Goal: Task Accomplishment & Management: Manage account settings

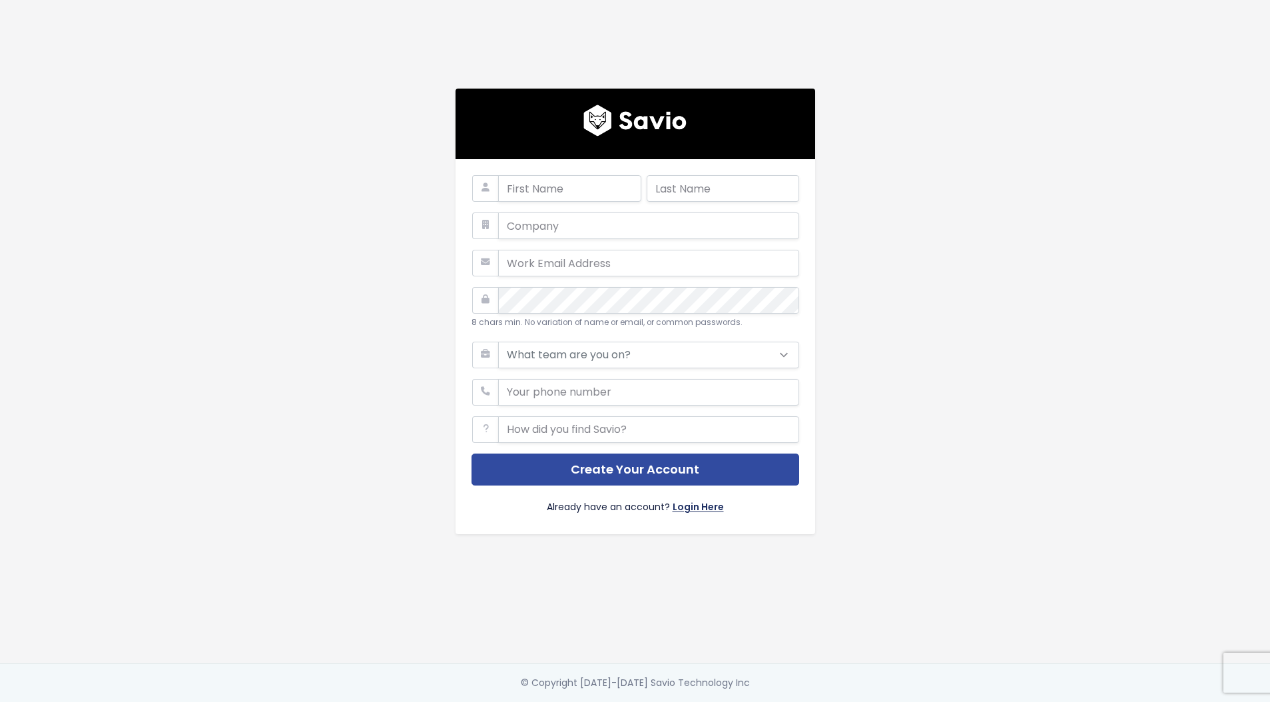
click at [705, 508] on link "Login Here" at bounding box center [698, 508] width 51 height 19
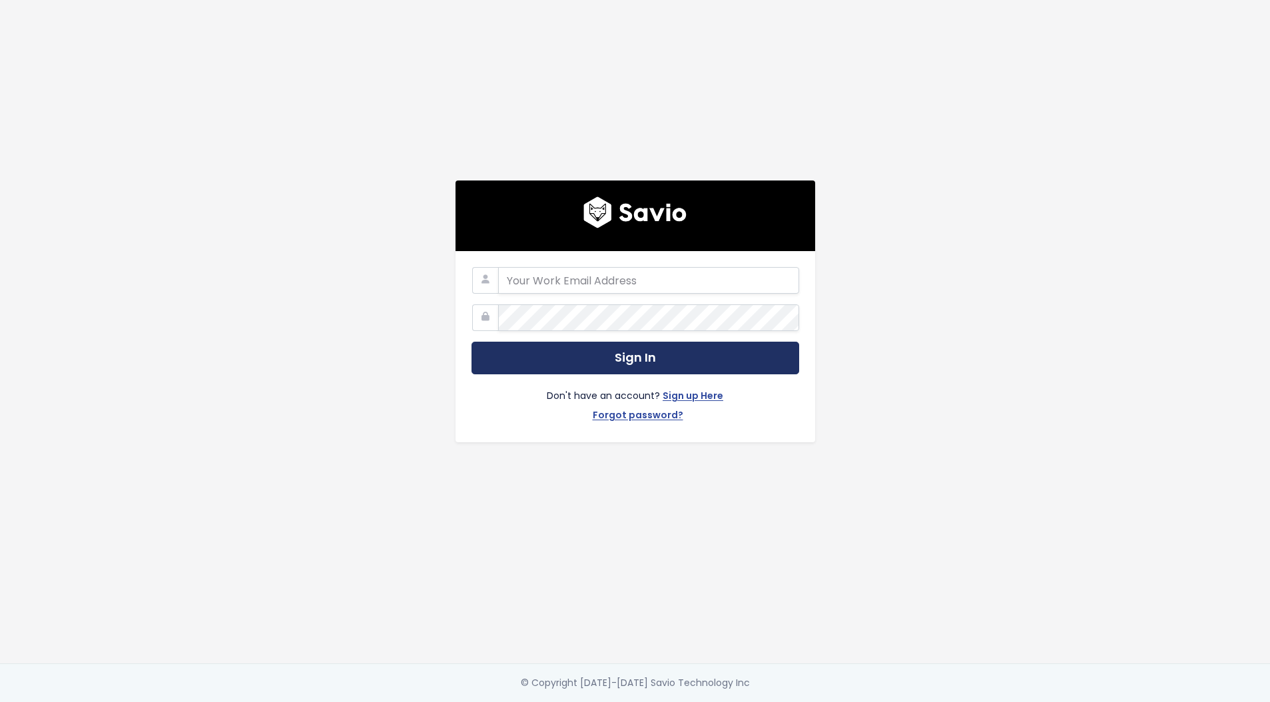
type input "[EMAIL_ADDRESS][DOMAIN_NAME]"
click at [594, 353] on button "Sign In" at bounding box center [636, 358] width 328 height 33
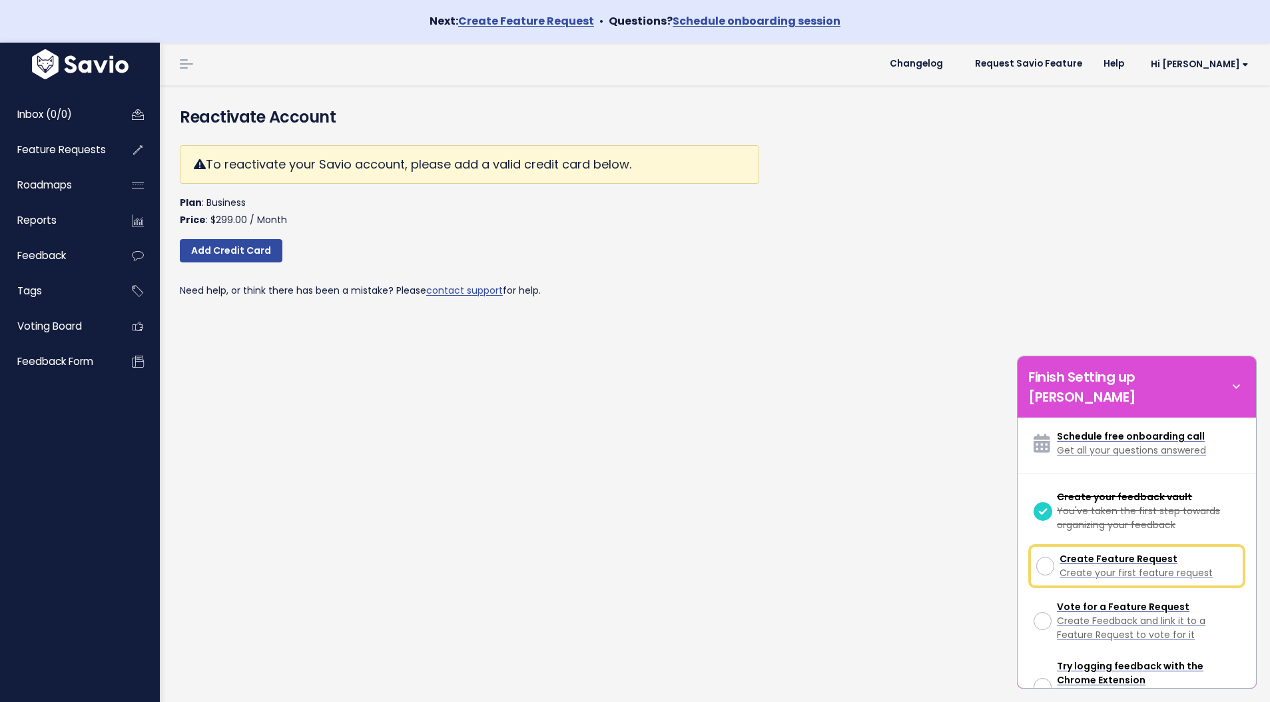
scroll to position [39, 0]
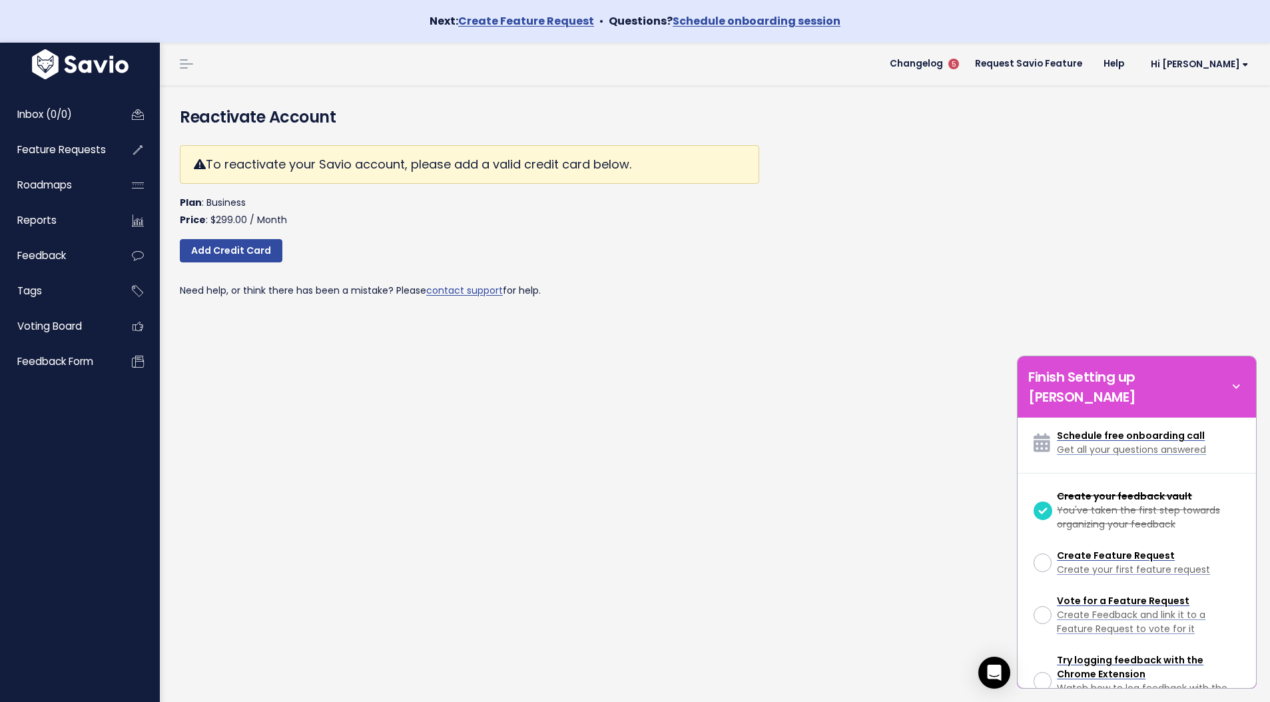
click at [594, 352] on div "Reactivate Account To reactivate your Savio account, please add a valid credit …" at bounding box center [715, 414] width 1110 height 659
click at [1238, 380] on icon at bounding box center [1236, 387] width 19 height 15
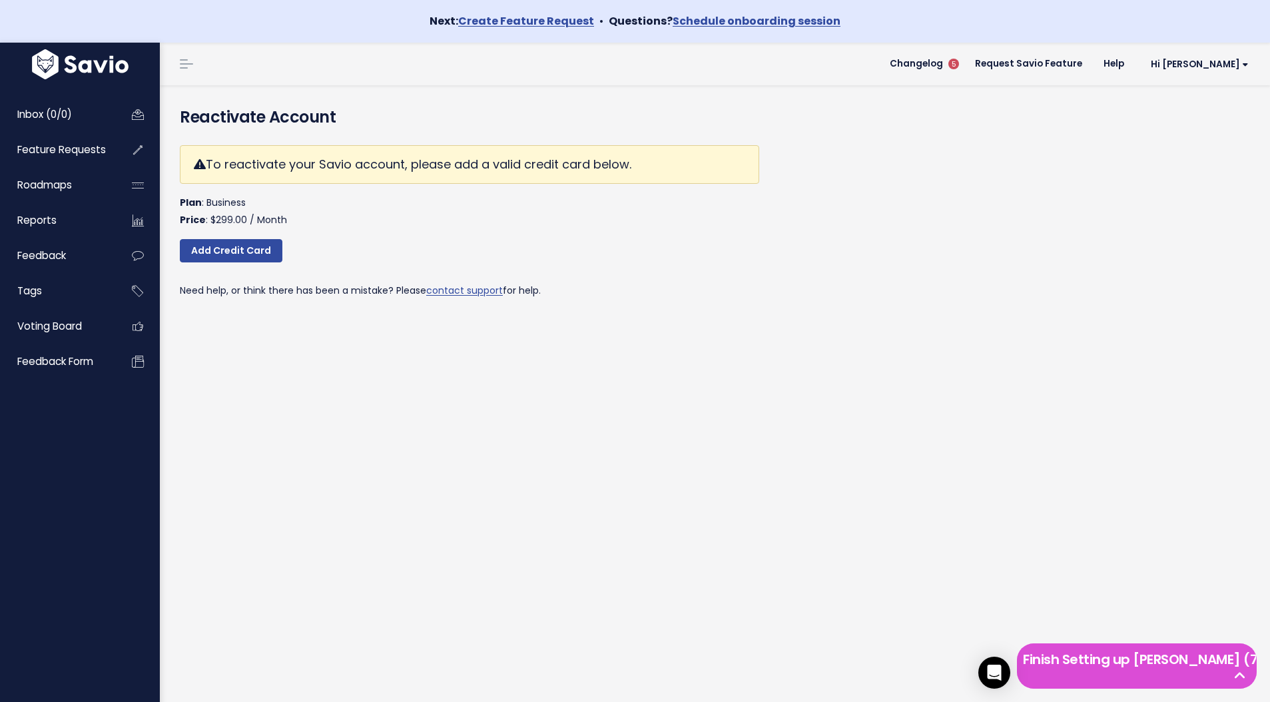
click at [887, 288] on div "To reactivate your Savio account, please add a valid credit card below. Plan : …" at bounding box center [715, 232] width 1090 height 195
click at [506, 304] on div "To reactivate your Savio account, please add a valid credit card below. Plan : …" at bounding box center [469, 222] width 579 height 175
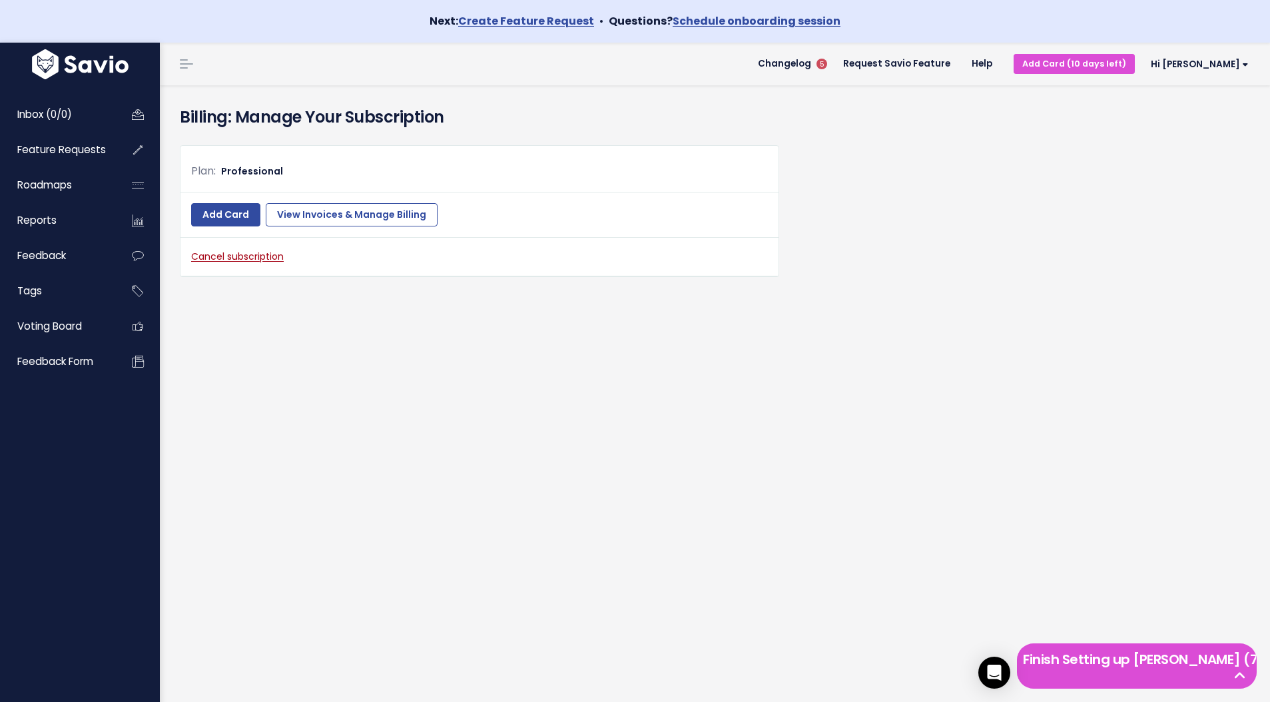
click at [278, 296] on div "Plan: Professional Add Card View Invoices & Manage Billing Cancel subscription" at bounding box center [715, 221] width 1090 height 173
click at [811, 61] on span "Changelog" at bounding box center [784, 63] width 53 height 9
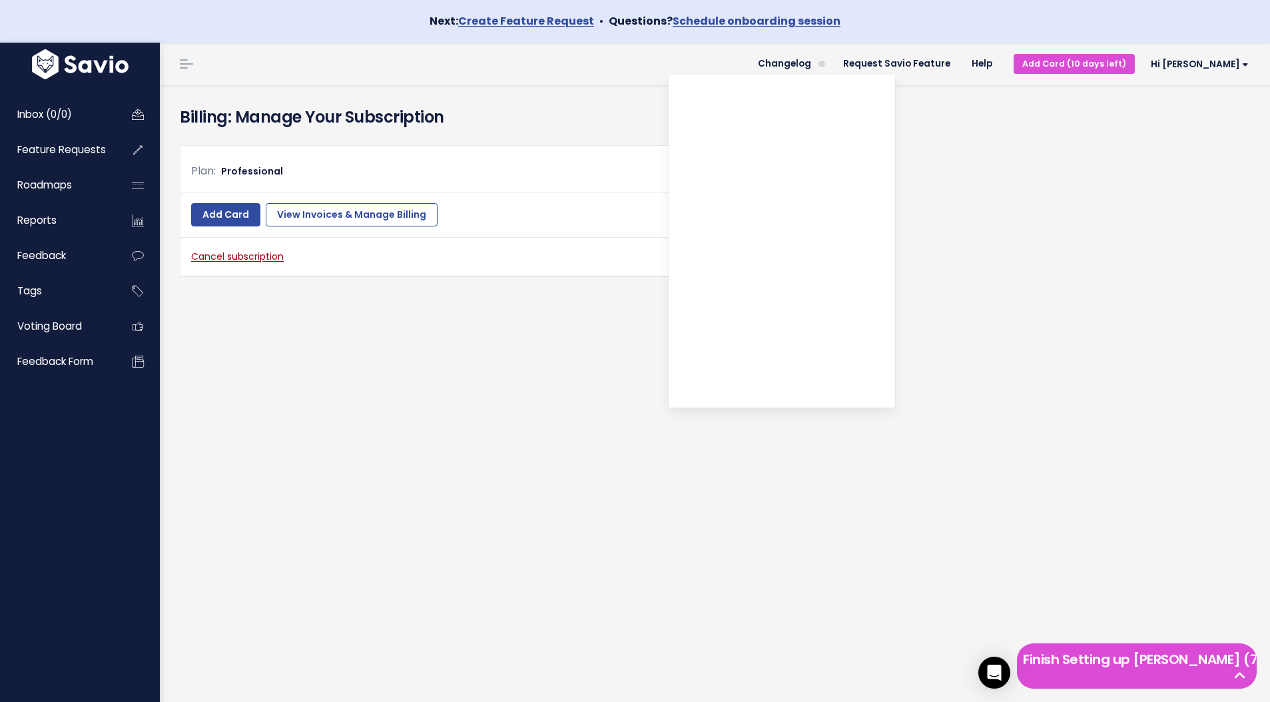
click at [1116, 277] on div "Plan: Professional Add Card View Invoices & Manage Billing Cancel subscription" at bounding box center [715, 221] width 1090 height 173
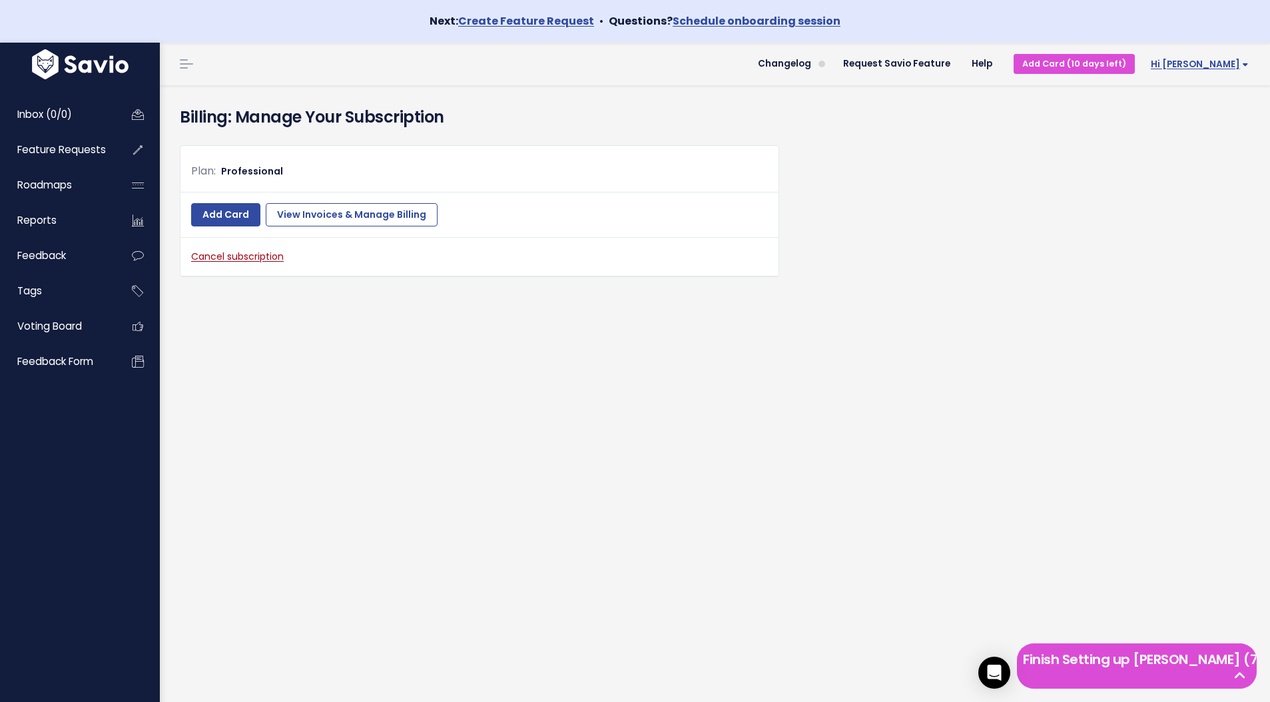
click at [1233, 67] on span "Hi Sofie" at bounding box center [1200, 64] width 98 height 10
click at [1201, 149] on link "Integrations" at bounding box center [1205, 155] width 98 height 26
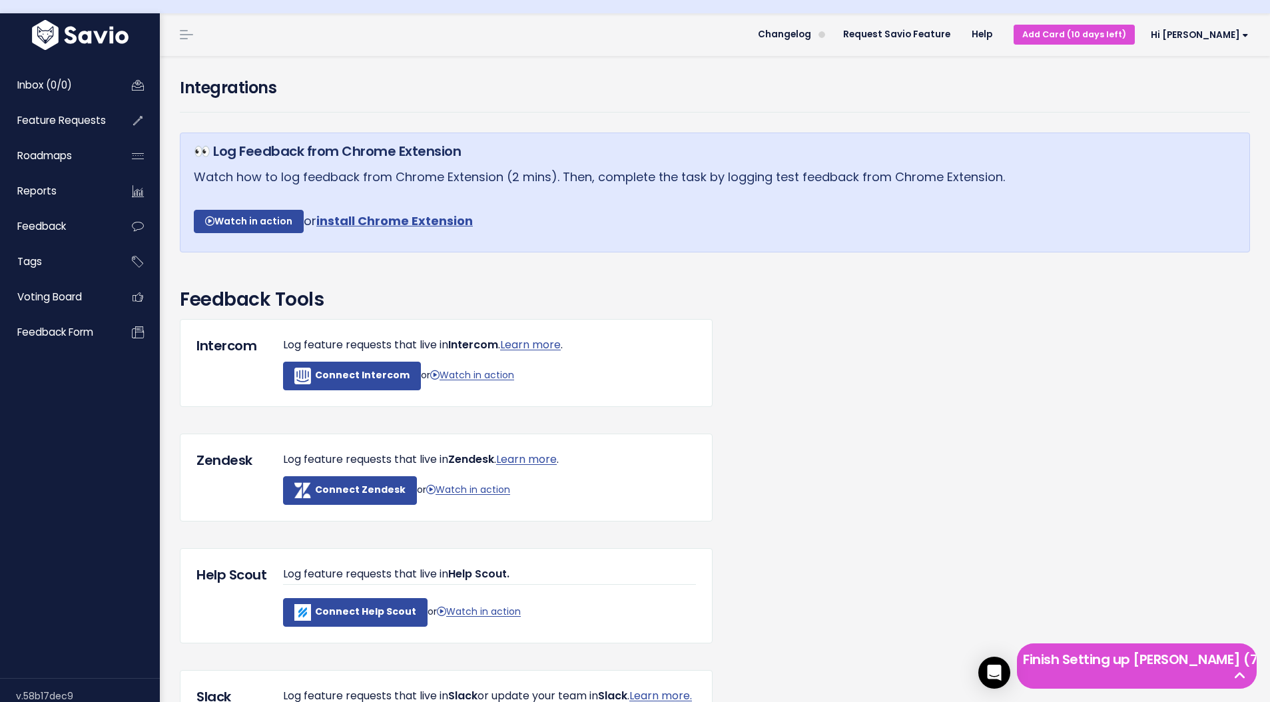
scroll to position [121, 0]
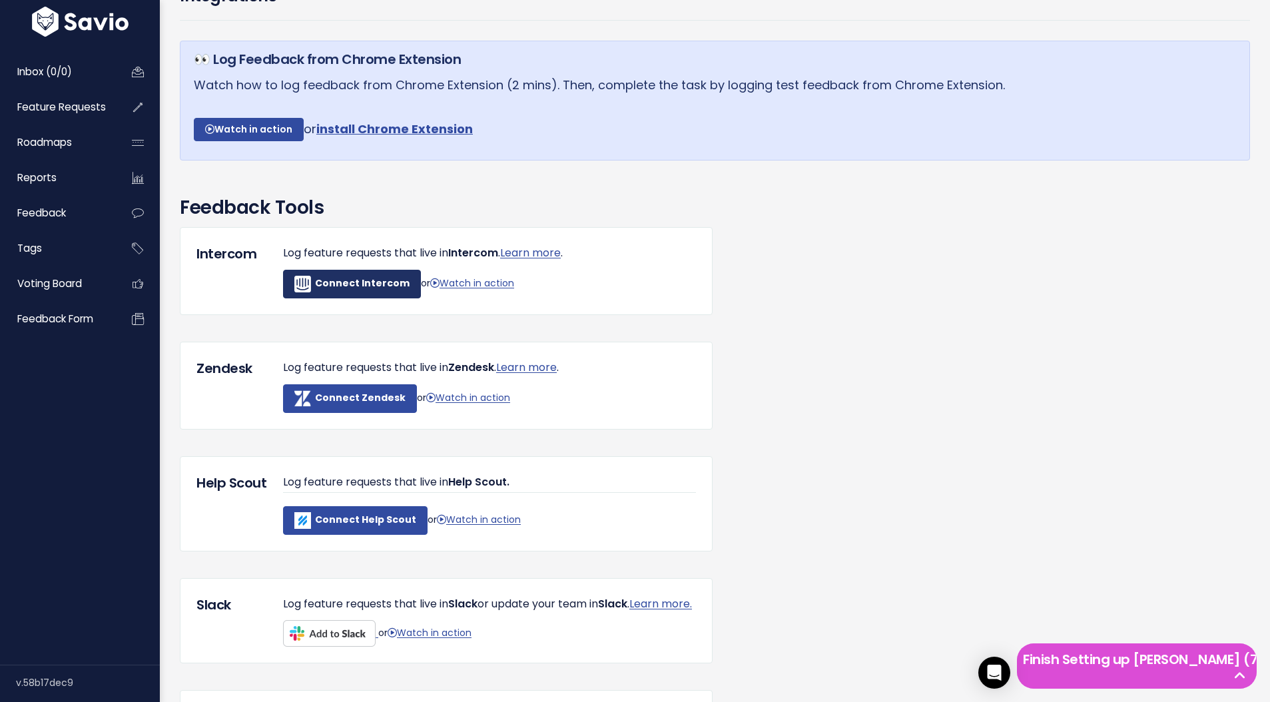
click at [348, 284] on b "Connect Intercom" at bounding box center [362, 282] width 95 height 13
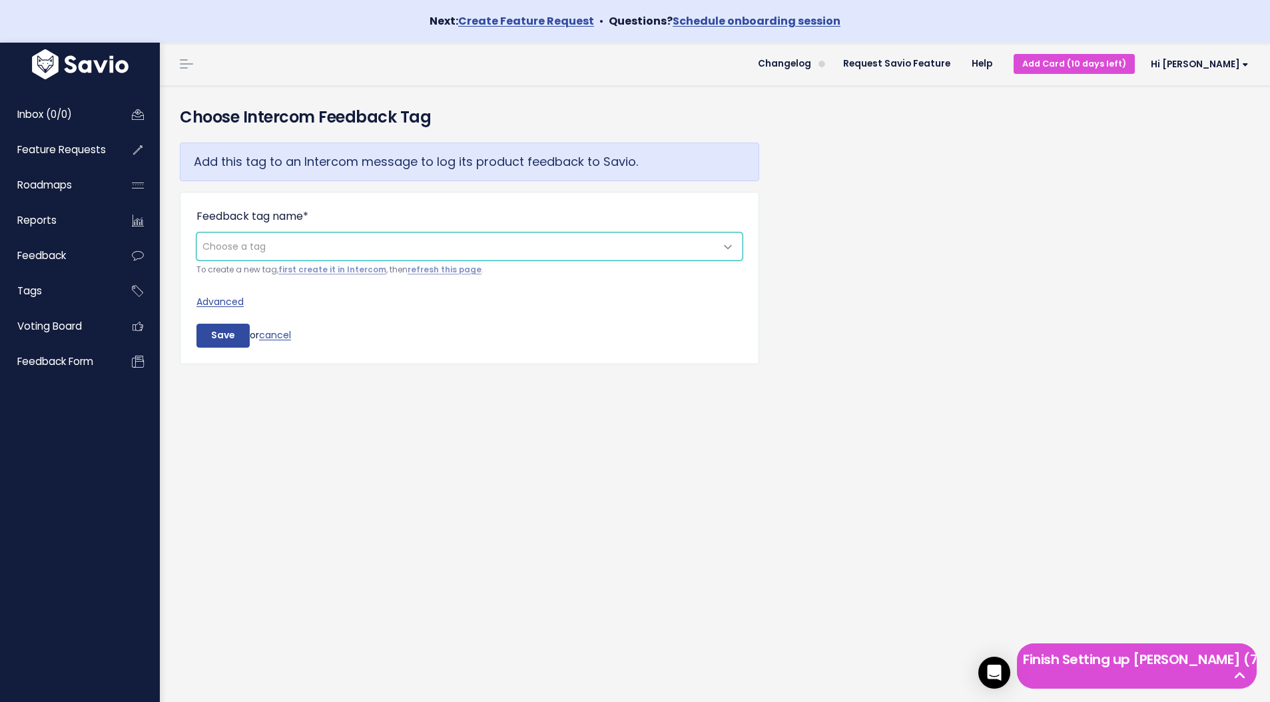
click at [459, 248] on span "Choose a tag" at bounding box center [456, 246] width 518 height 27
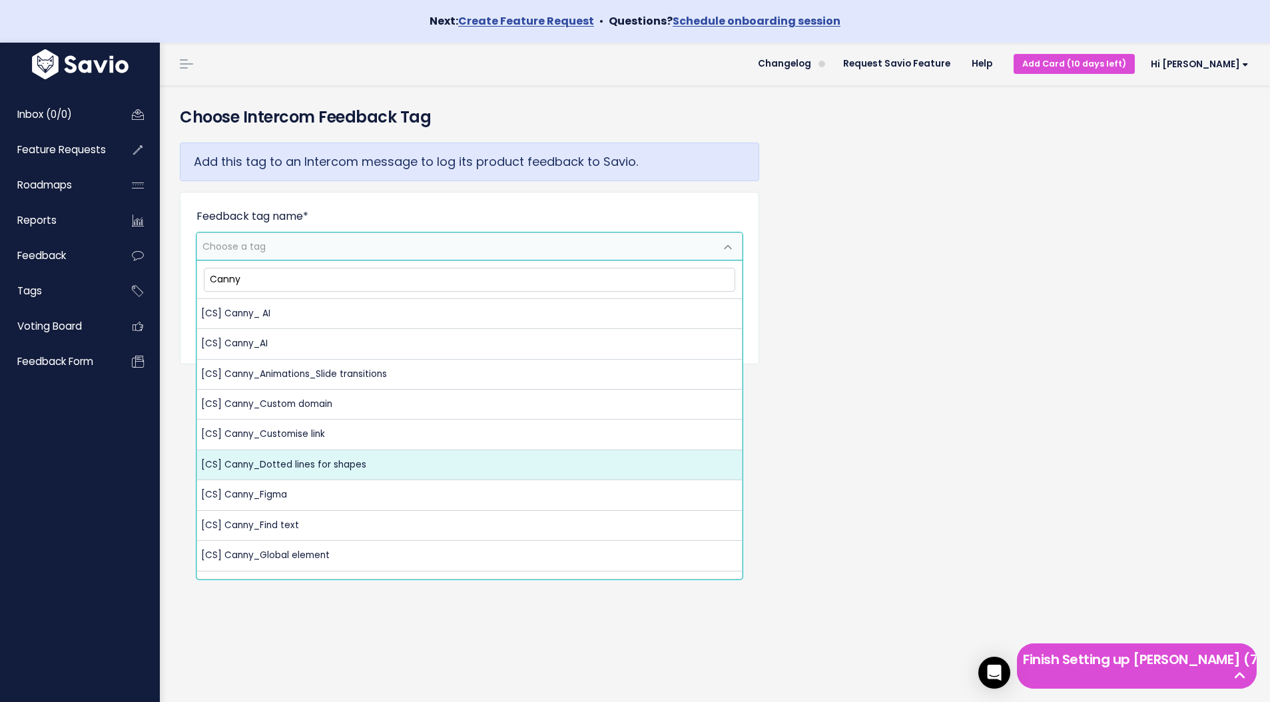
type input "Canny"
select select "[CS] Canny_Dotted lines for shapes"
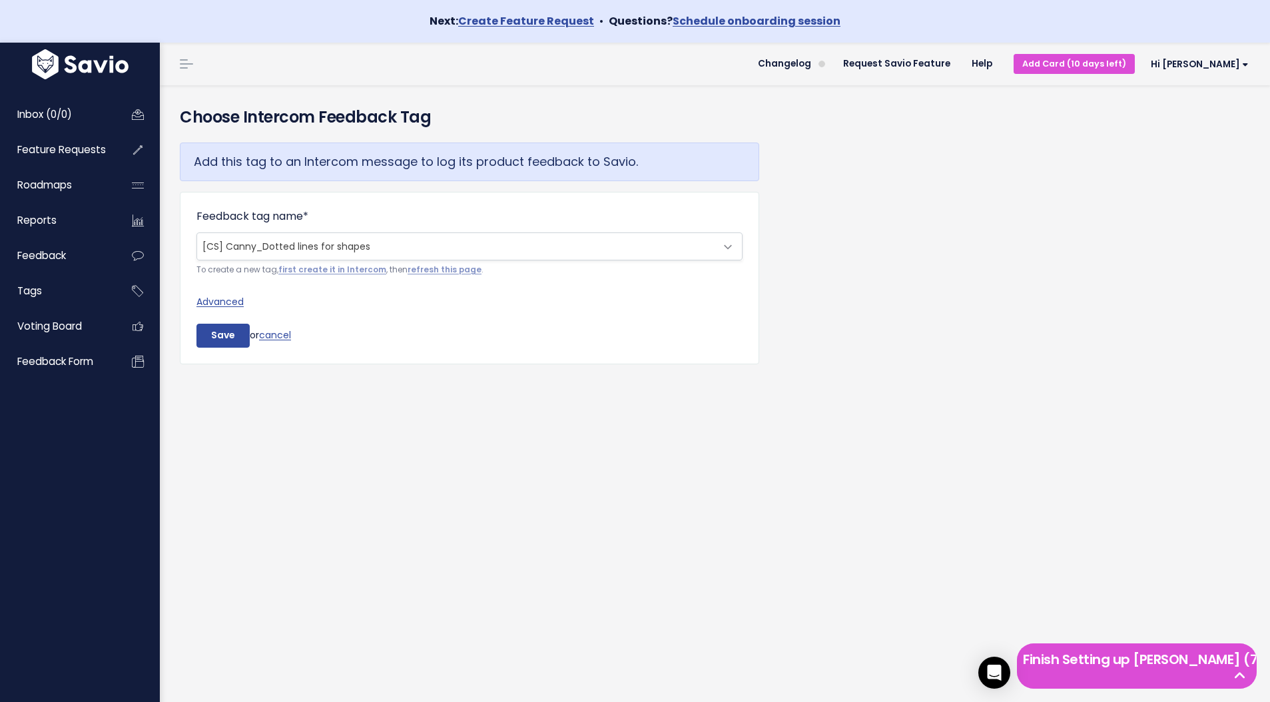
click at [392, 239] on span "[CS] Canny_Dotted lines for shapes" at bounding box center [456, 246] width 518 height 27
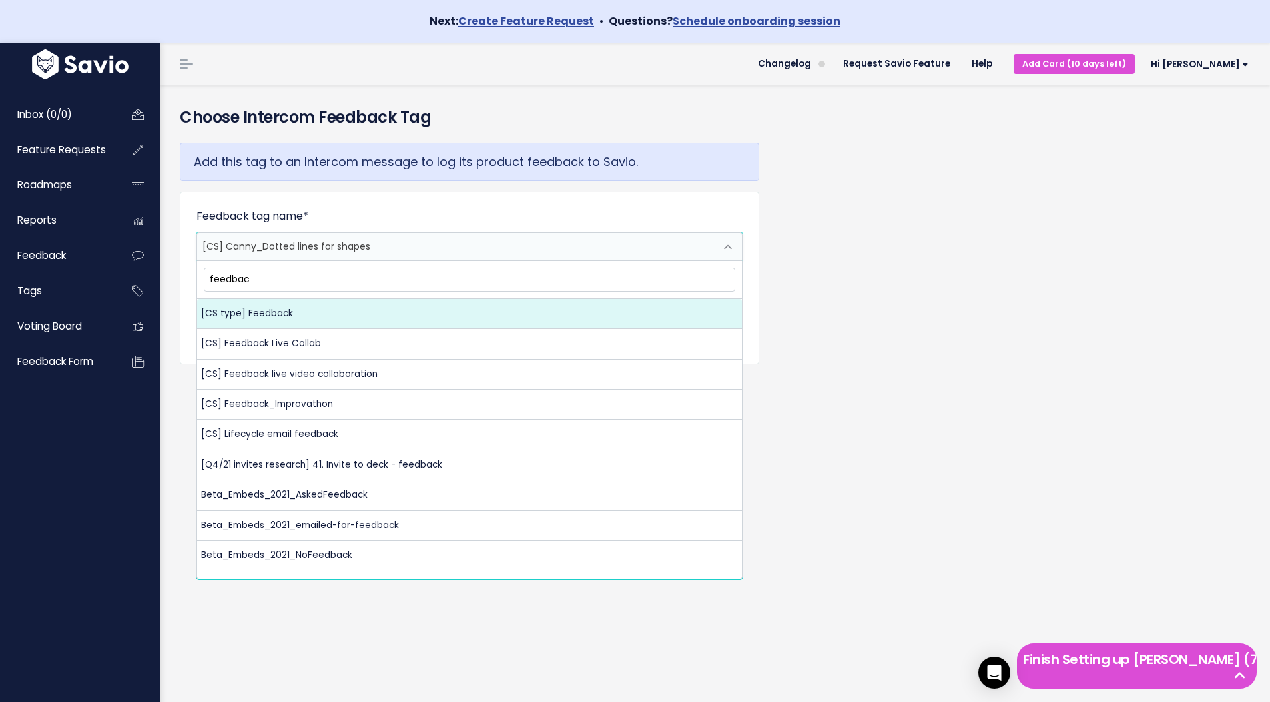
type input "feedbac"
select select "[CS type] Feedback"
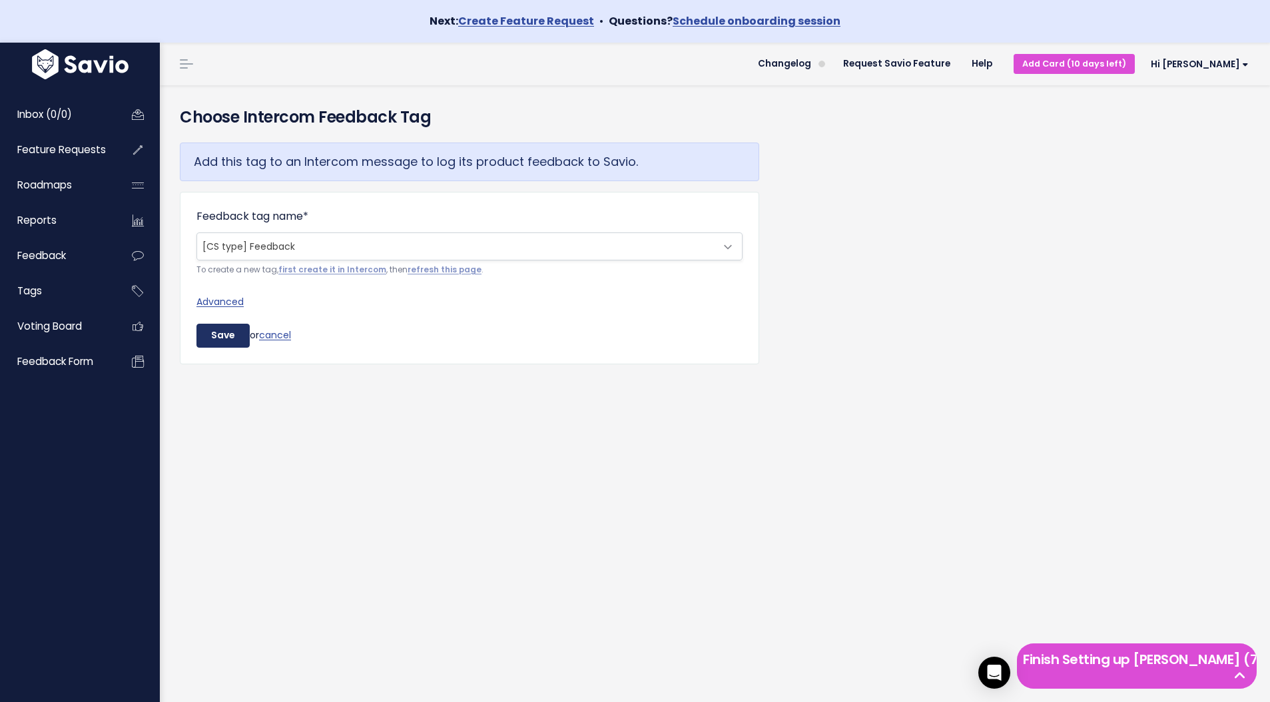
click at [234, 338] on input "Save" at bounding box center [222, 336] width 53 height 24
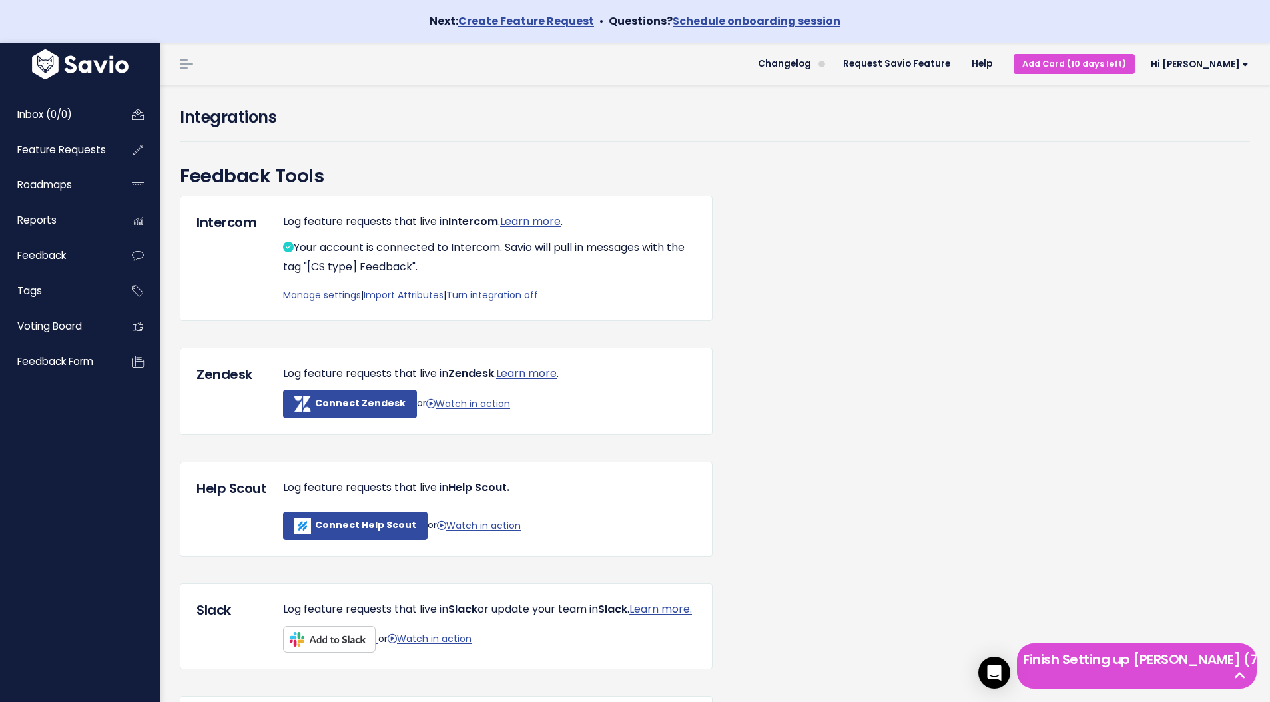
click at [1189, 137] on div "Integrations" at bounding box center [715, 123] width 1070 height 37
click at [65, 107] on span "Inbox (0/0)" at bounding box center [44, 114] width 55 height 14
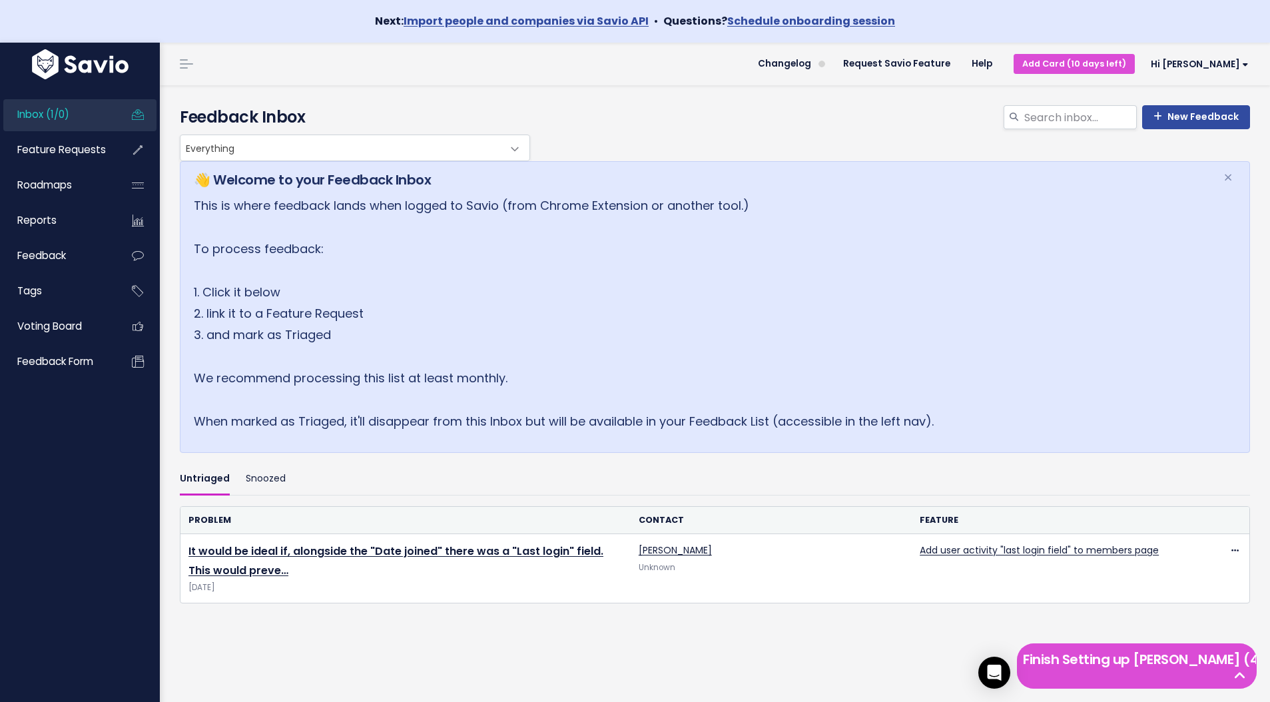
scroll to position [43, 0]
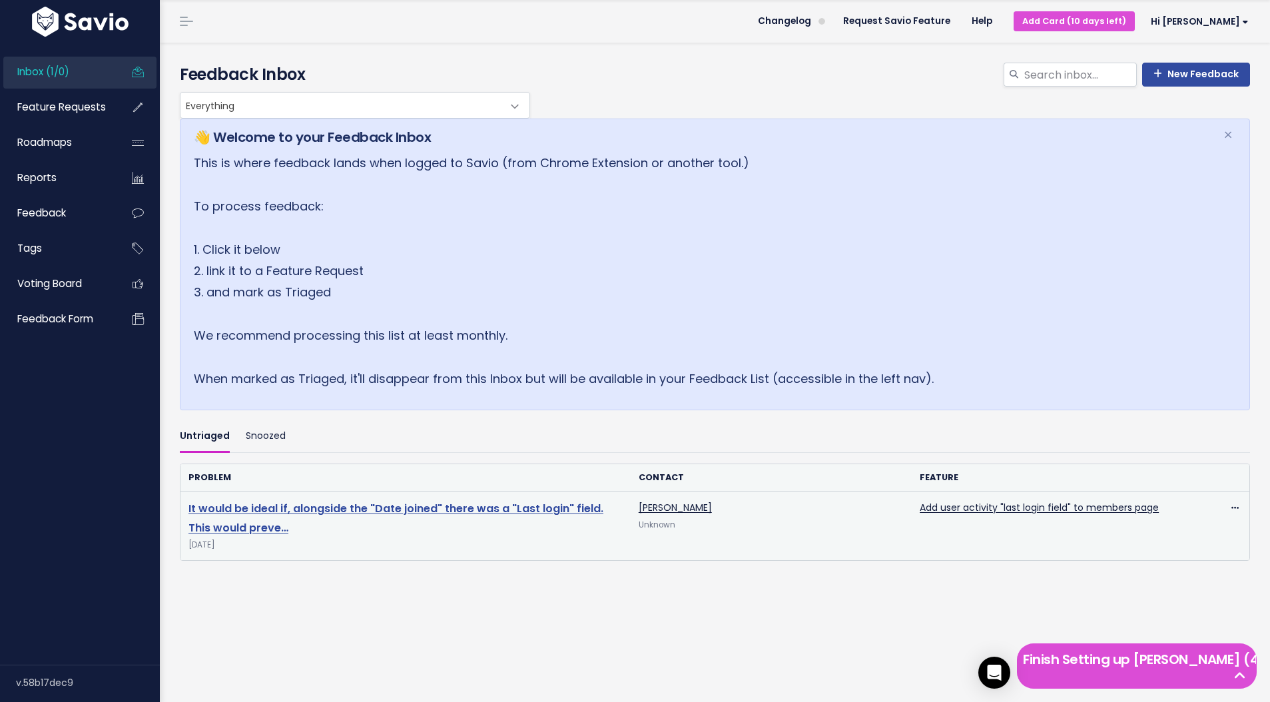
click at [342, 505] on link "It would be ideal if, alongside the "Date joined" there was a "Last login" fiel…" at bounding box center [395, 518] width 415 height 35
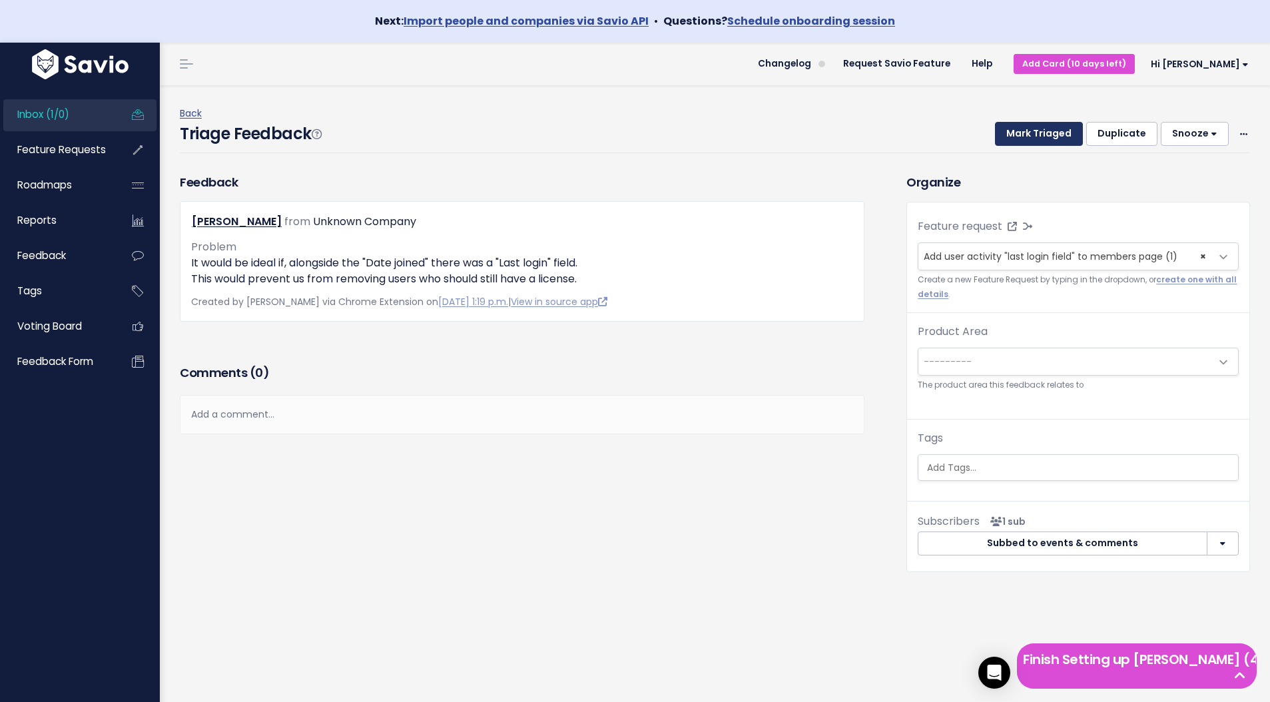
click at [1038, 141] on button "Mark Triaged" at bounding box center [1039, 134] width 88 height 24
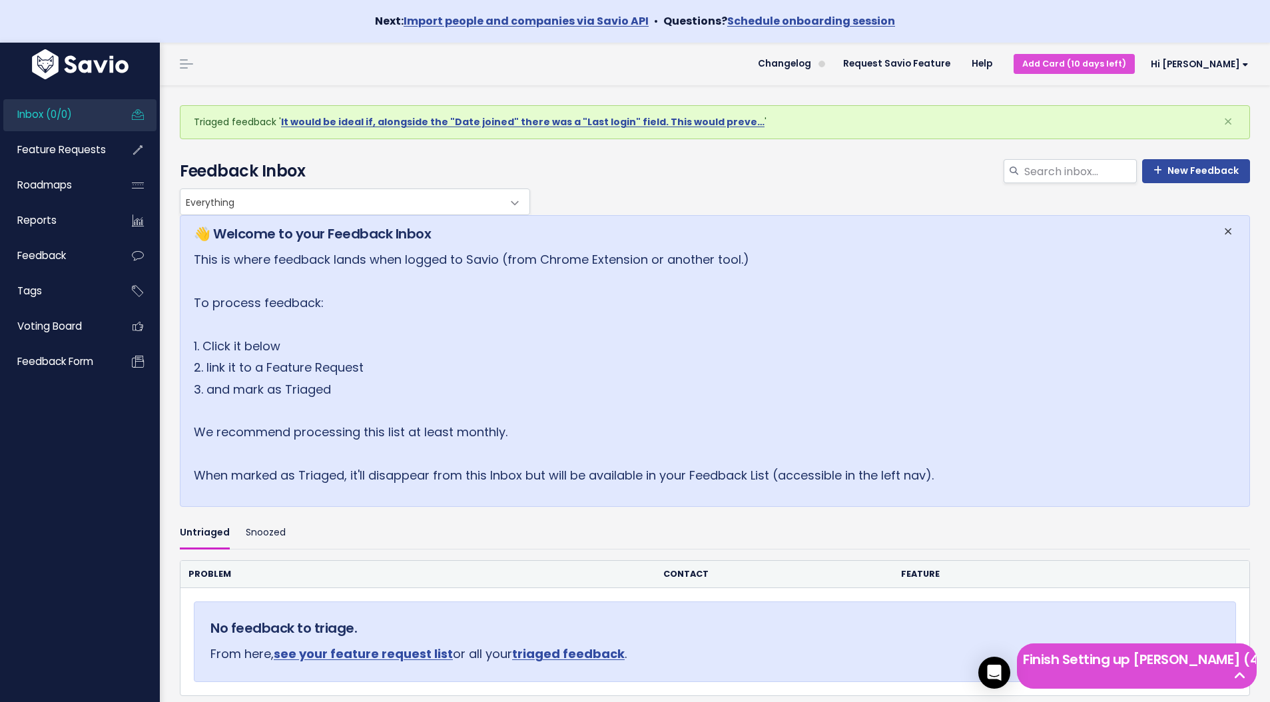
click at [1232, 228] on span "×" at bounding box center [1228, 231] width 9 height 22
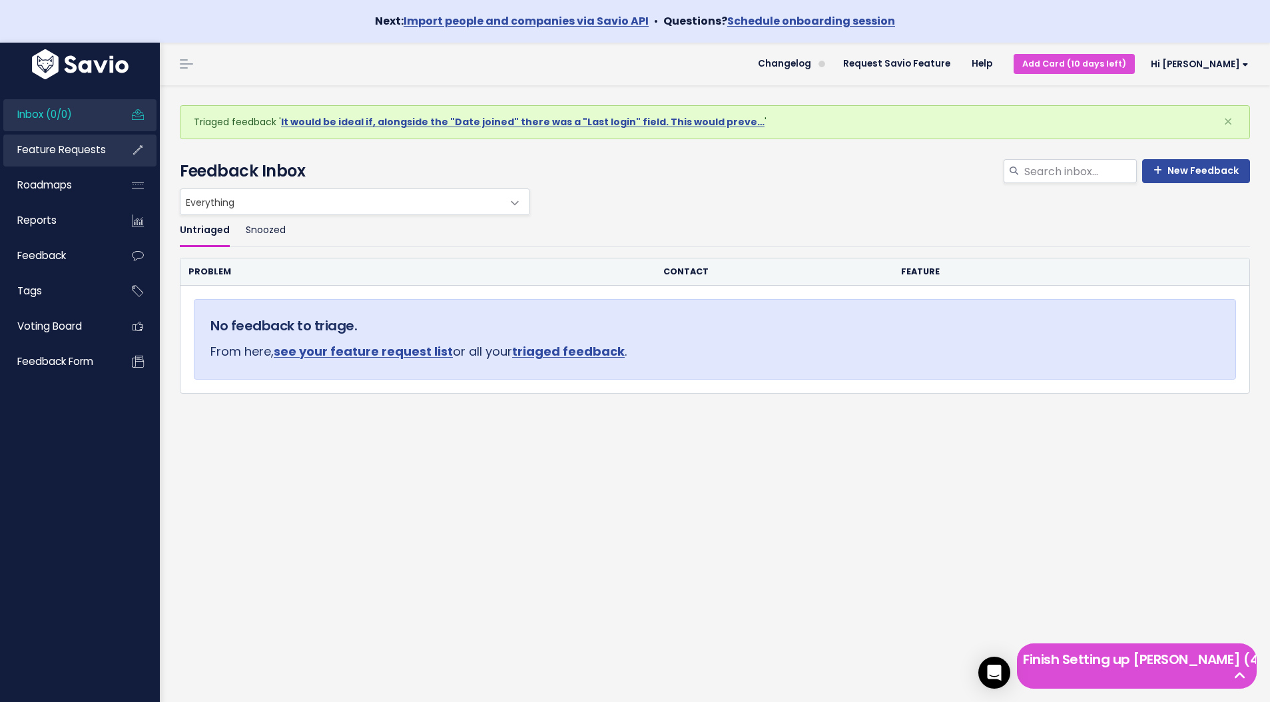
click at [57, 152] on span "Feature Requests" at bounding box center [61, 150] width 89 height 14
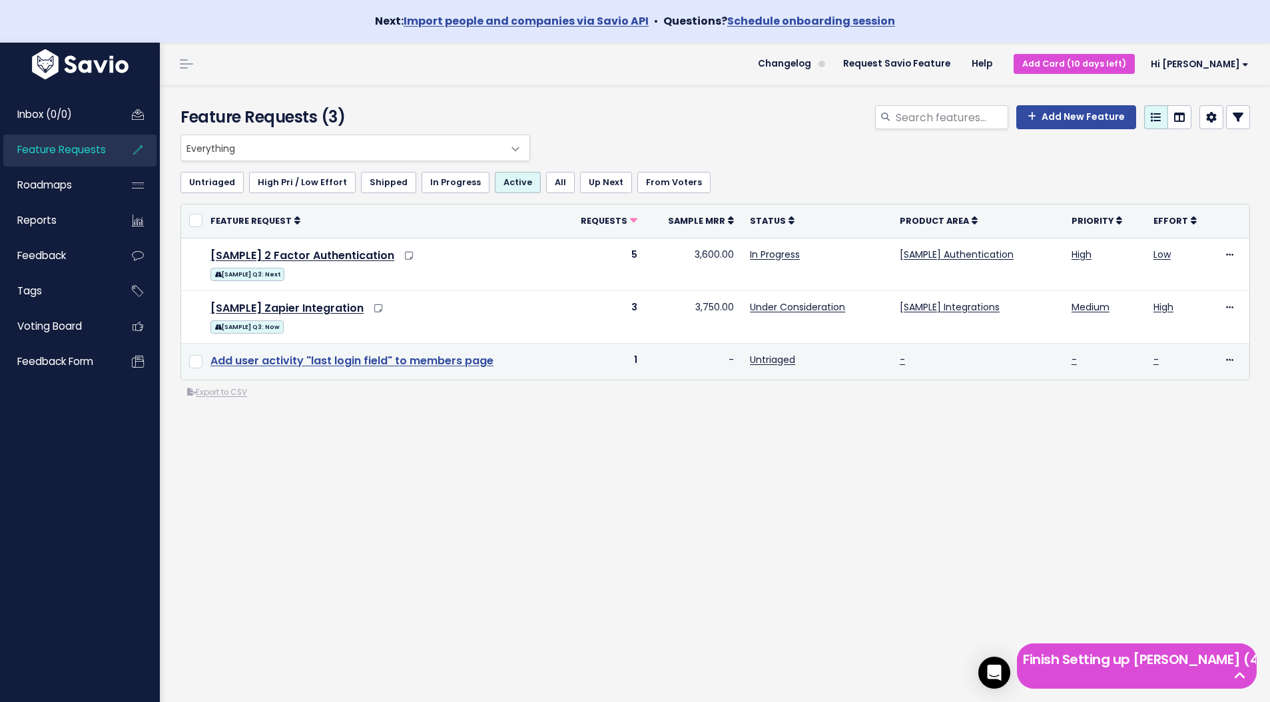
click at [452, 360] on link "Add user activity "last login field" to members page" at bounding box center [351, 360] width 283 height 15
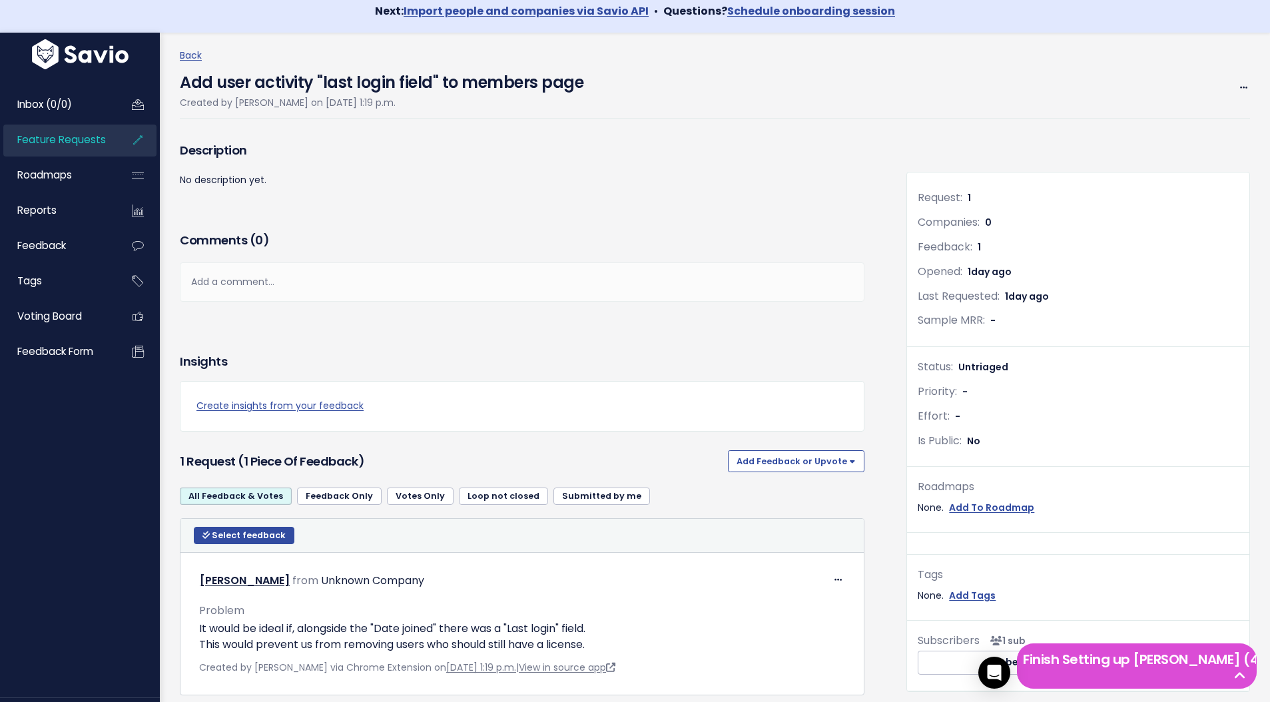
scroll to position [49, 0]
click at [190, 55] on link "Back" at bounding box center [191, 54] width 22 height 13
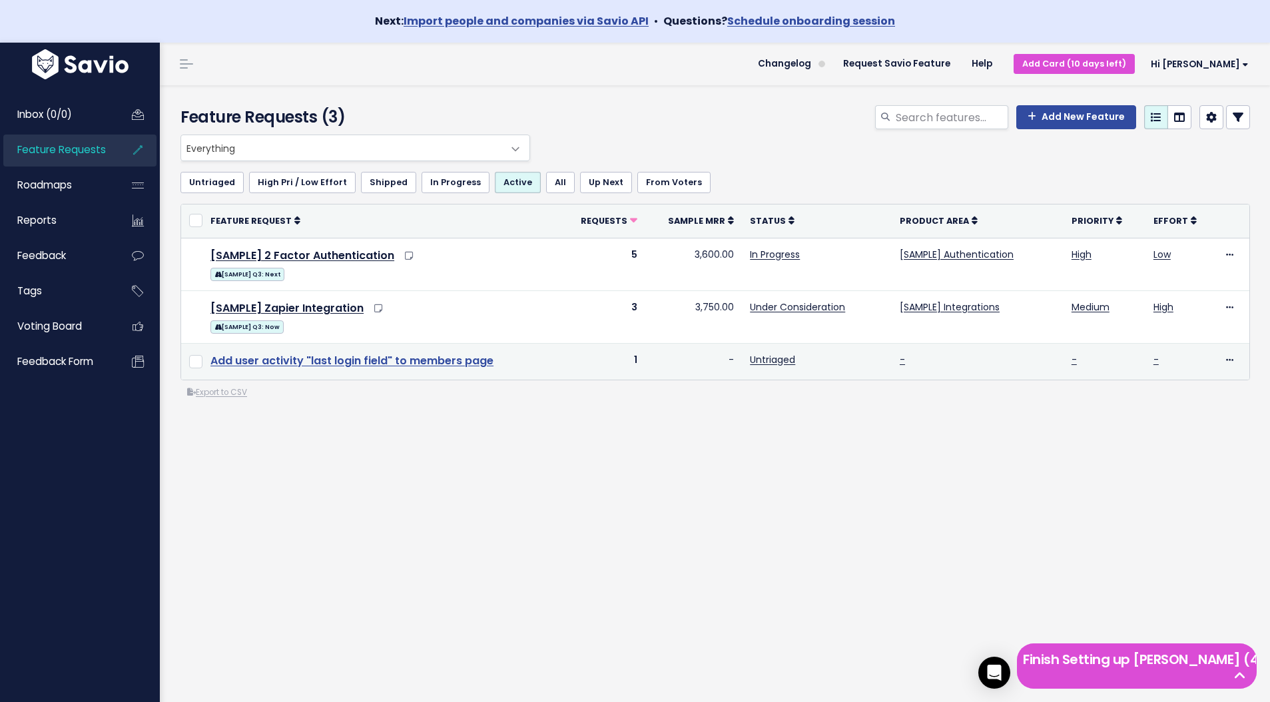
click at [328, 359] on link "Add user activity "last login field" to members page" at bounding box center [351, 360] width 283 height 15
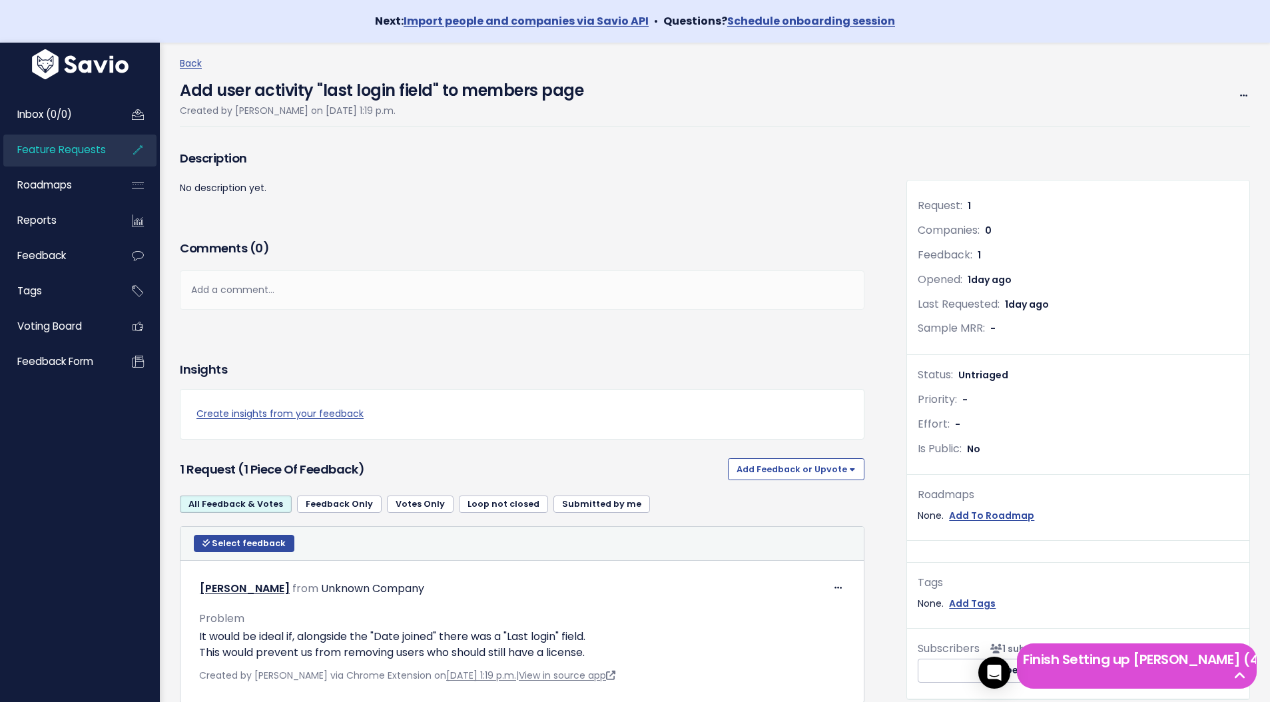
scroll to position [1, 0]
click at [793, 476] on button "Add Feedback or Upvote" at bounding box center [796, 468] width 137 height 21
click at [786, 539] on link "Add Feedback" at bounding box center [796, 529] width 126 height 26
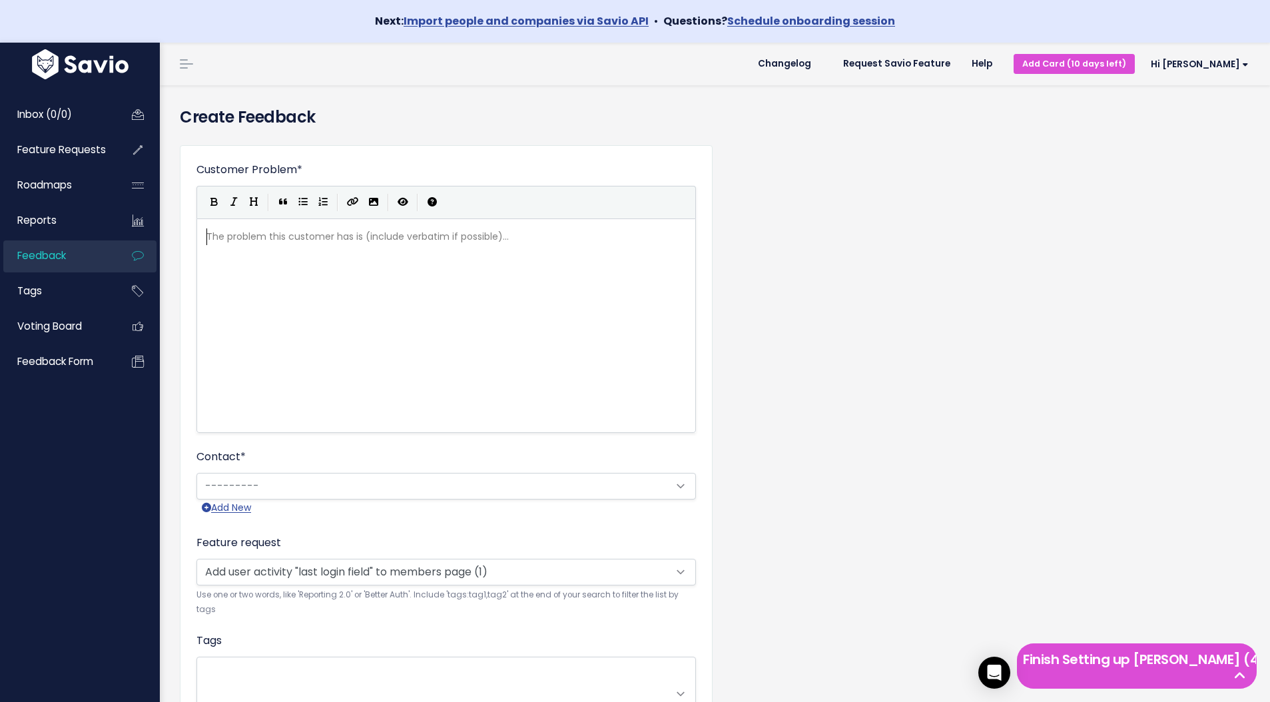
scroll to position [1, 0]
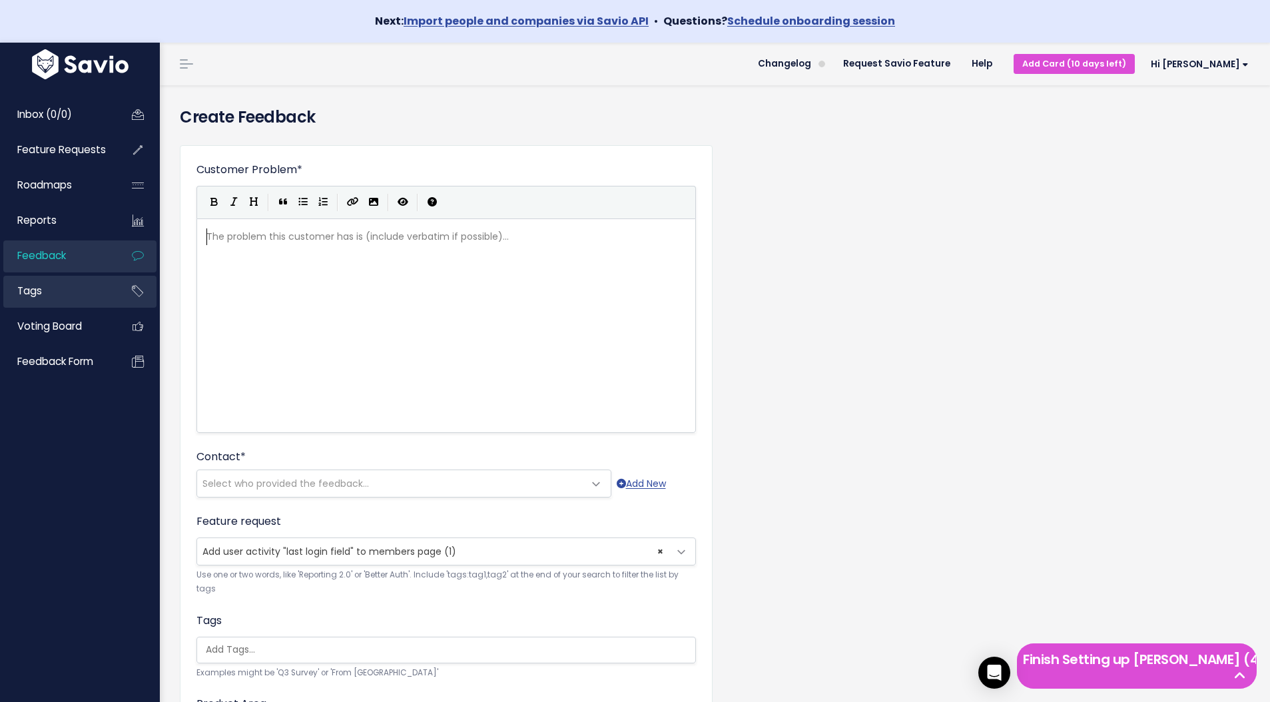
click at [97, 289] on link "Tags" at bounding box center [56, 291] width 107 height 31
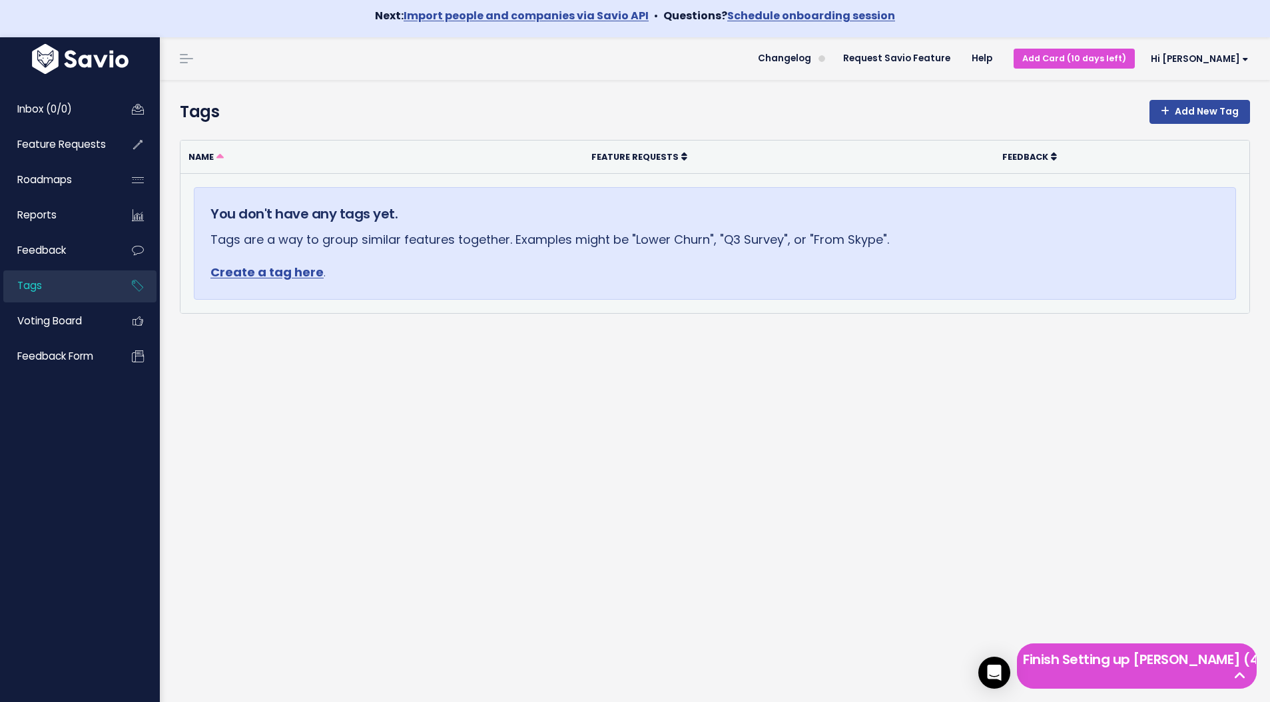
scroll to position [5, 0]
click at [68, 263] on link "Feedback" at bounding box center [56, 251] width 107 height 31
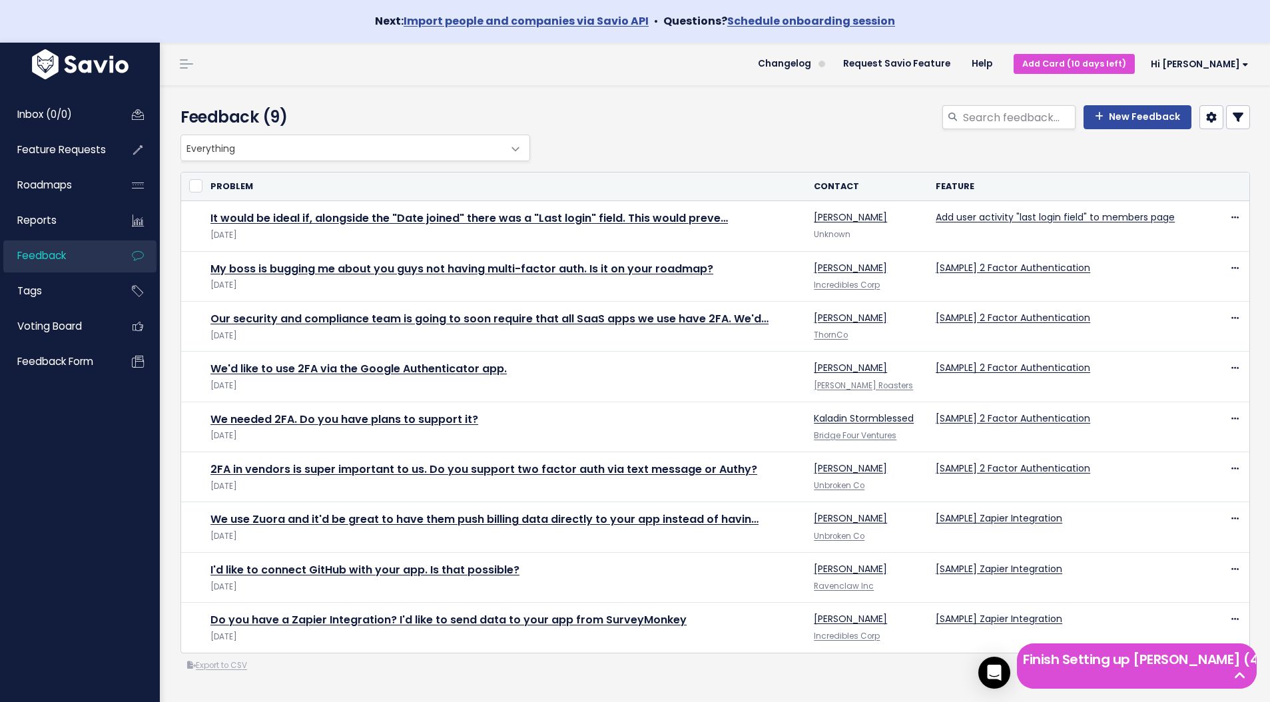
click at [1240, 120] on icon at bounding box center [1238, 117] width 11 height 11
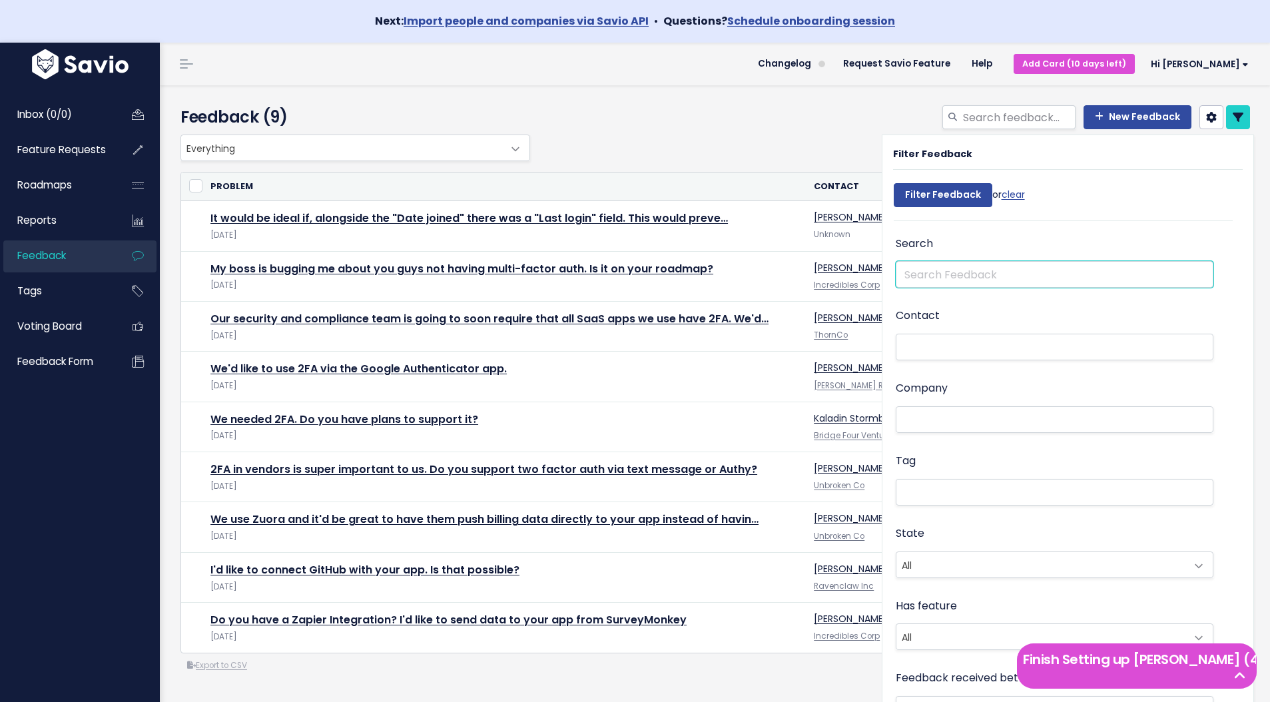
click at [946, 275] on input "text" at bounding box center [1055, 274] width 318 height 27
type input "last login"
click at [894, 183] on input "Filter Feedback" at bounding box center [943, 195] width 99 height 24
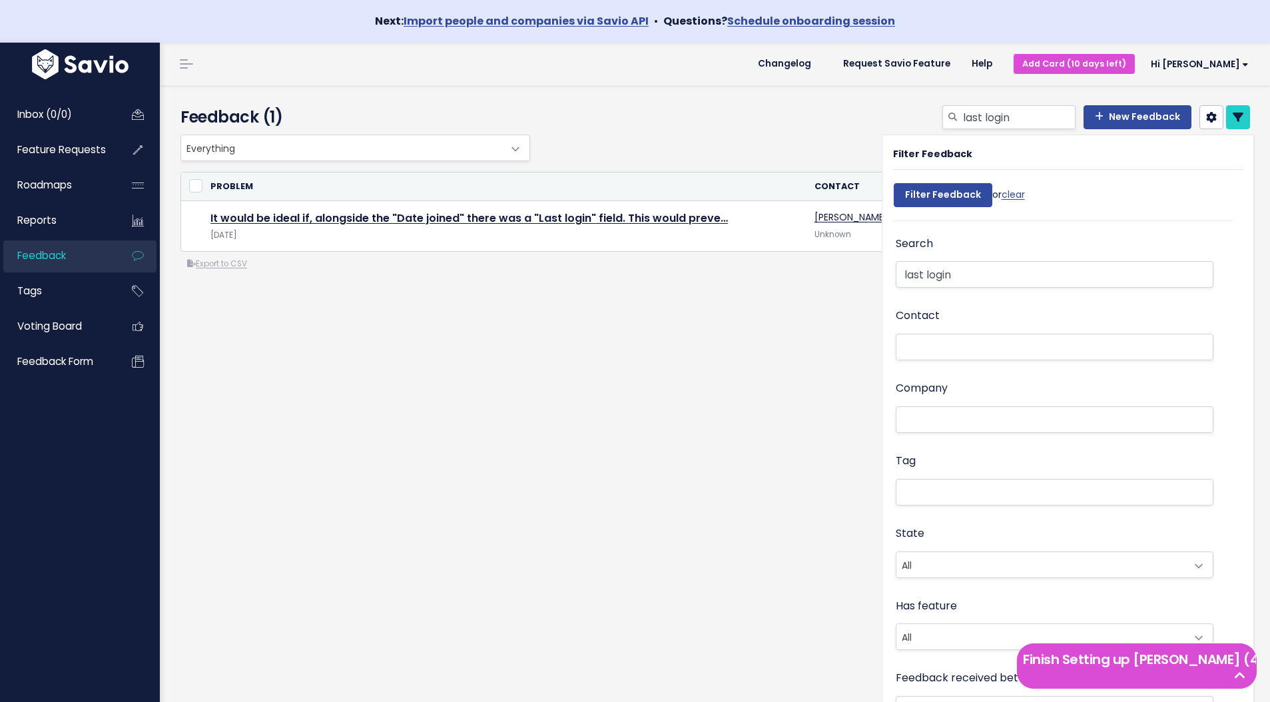
select select
click at [946, 196] on input "Filter Feedback" at bounding box center [943, 195] width 99 height 24
select select
click at [1242, 119] on icon at bounding box center [1238, 117] width 11 height 11
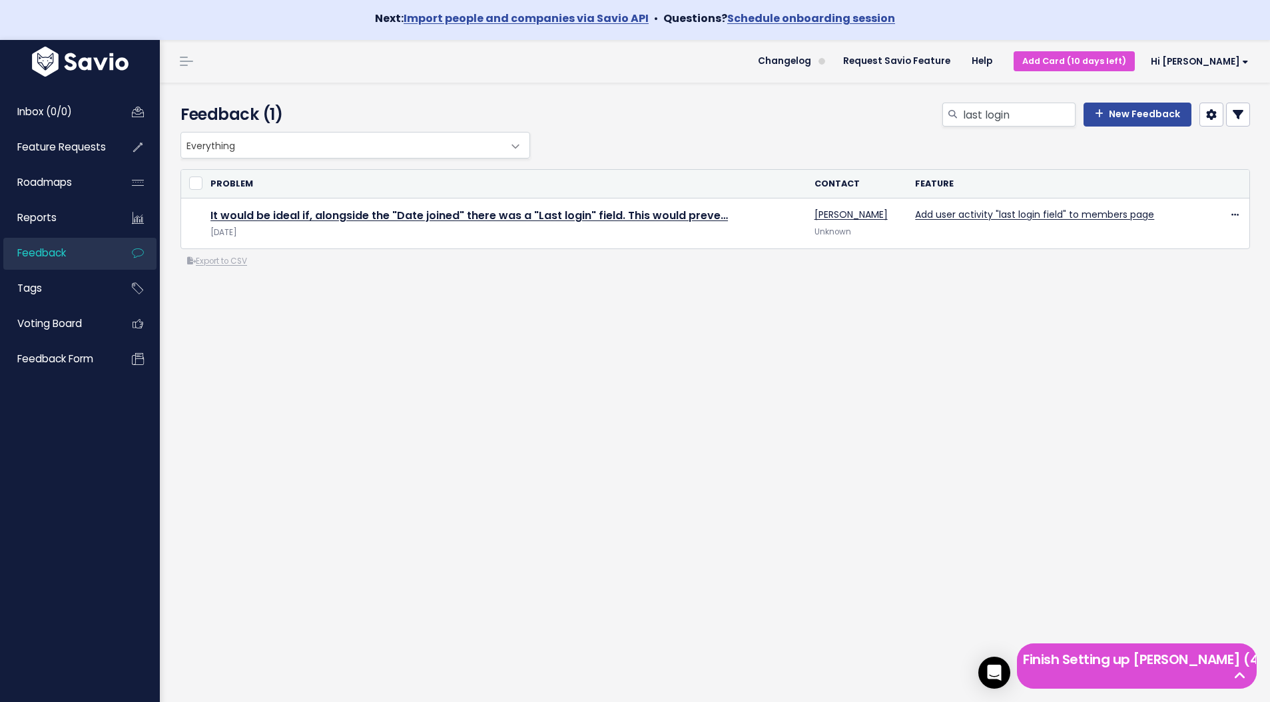
scroll to position [4, 0]
click at [190, 185] on input "checkbox" at bounding box center [195, 181] width 13 height 13
checkbox input "true"
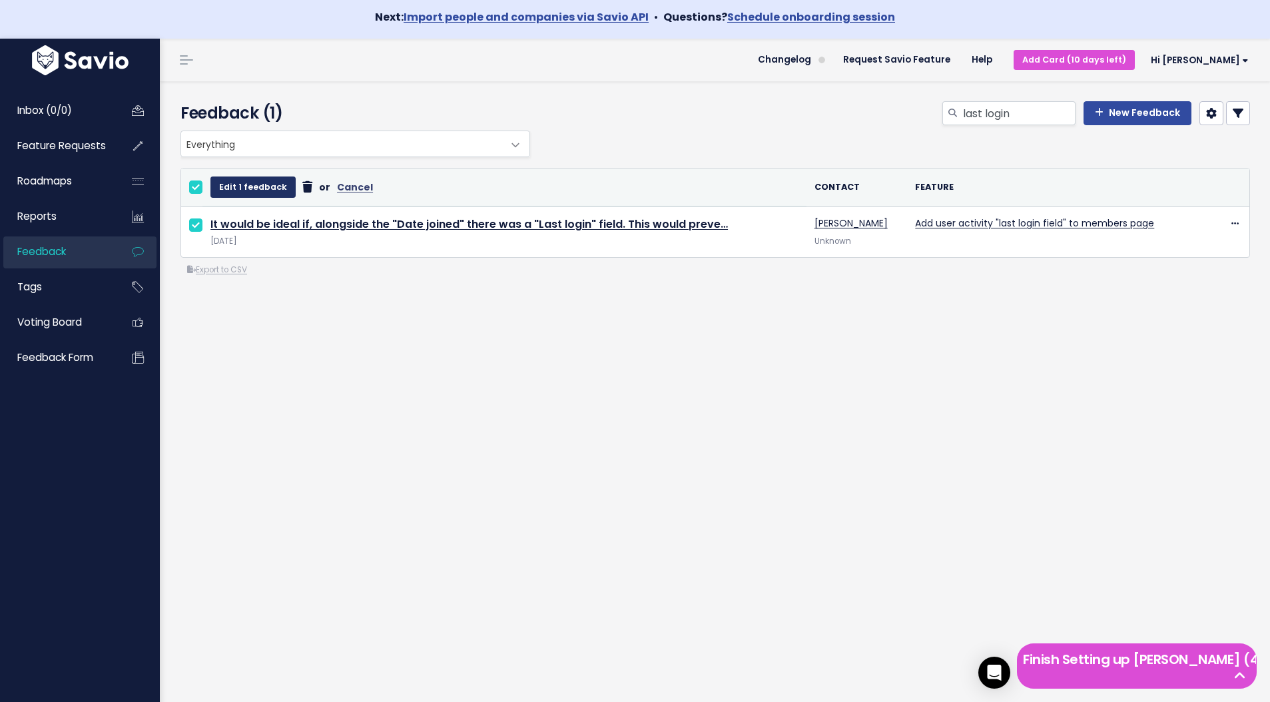
click at [251, 189] on button "Edit 1 feedback" at bounding box center [252, 187] width 85 height 21
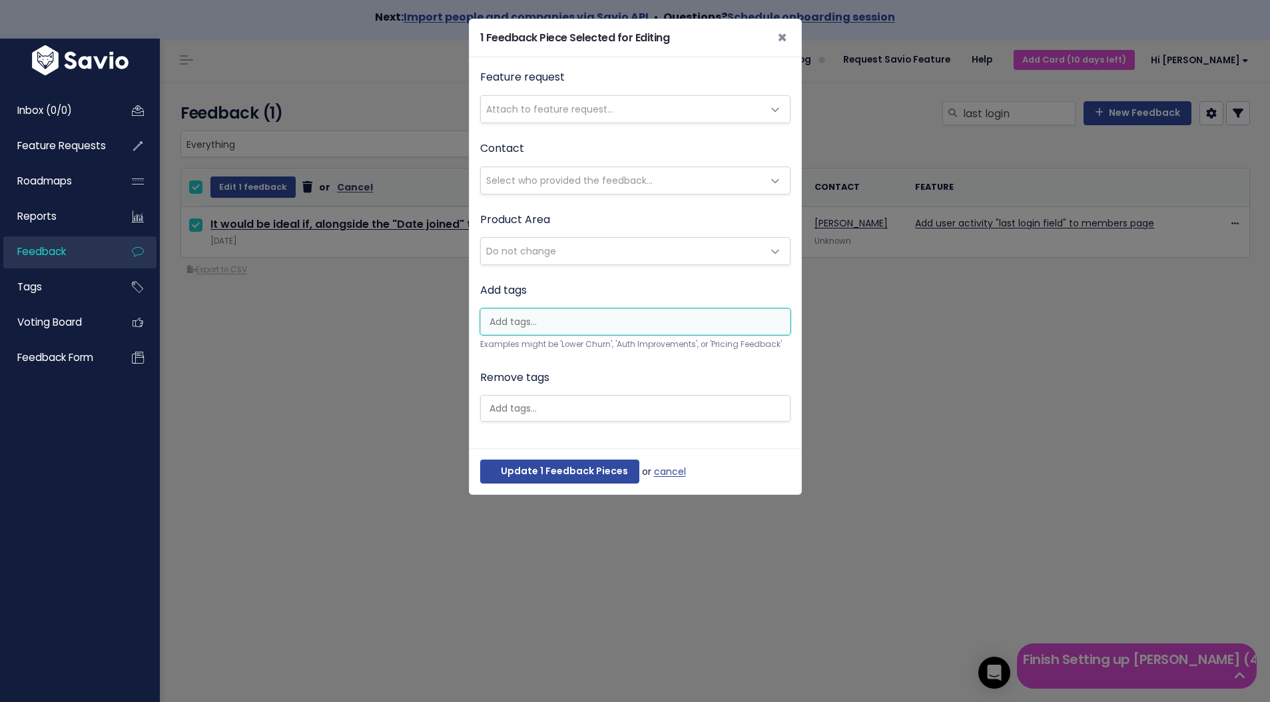
click at [645, 327] on li at bounding box center [632, 322] width 296 height 14
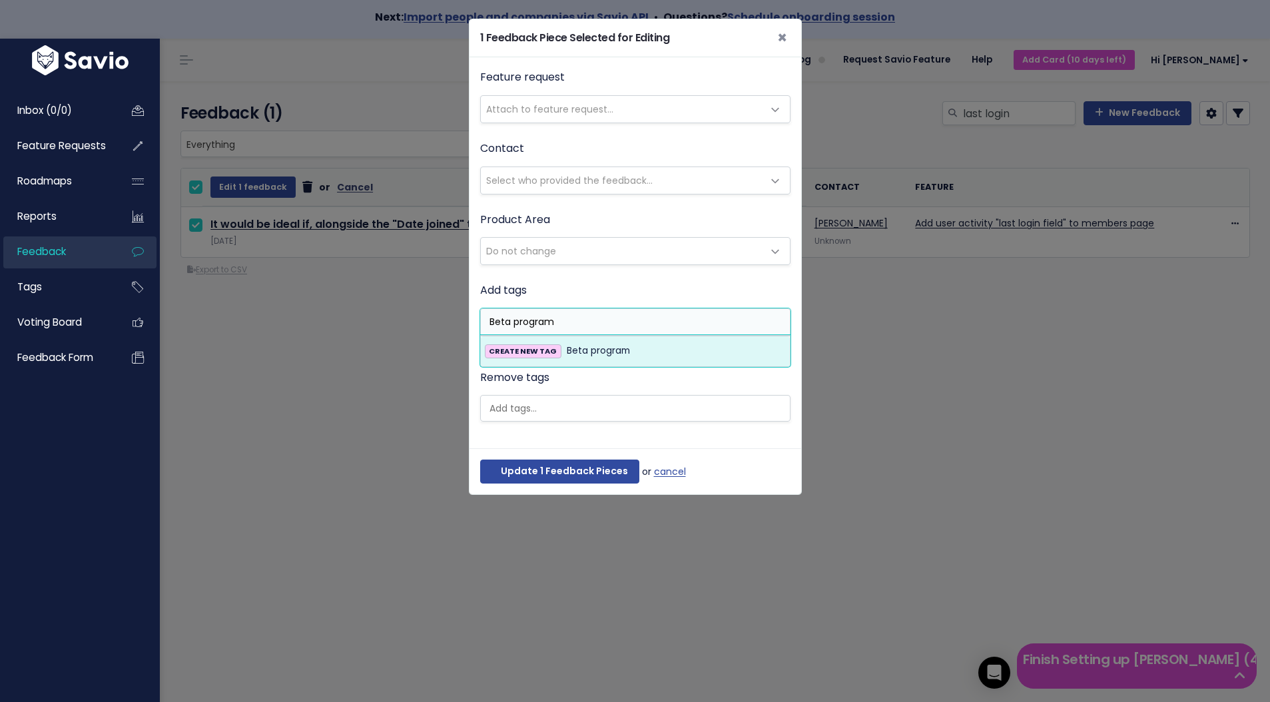
type input "Beta program"
click at [673, 347] on div "CREATE NEW TAG Beta program" at bounding box center [635, 351] width 301 height 16
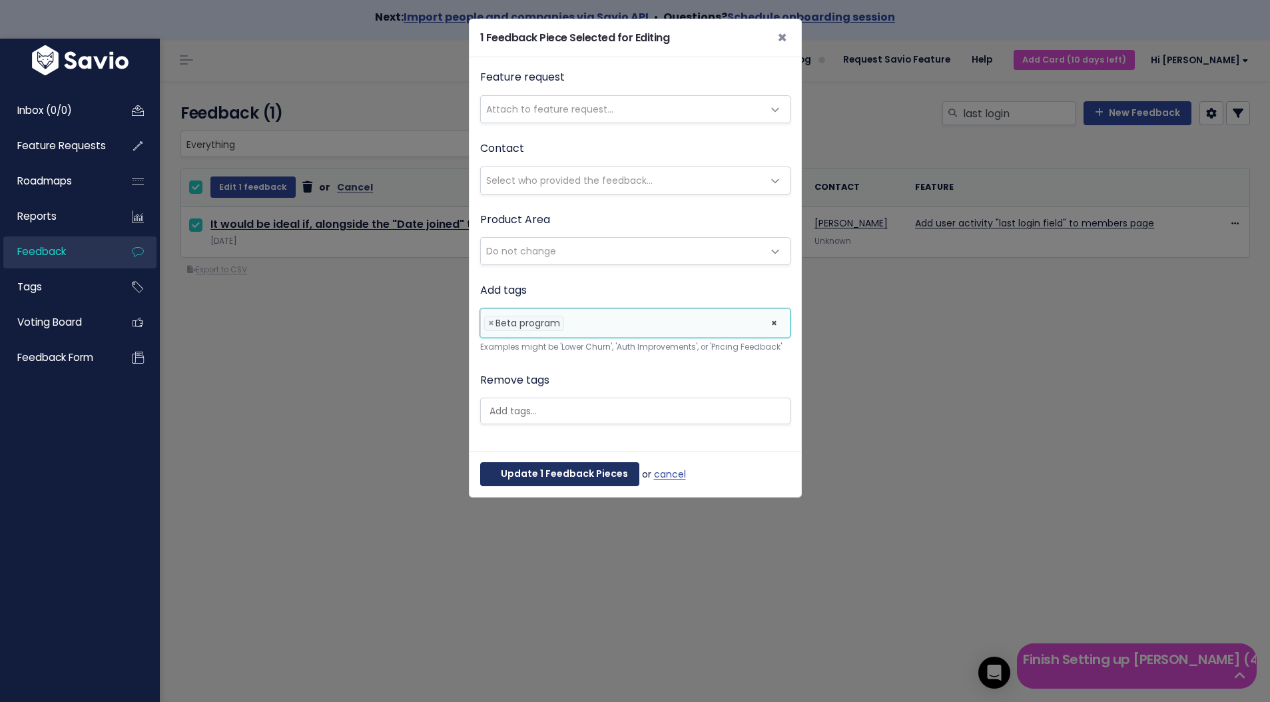
click at [579, 478] on button "Update 1 Feedback Pieces" at bounding box center [559, 474] width 159 height 24
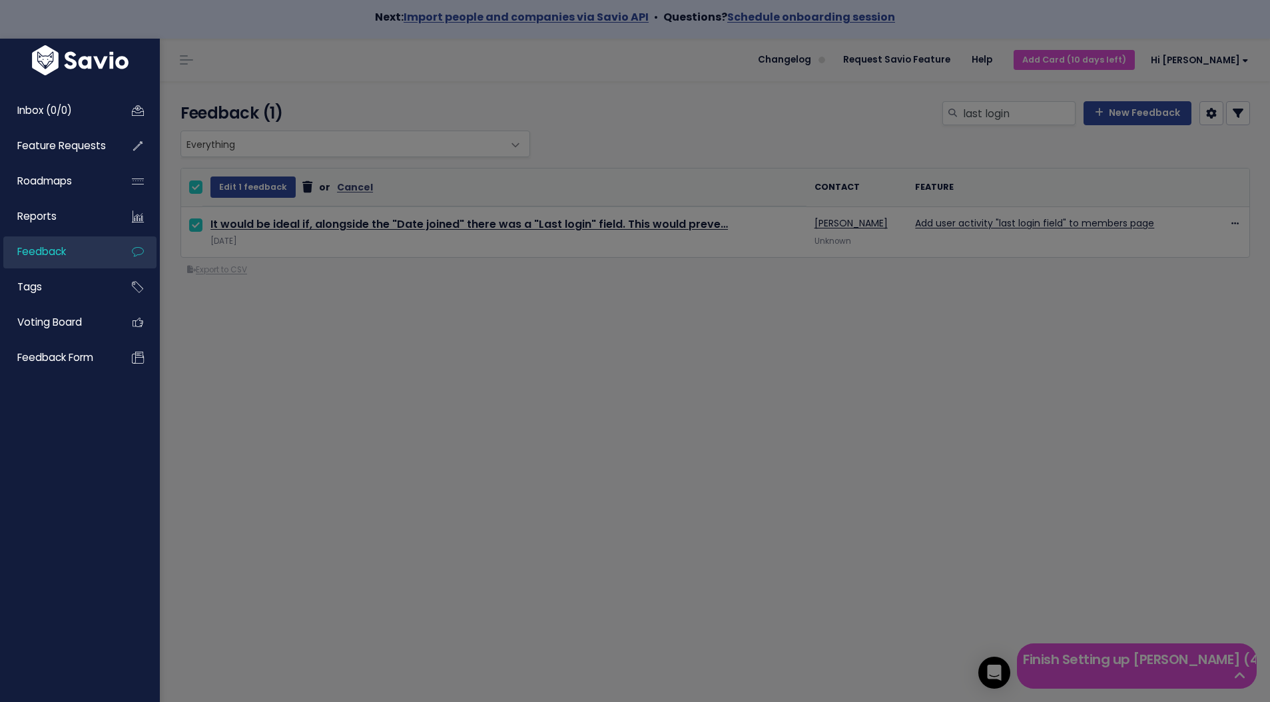
select select
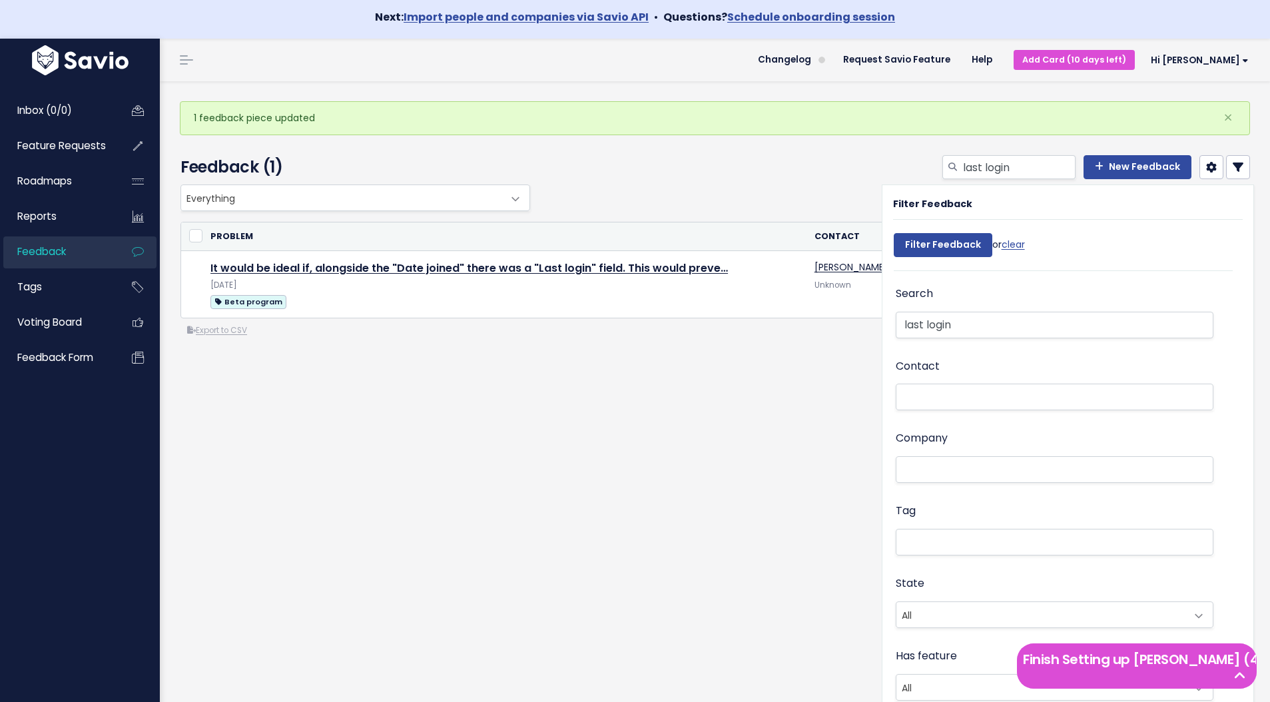
click at [1243, 169] on icon at bounding box center [1238, 167] width 11 height 11
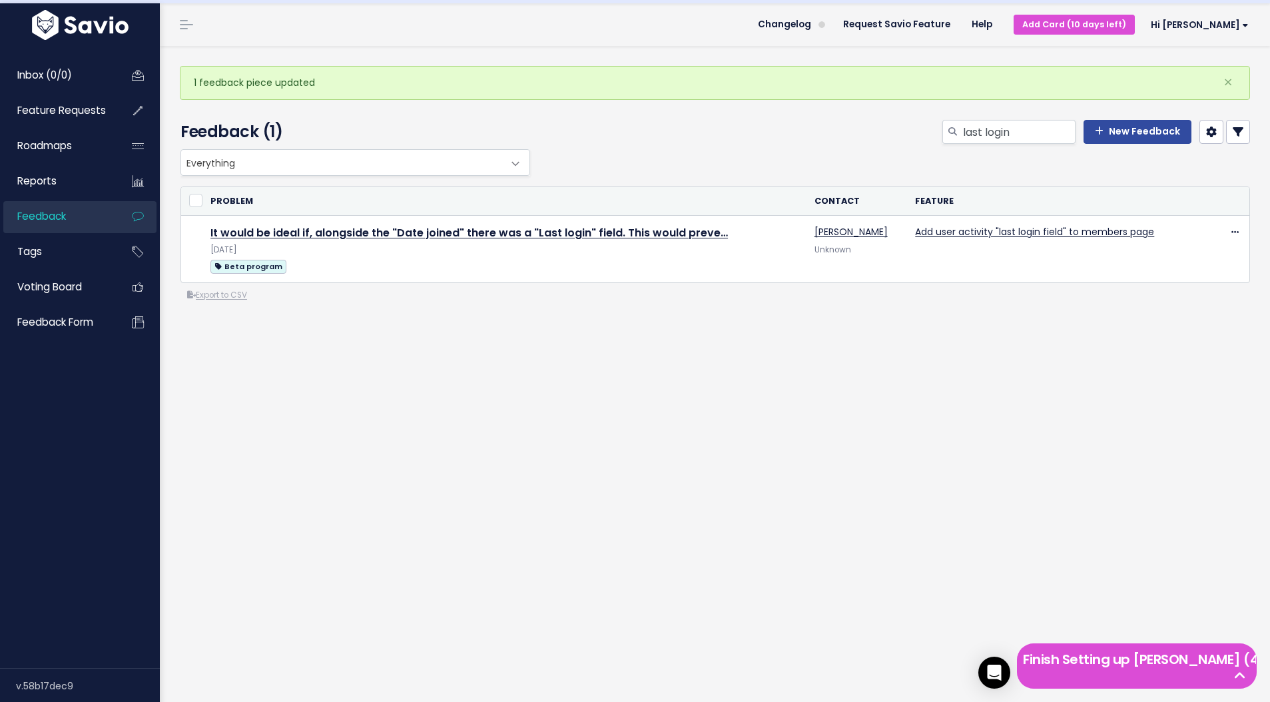
scroll to position [43, 0]
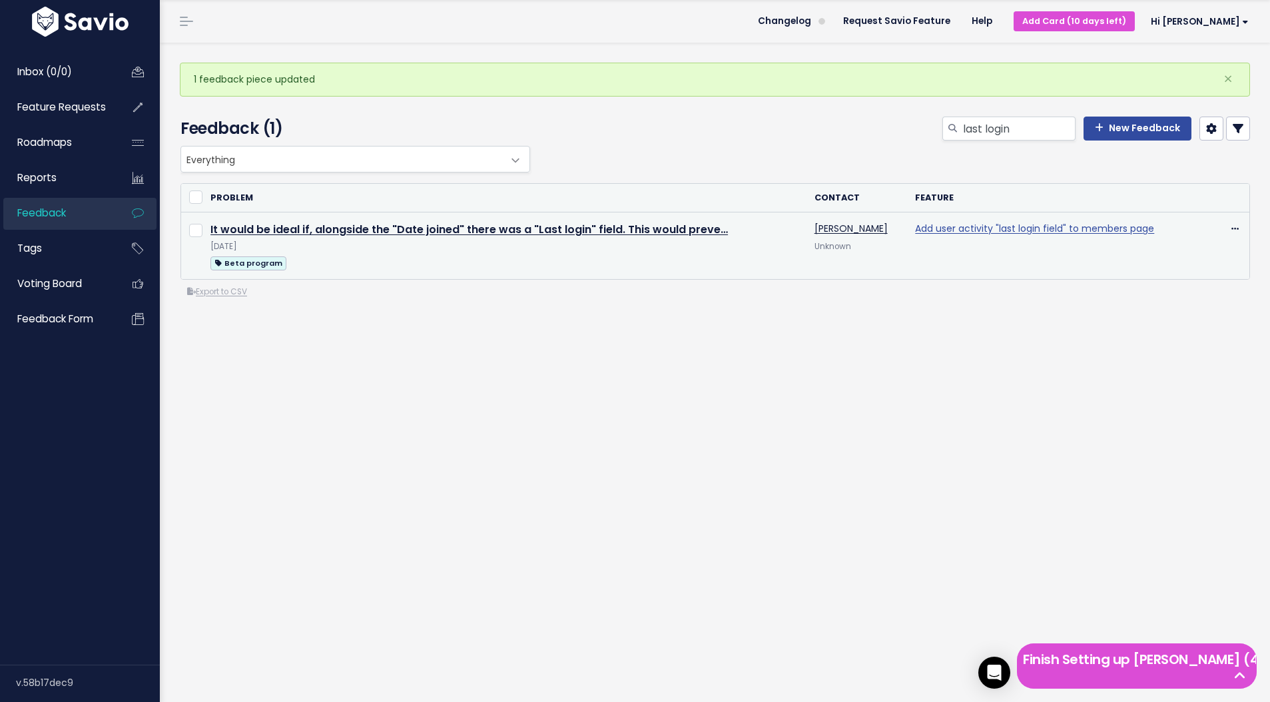
click at [1074, 223] on link "Add user activity "last login field" to members page" at bounding box center [1034, 228] width 239 height 13
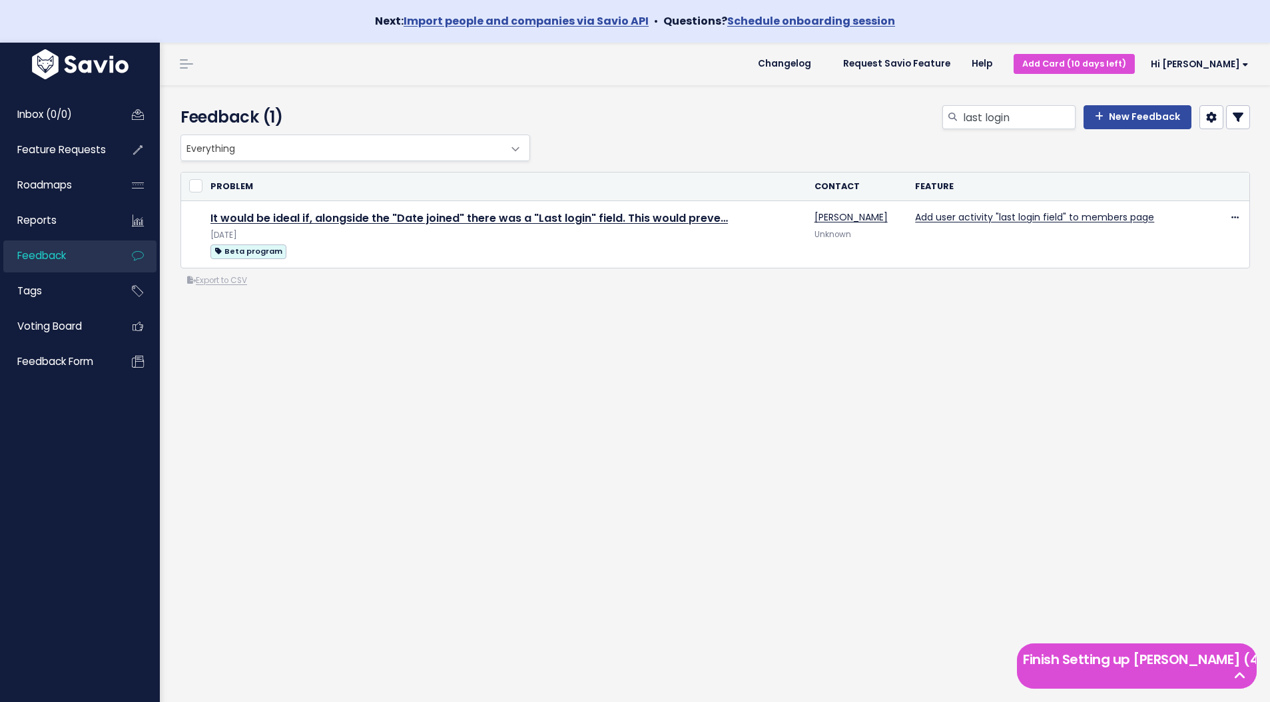
scroll to position [43, 0]
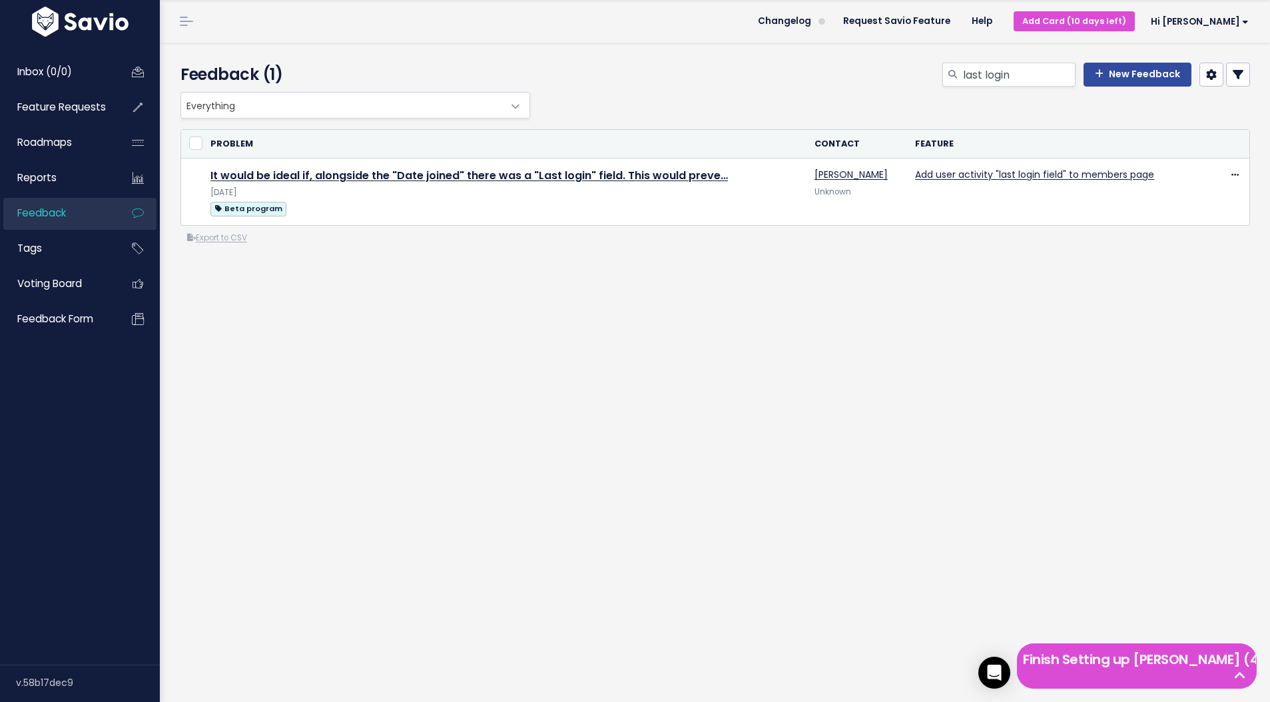
click at [1240, 77] on icon at bounding box center [1238, 74] width 11 height 11
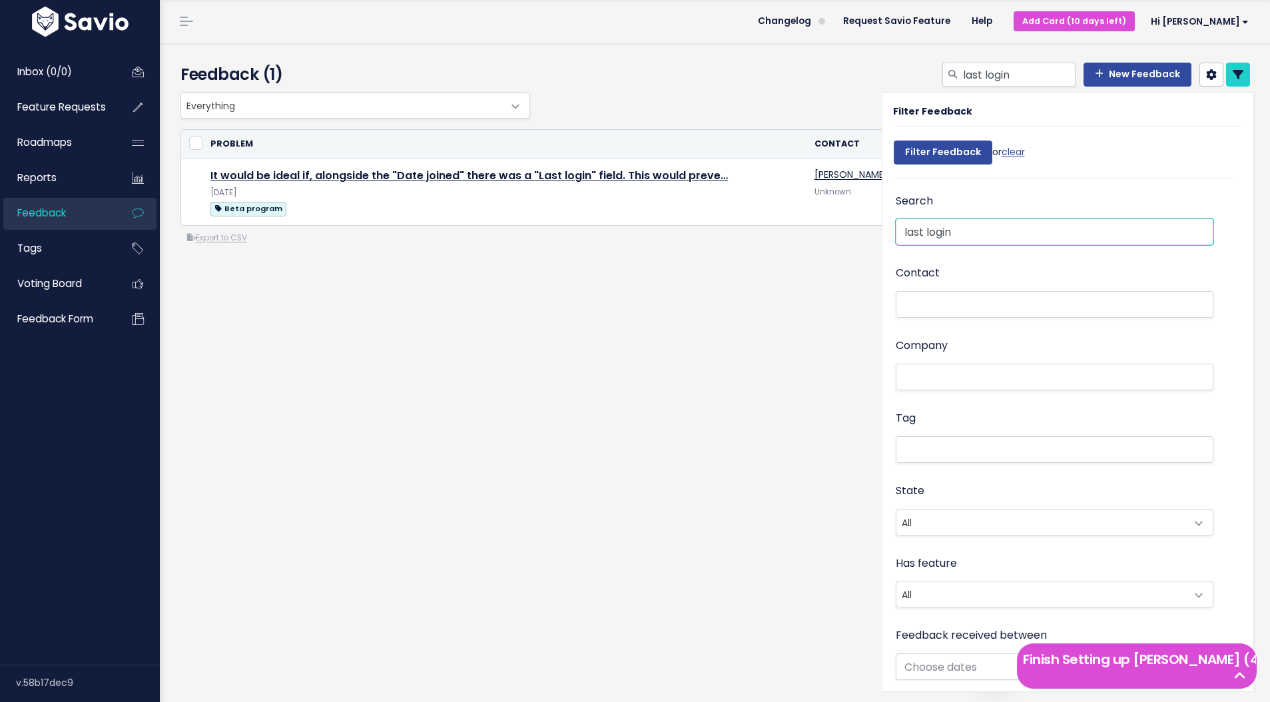
click at [964, 232] on input "last login" at bounding box center [1055, 231] width 318 height 27
click at [949, 153] on input "Filter Feedback" at bounding box center [943, 153] width 99 height 24
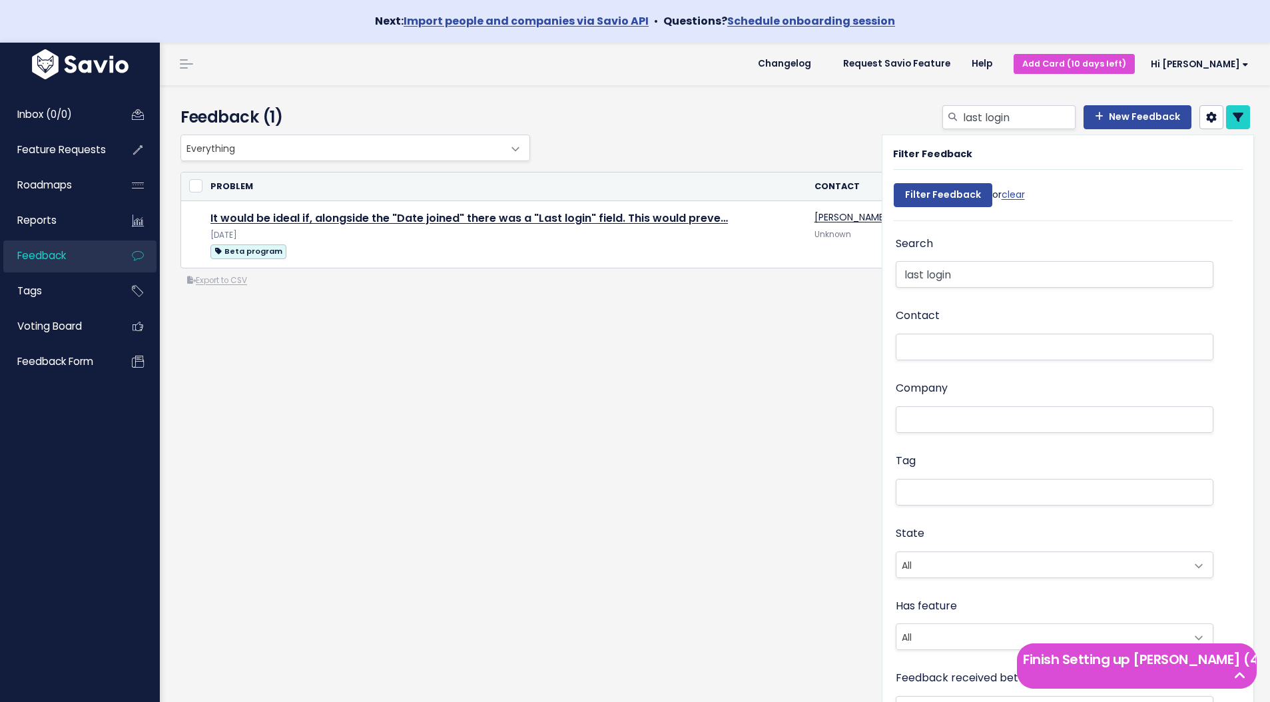
select select
click at [438, 345] on div "Everything No Product Area [SAMPLE] Authentication [SAMPLE] Integrations Everyt…" at bounding box center [716, 265] width 1090 height 260
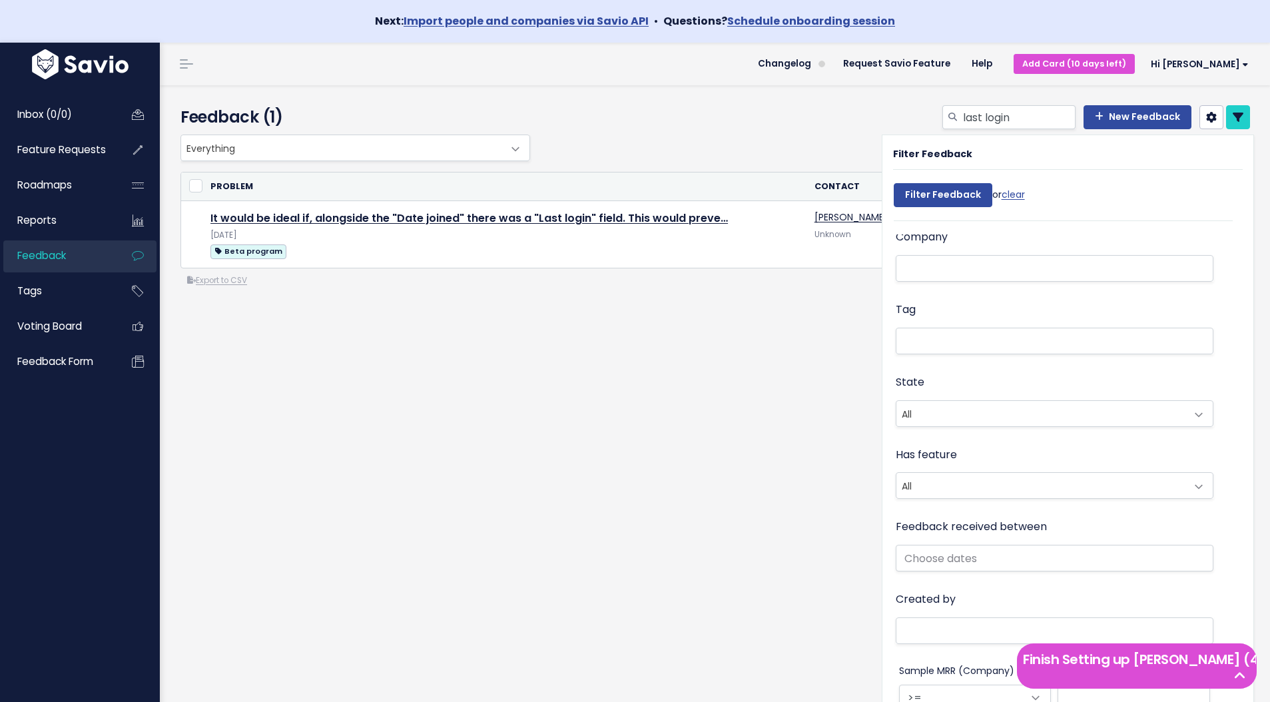
scroll to position [155, 0]
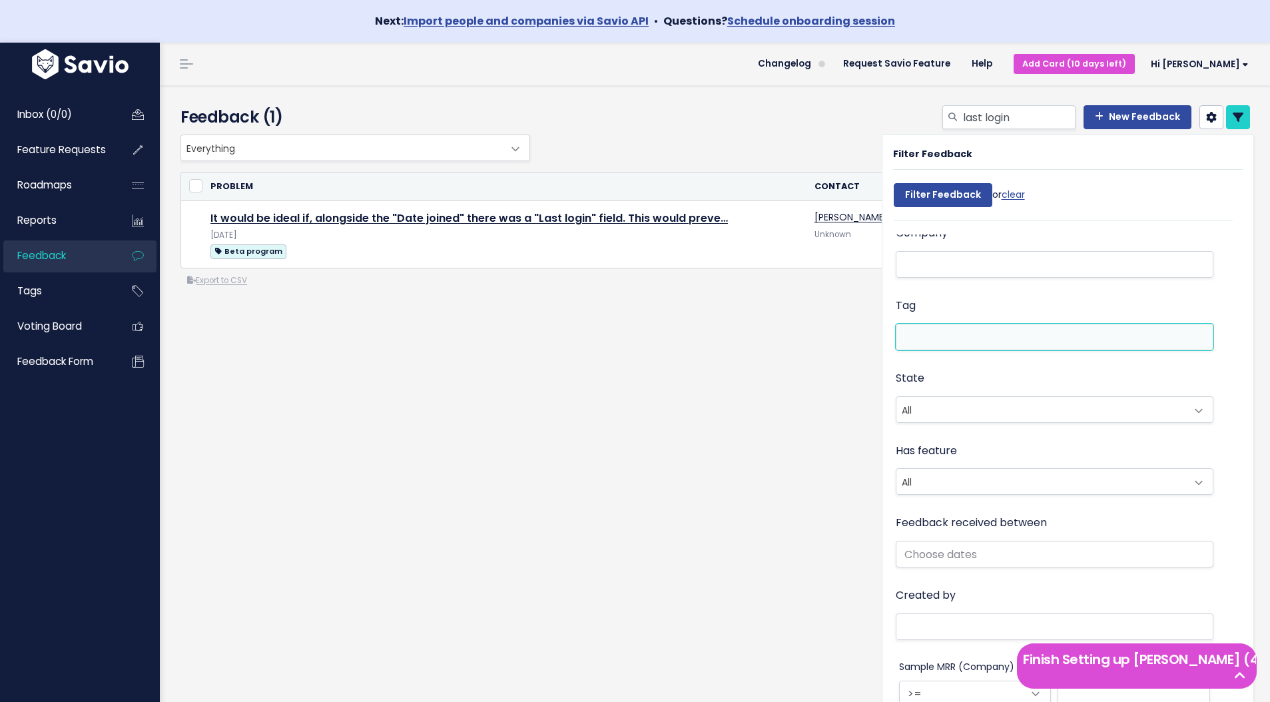
click at [971, 330] on li at bounding box center [1052, 337] width 304 height 14
select select "13845"
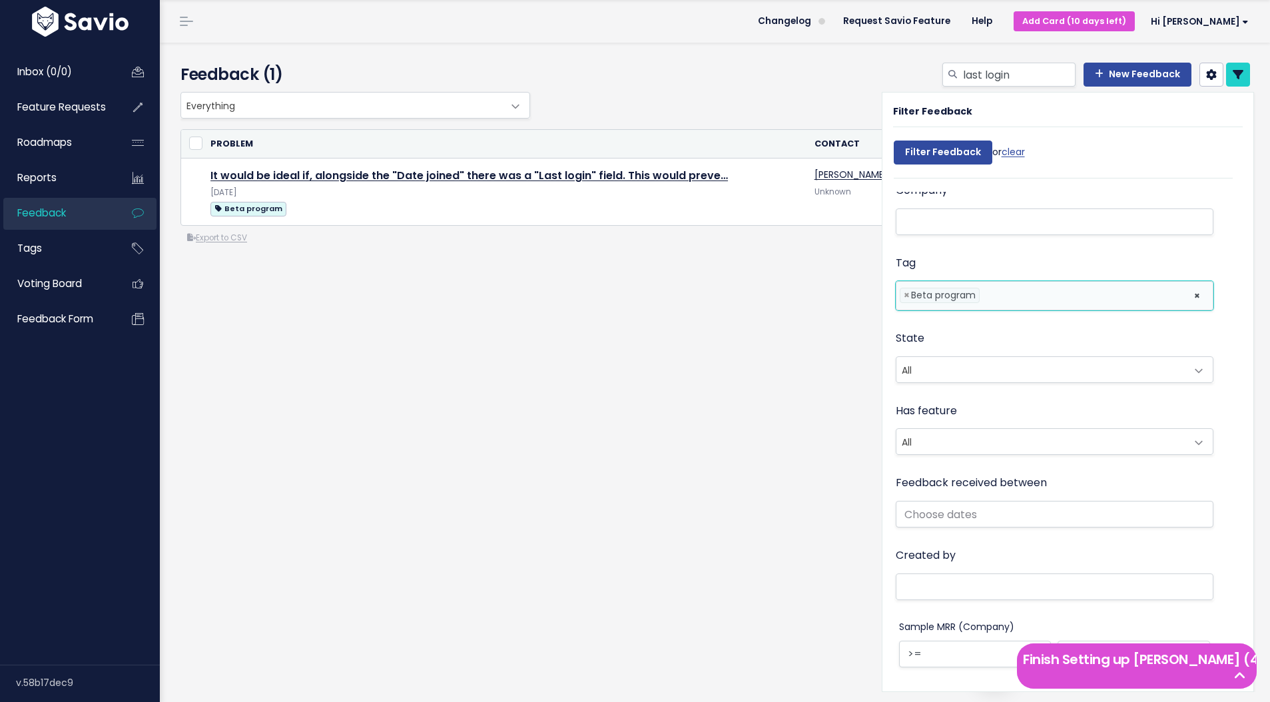
click at [798, 492] on div "Feedback (1) last login New Feedback" at bounding box center [715, 372] width 1110 height 659
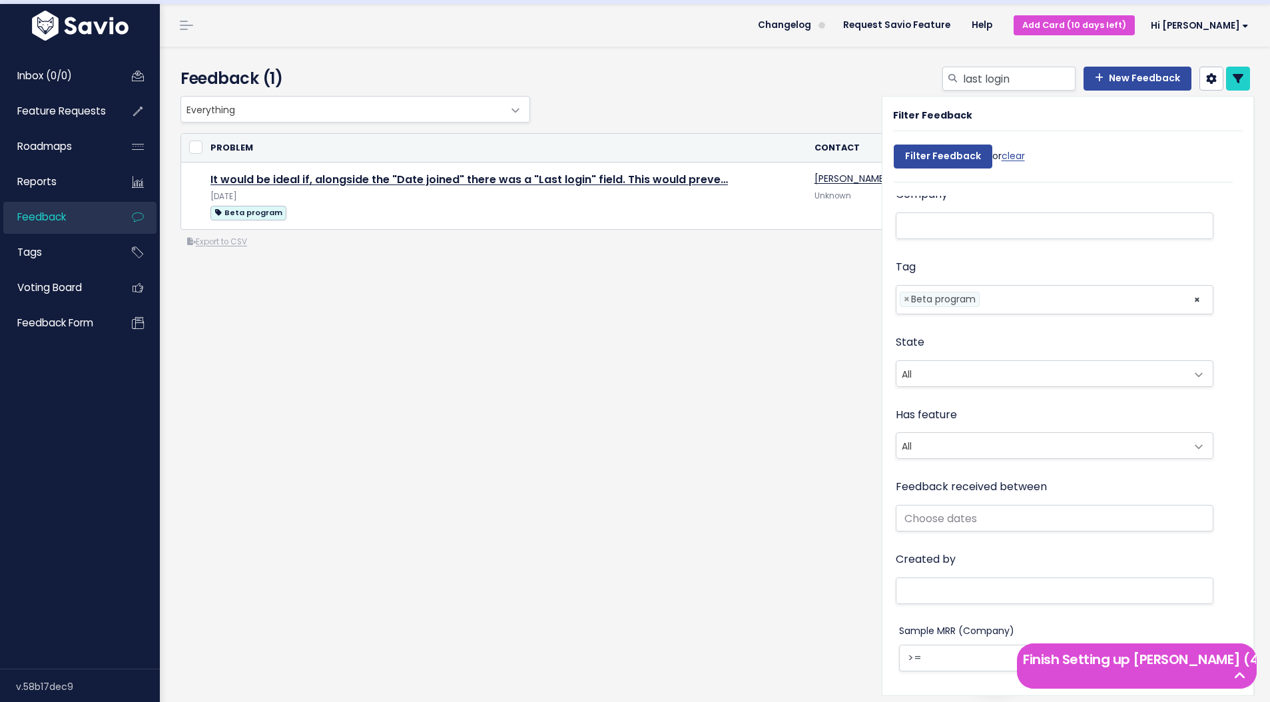
click at [798, 492] on div "Feedback (1) last login New Feedback" at bounding box center [715, 376] width 1110 height 659
click at [739, 85] on div "last login New Feedback" at bounding box center [897, 79] width 727 height 29
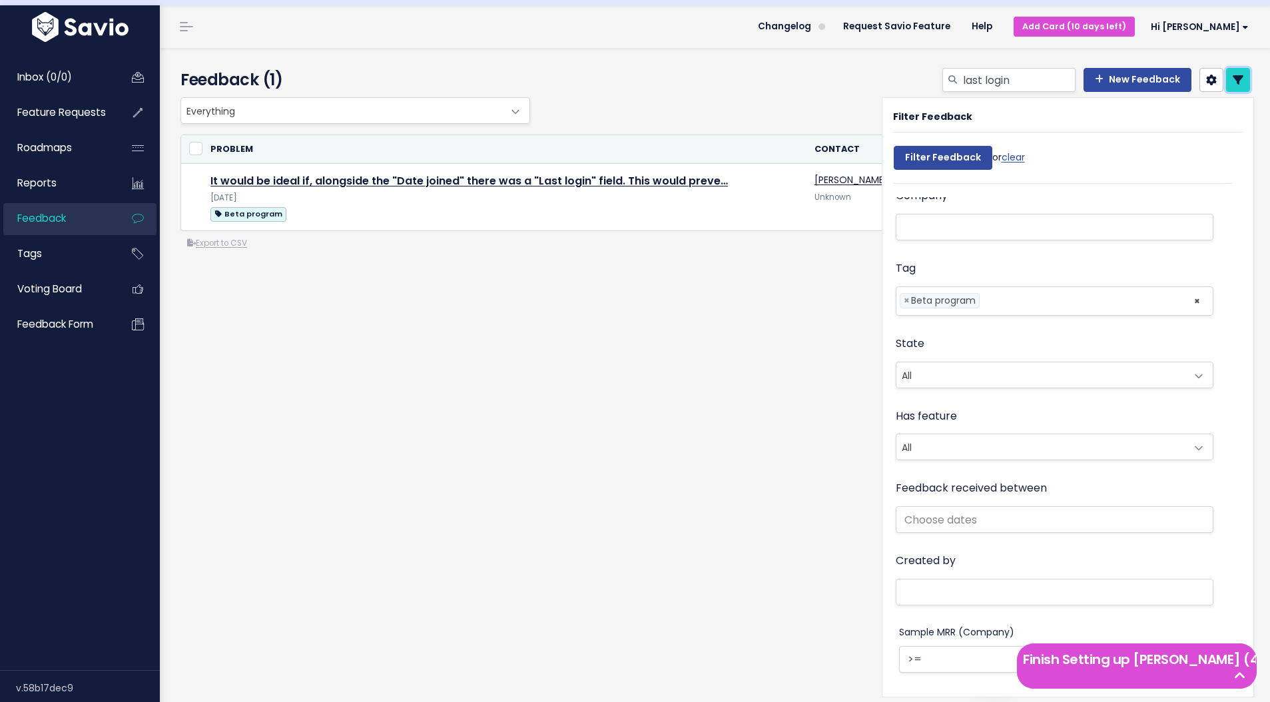
click at [1242, 85] on link at bounding box center [1238, 80] width 24 height 24
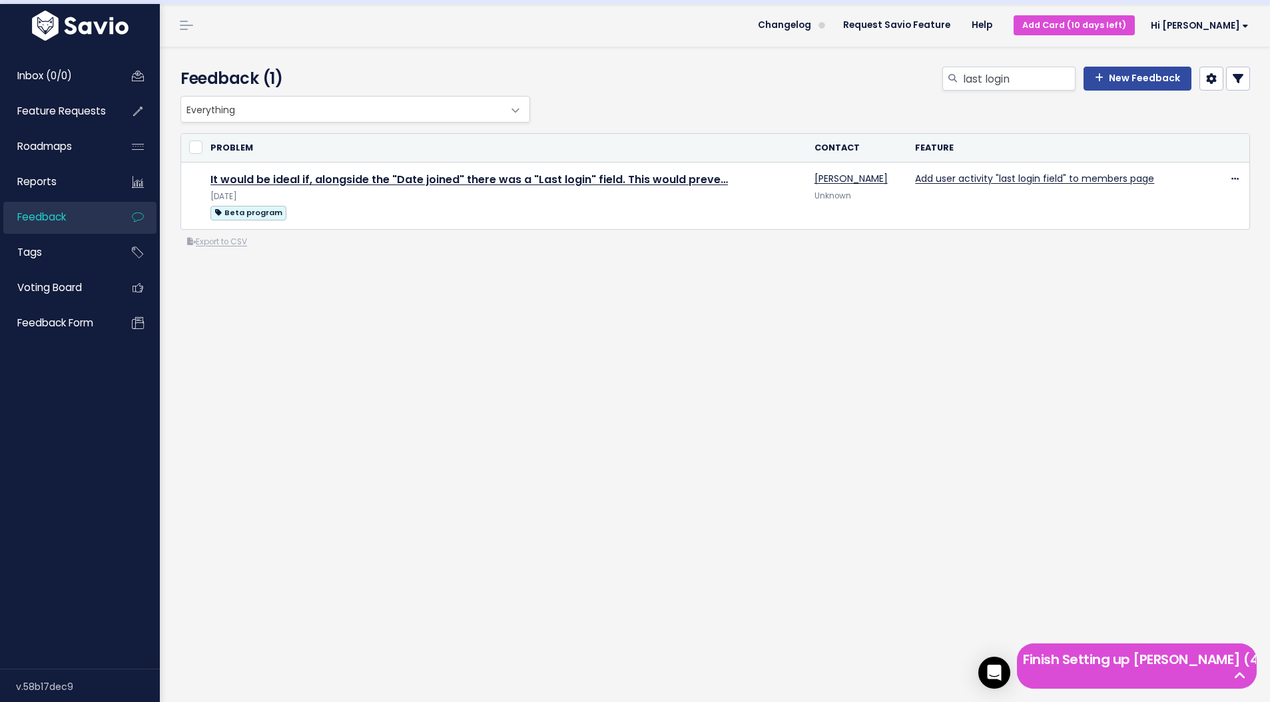
scroll to position [39, 0]
click at [1230, 22] on span "Hi [PERSON_NAME]" at bounding box center [1200, 25] width 98 height 10
click at [1220, 115] on link "Integrations" at bounding box center [1205, 116] width 98 height 26
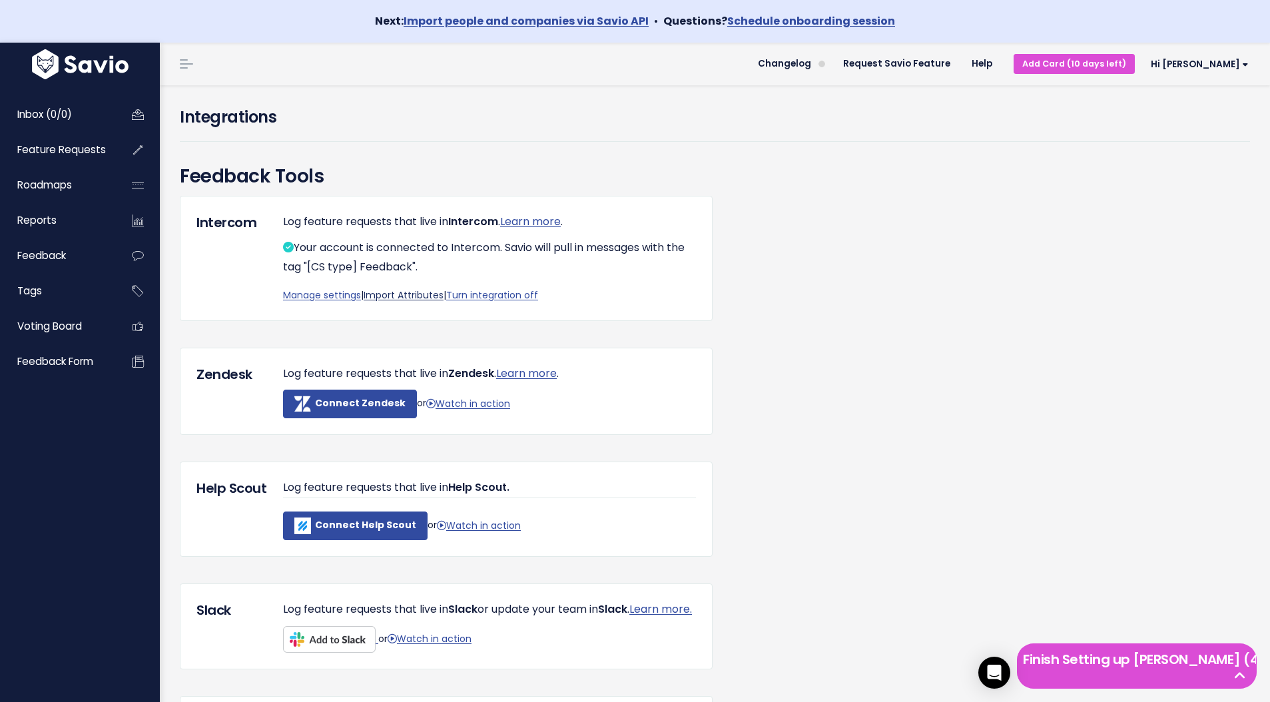
click at [402, 294] on link "Import Attributes" at bounding box center [404, 294] width 80 height 13
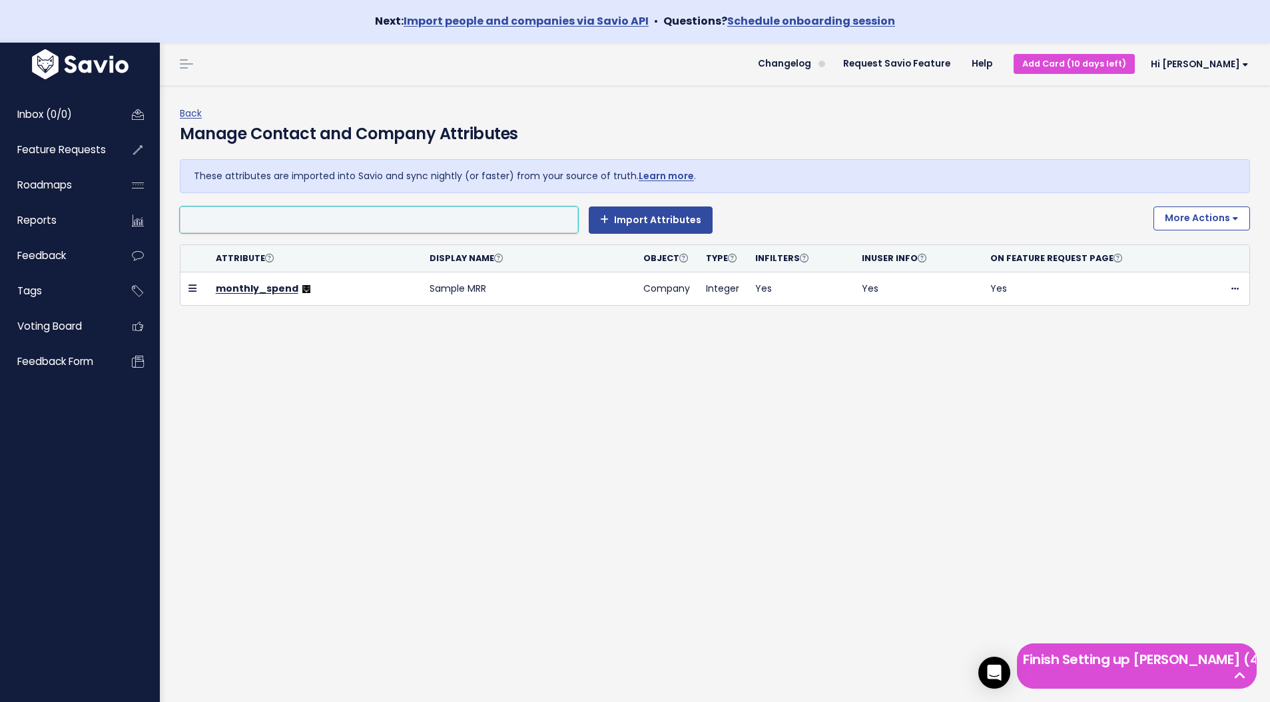
click at [304, 216] on li at bounding box center [376, 220] width 384 height 17
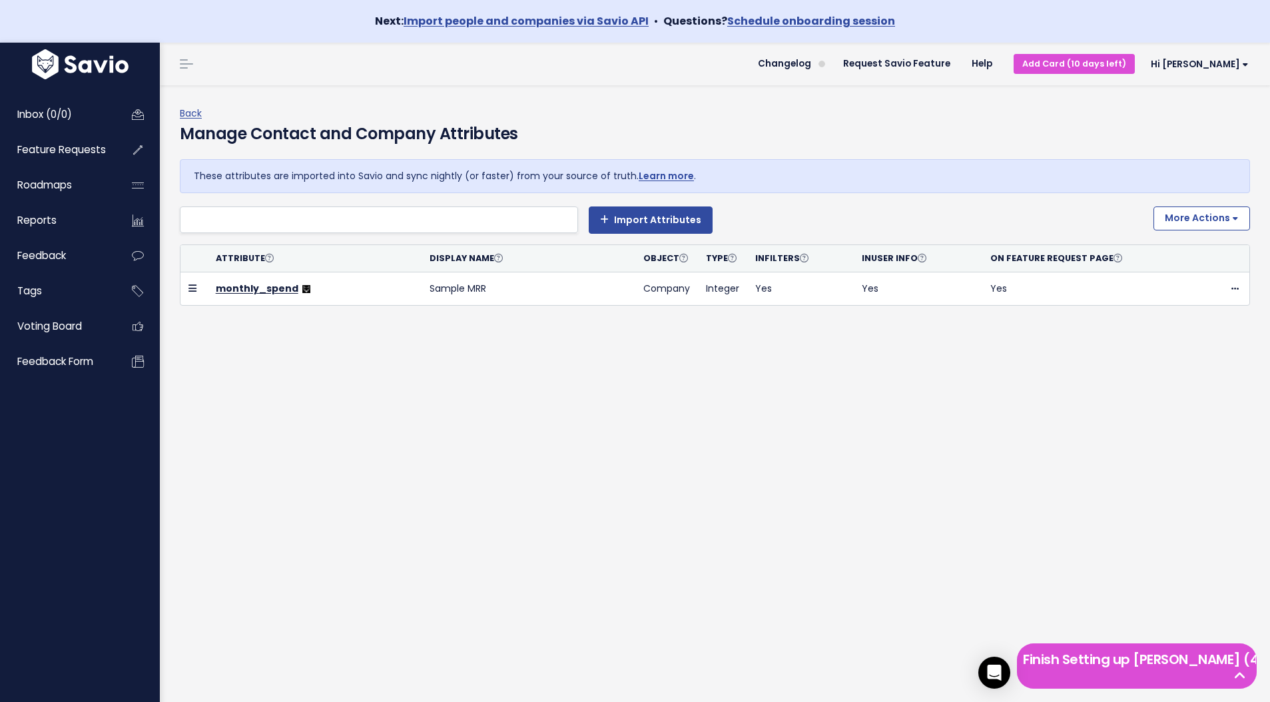
click at [490, 379] on div "Back Manage Contact and Company Attributes These attributes are imported into S…" at bounding box center [715, 414] width 1110 height 659
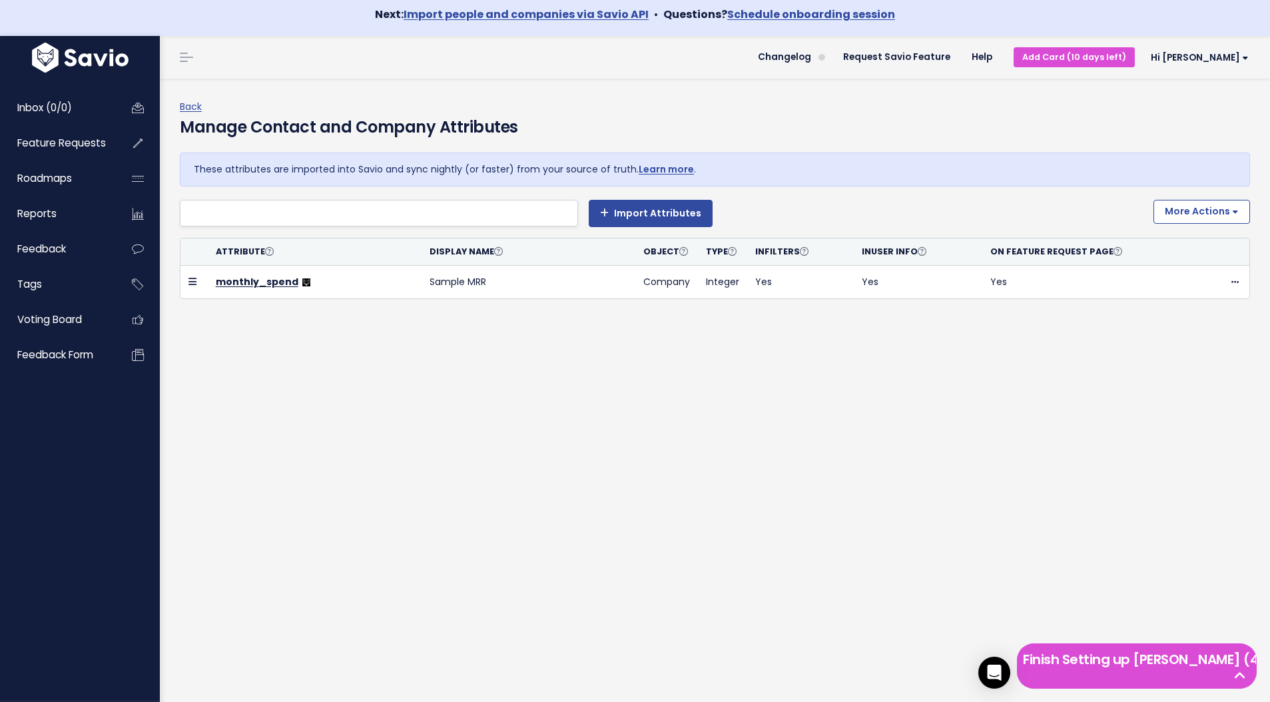
scroll to position [10, 0]
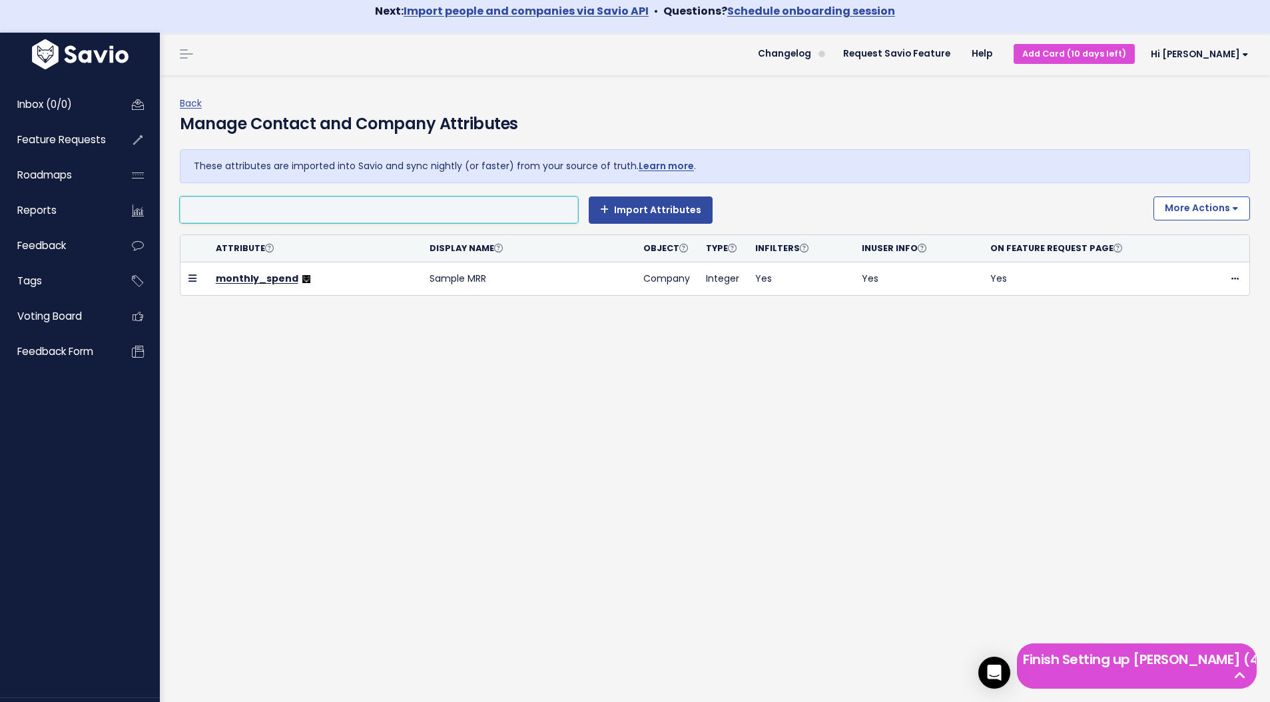
click at [258, 211] on li at bounding box center [376, 210] width 384 height 17
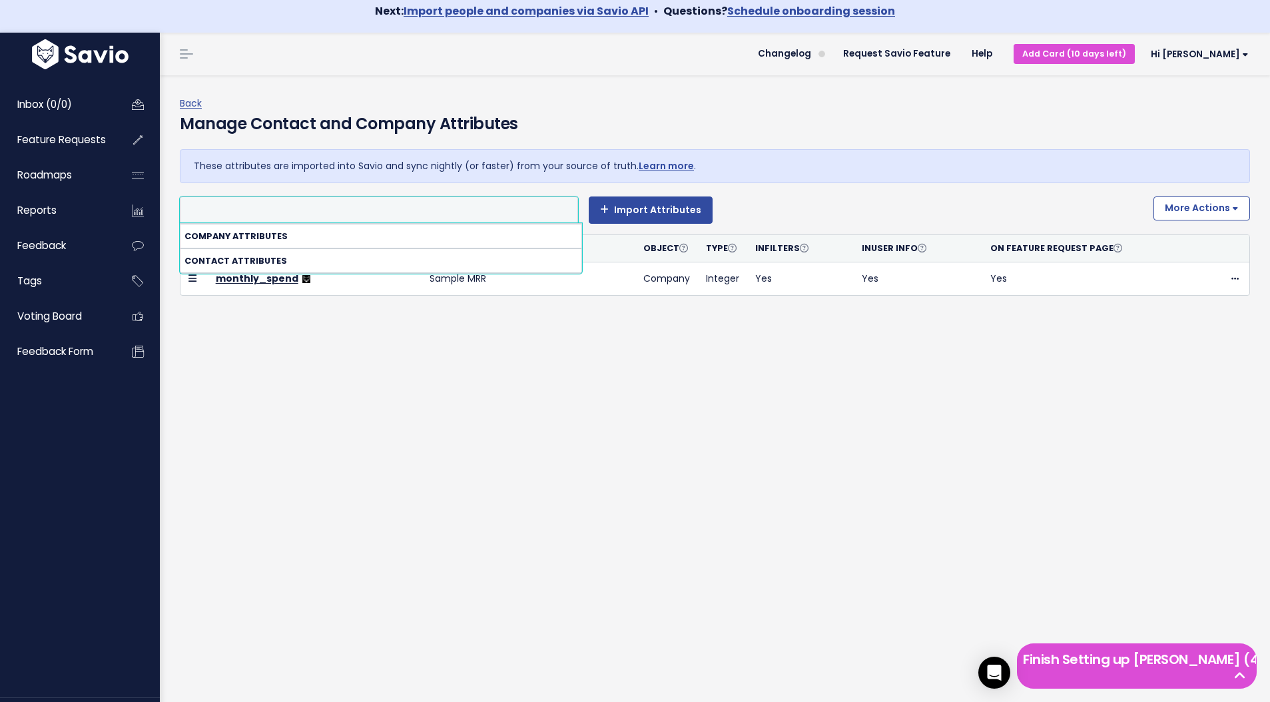
click at [258, 211] on li at bounding box center [376, 210] width 384 height 17
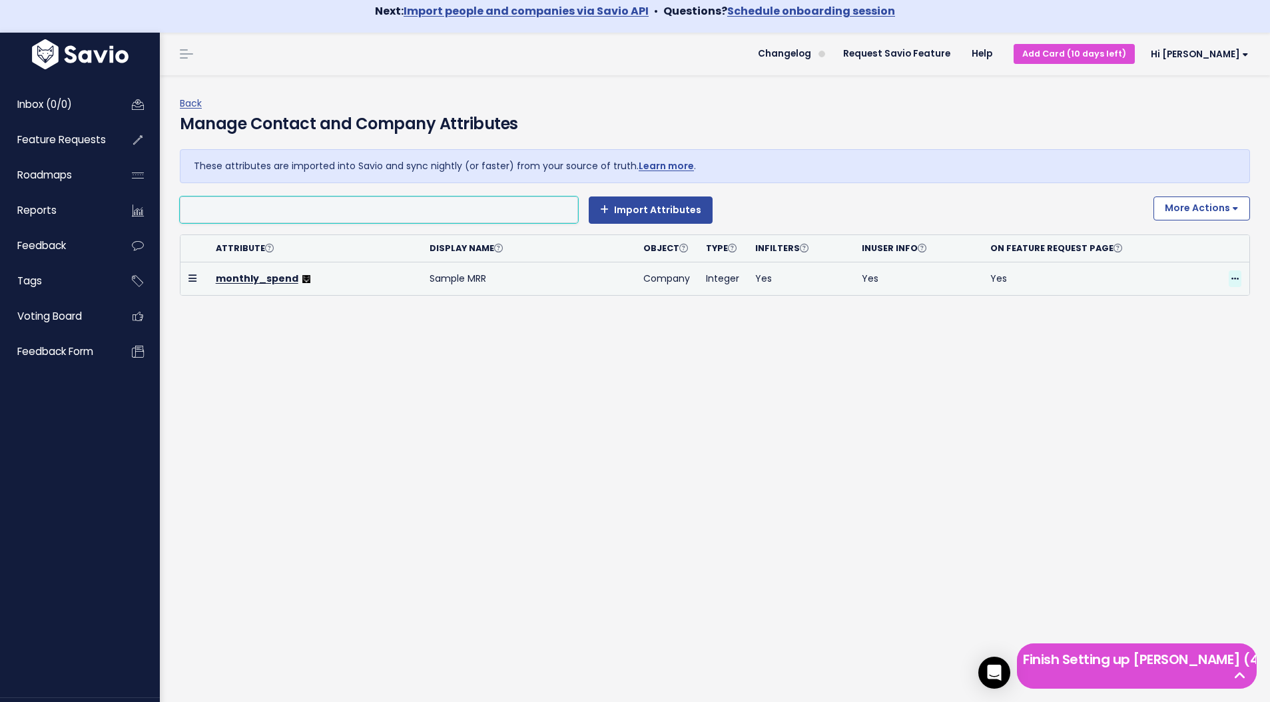
click at [1234, 276] on icon at bounding box center [1235, 279] width 7 height 9
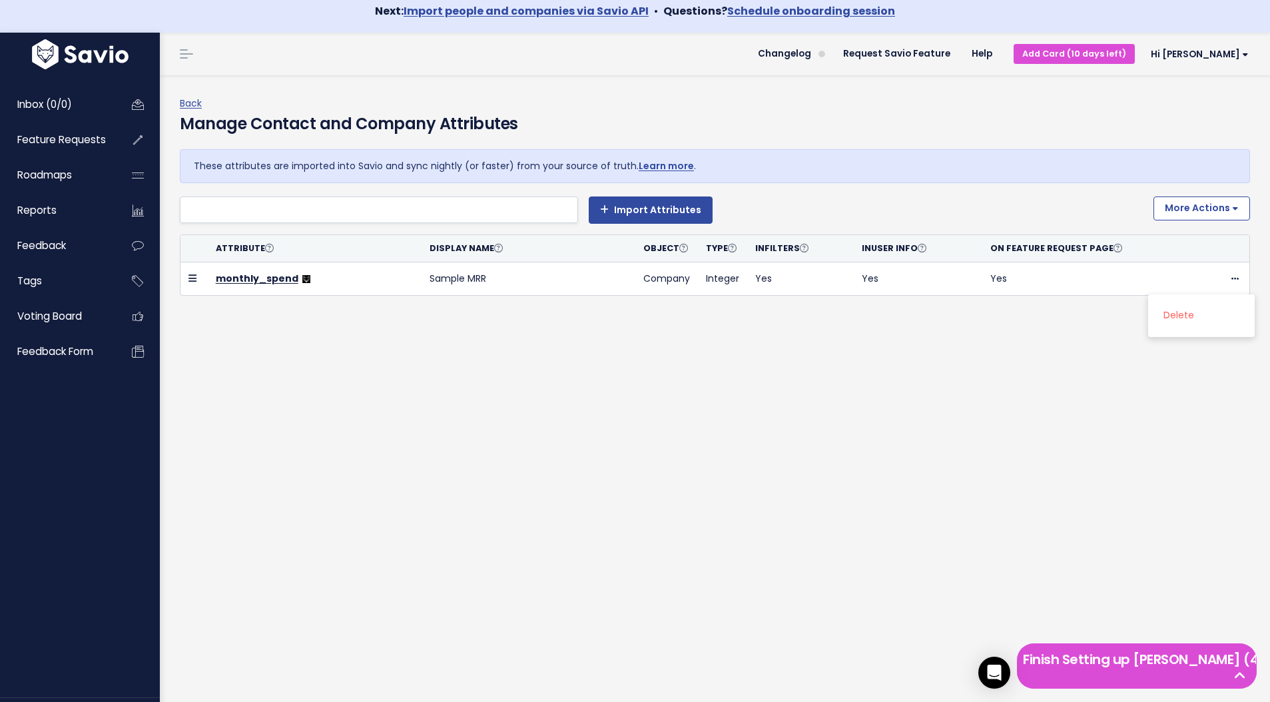
click at [1006, 425] on div "Back Manage Contact and Company Attributes These attributes are imported into S…" at bounding box center [715, 404] width 1110 height 659
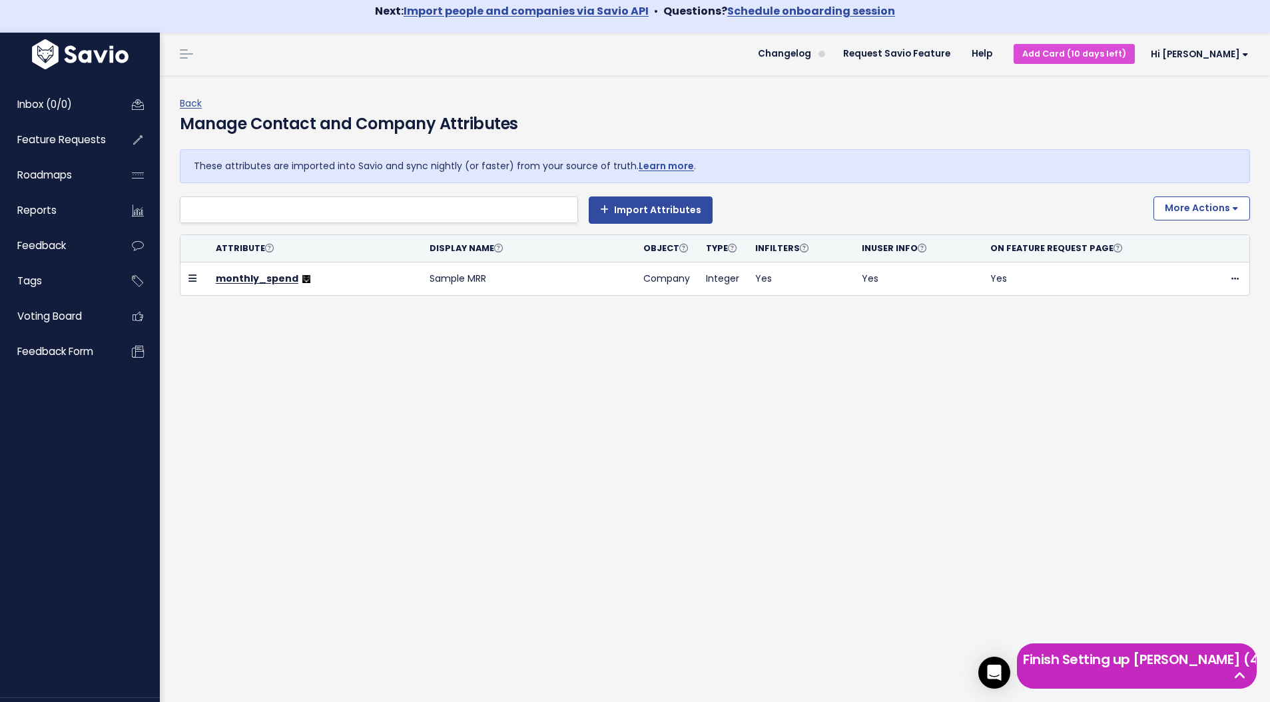
click at [1179, 669] on h5 "Finish Setting up [PERSON_NAME] (4 left)" at bounding box center [1137, 659] width 228 height 20
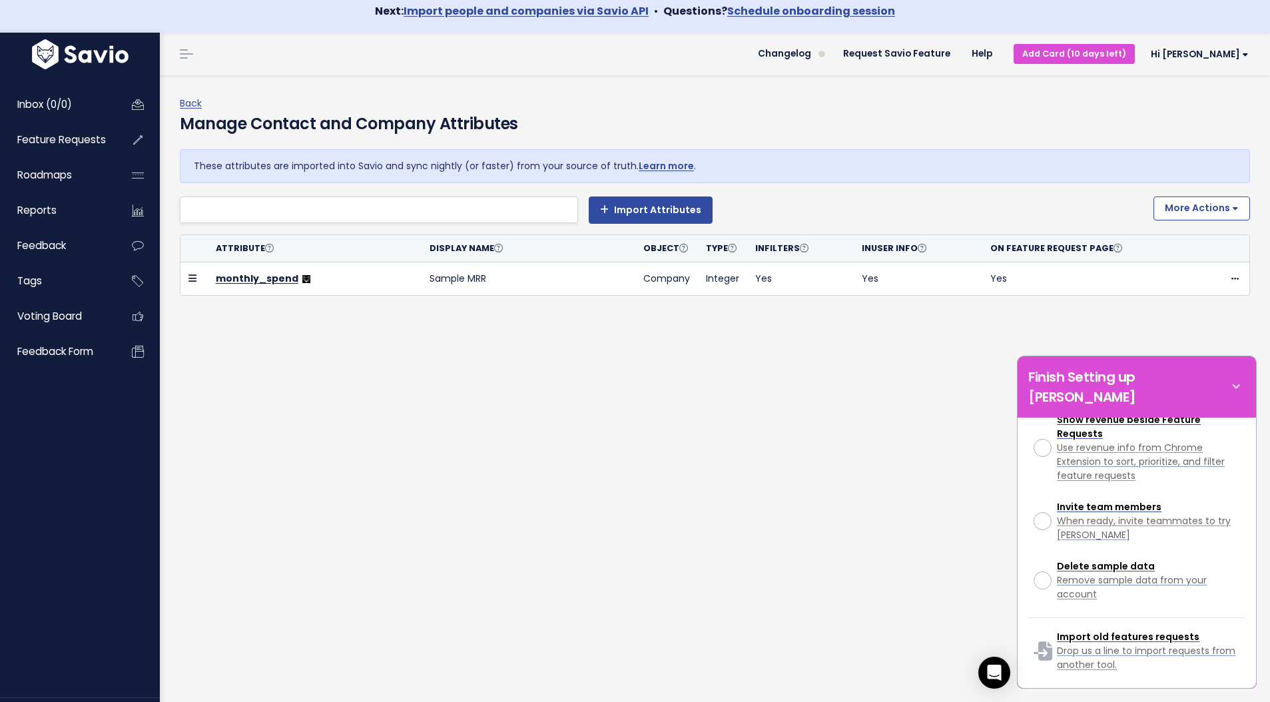
scroll to position [431, 0]
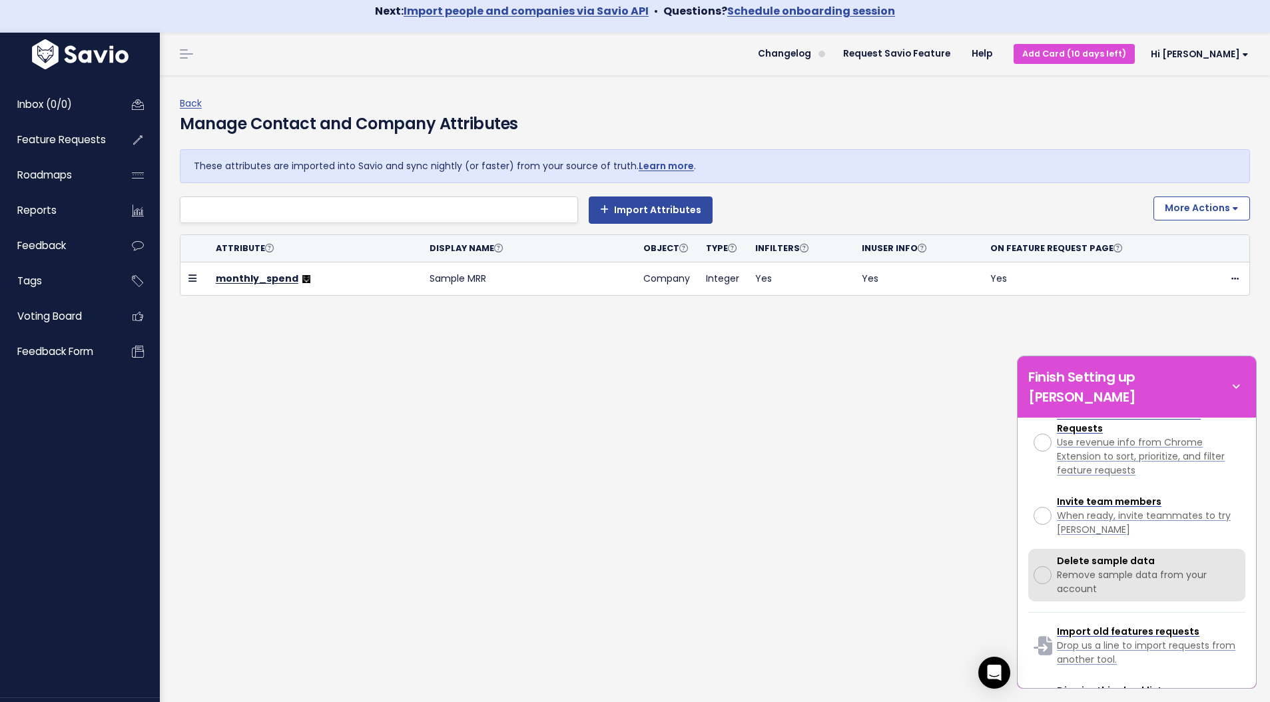
click at [1050, 561] on link "Delete sample data Remove sample data from your account" at bounding box center [1136, 575] width 217 height 53
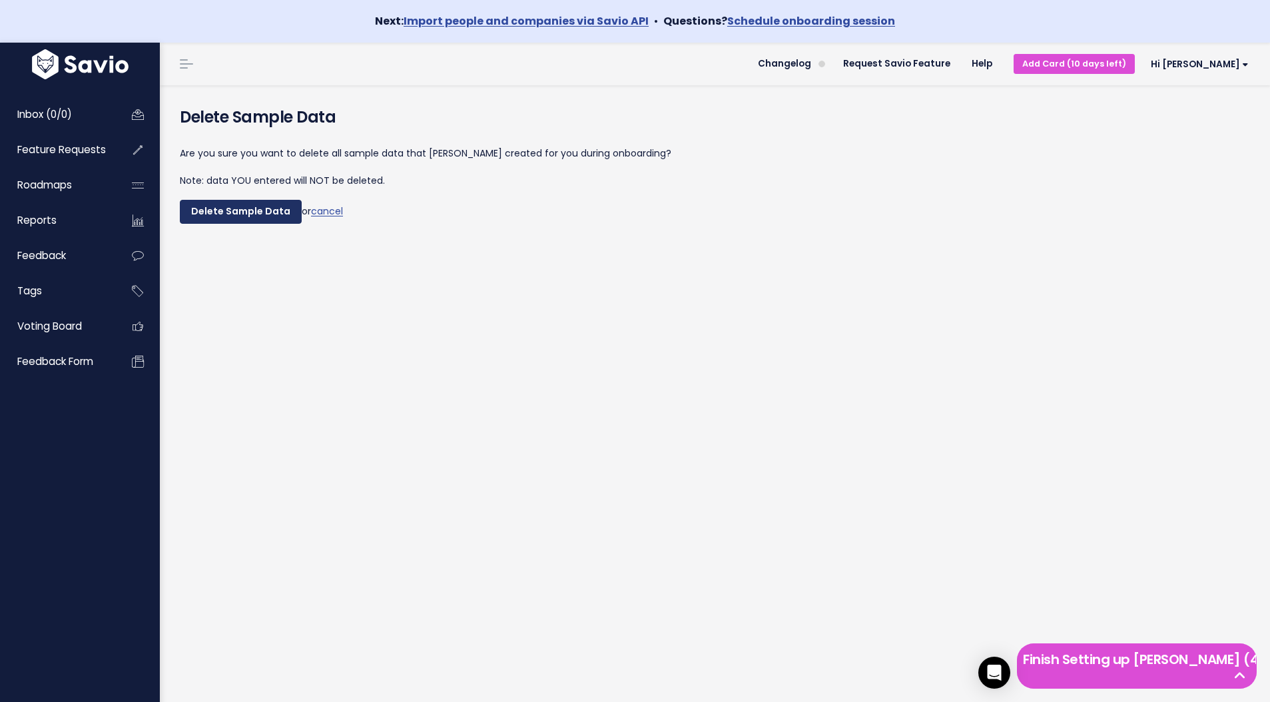
click at [266, 211] on input "Delete Sample Data" at bounding box center [241, 212] width 122 height 24
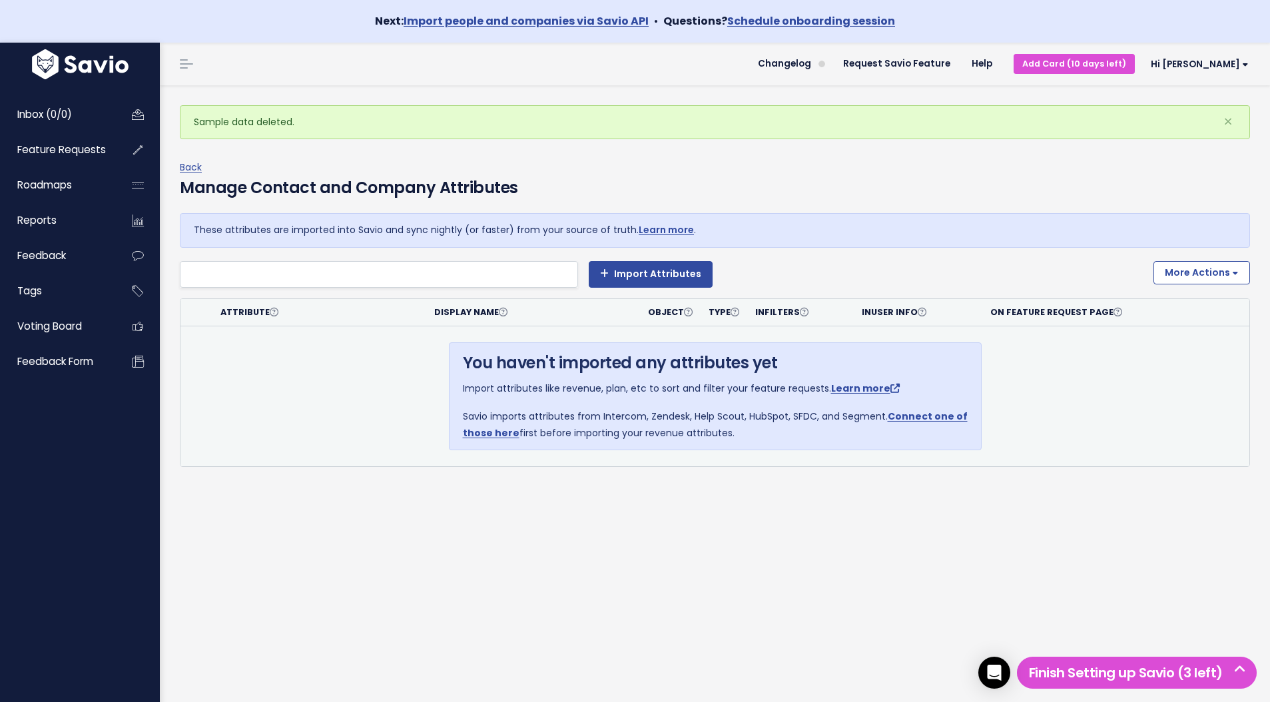
click at [300, 408] on td "You haven't imported any attributes yet Import attributes like revenue, plan, e…" at bounding box center [715, 396] width 1069 height 140
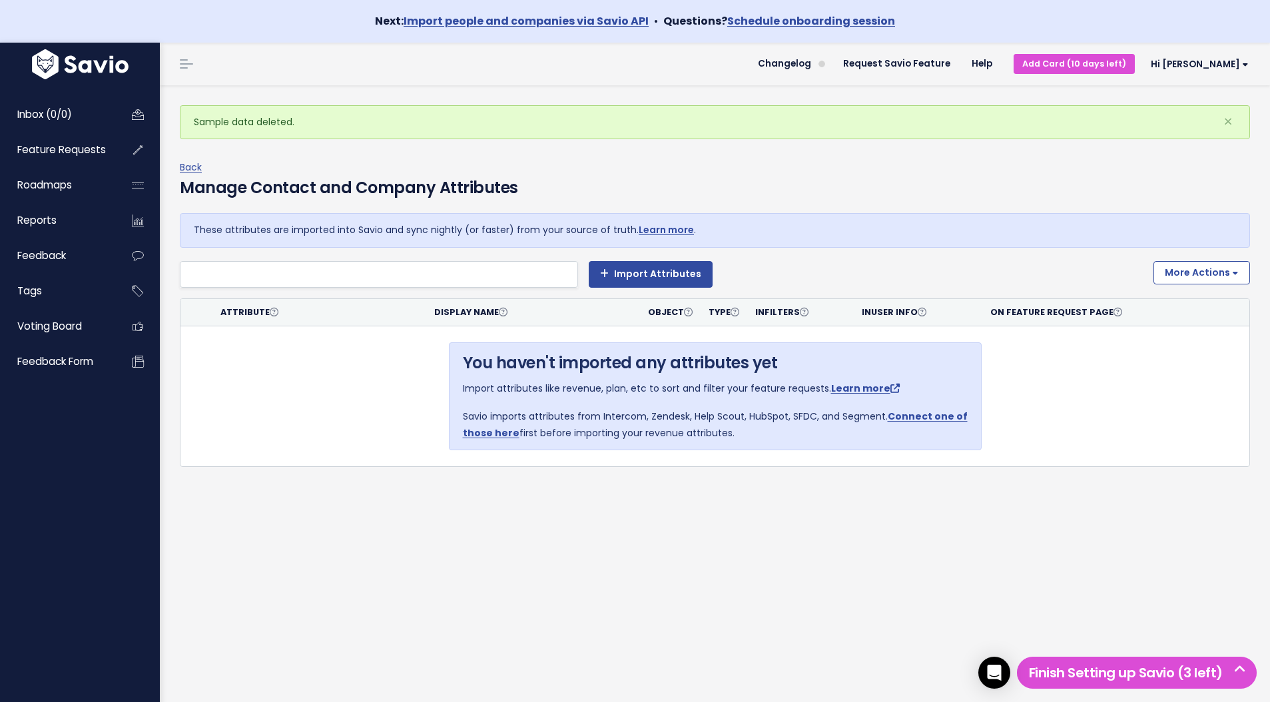
click at [1242, 675] on icon at bounding box center [1240, 669] width 23 height 13
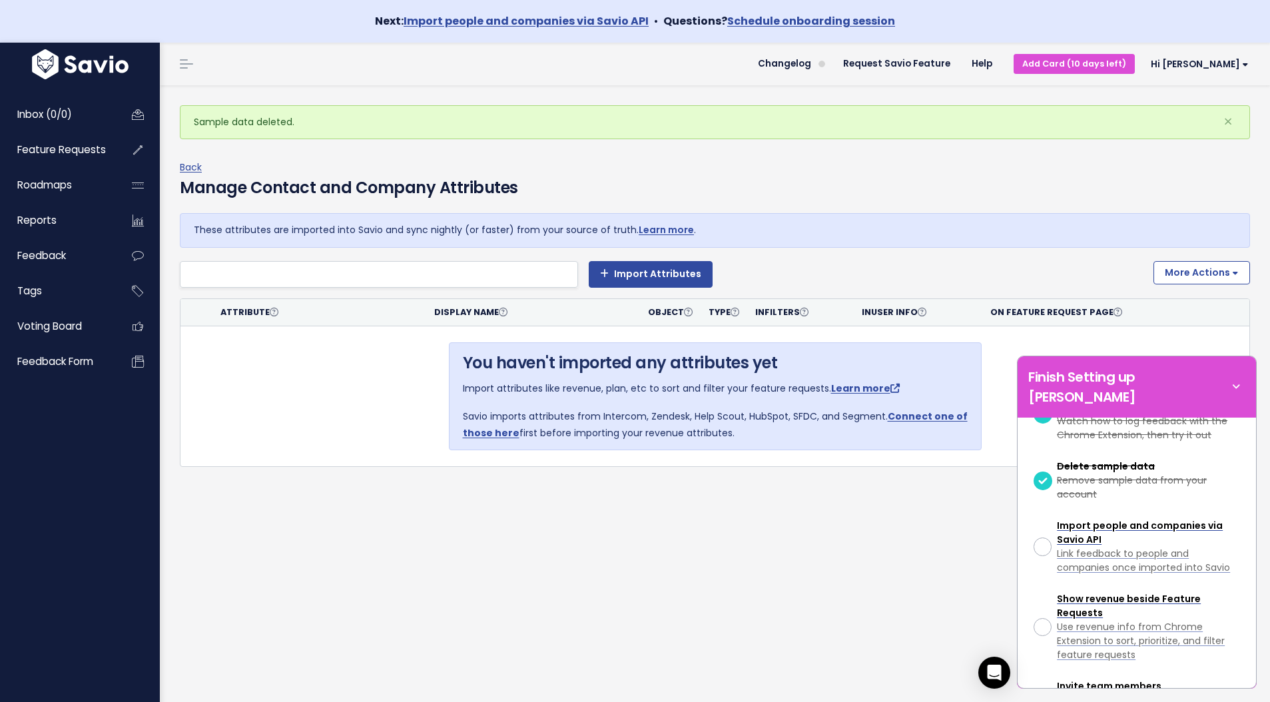
scroll to position [333, 0]
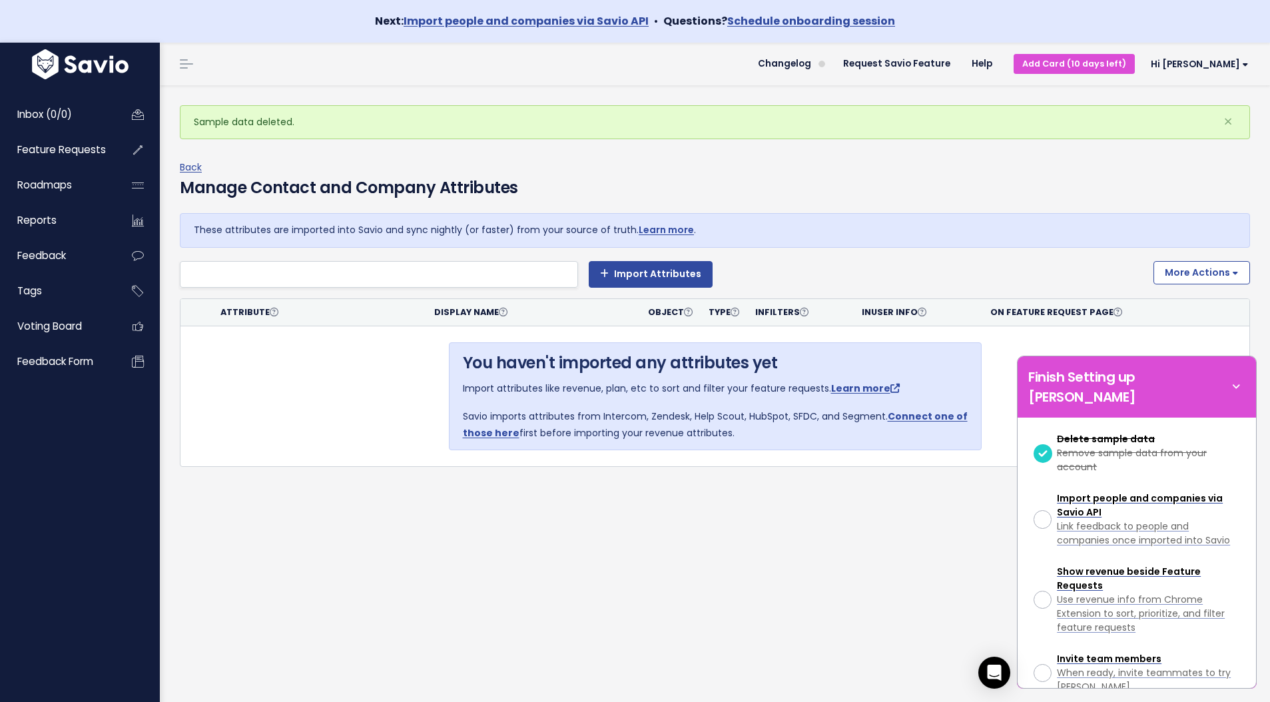
click at [835, 566] on div "Sample data deleted. × Back Manage Contact and Company Attributes These attribu…" at bounding box center [715, 414] width 1110 height 659
click at [527, 269] on li at bounding box center [376, 273] width 384 height 17
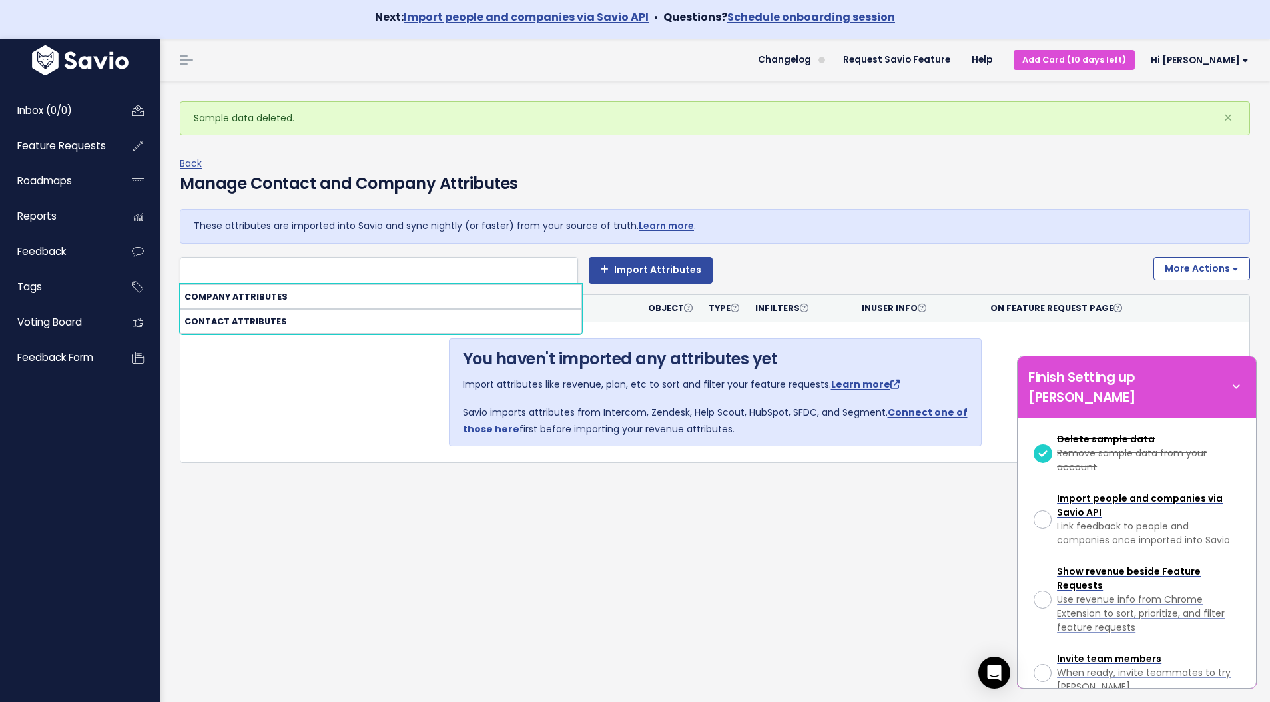
click at [461, 294] on strong "Company attributes" at bounding box center [381, 296] width 401 height 23
click at [266, 297] on strong "Company attributes" at bounding box center [381, 296] width 401 height 23
click at [1238, 380] on icon at bounding box center [1236, 387] width 19 height 15
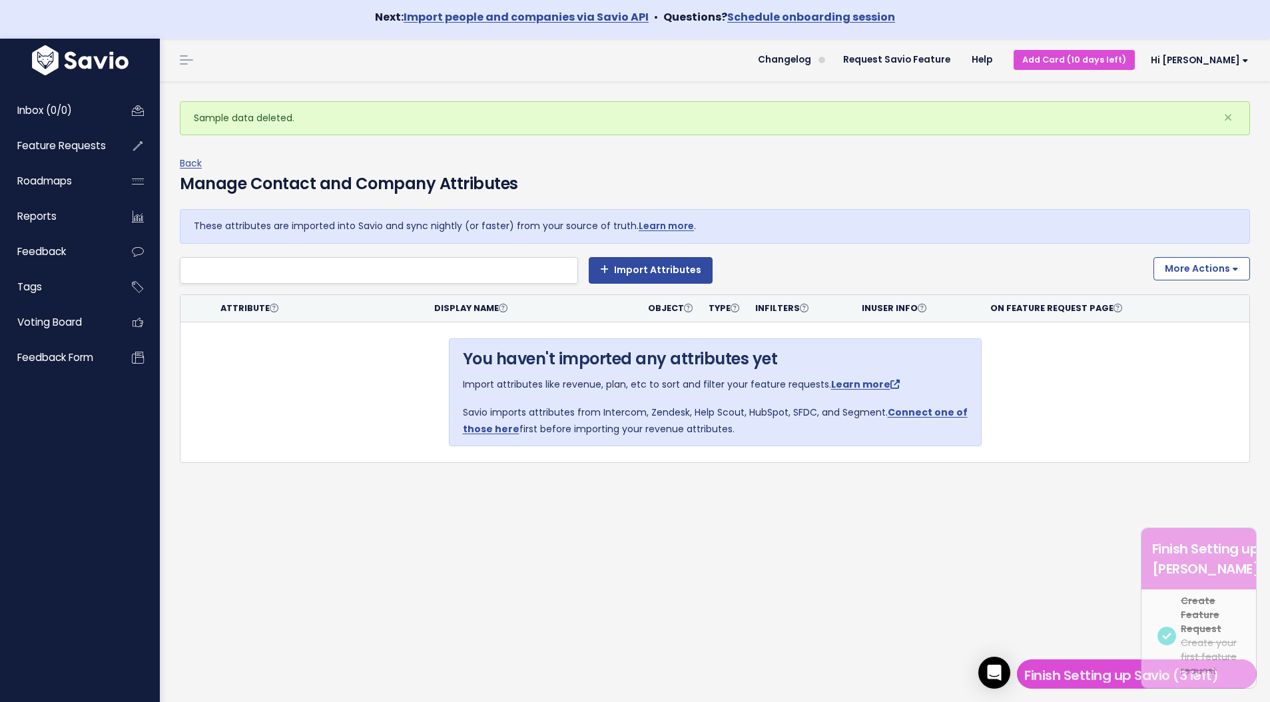
scroll to position [0, 0]
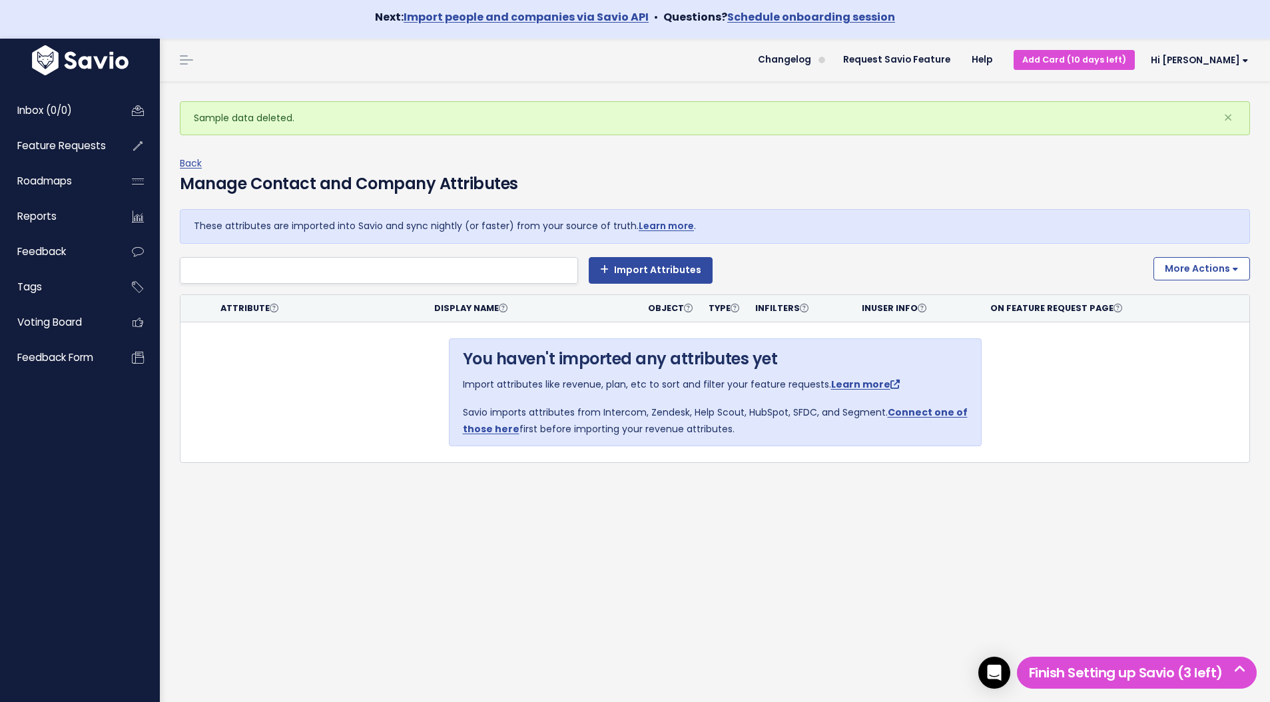
click at [382, 263] on li at bounding box center [376, 270] width 384 height 17
click at [549, 171] on div "Back Manage Contact and Company Attributes" at bounding box center [715, 182] width 1070 height 54
click at [145, 143] on icon at bounding box center [138, 146] width 24 height 31
click at [99, 147] on span "Feature Requests" at bounding box center [61, 146] width 89 height 14
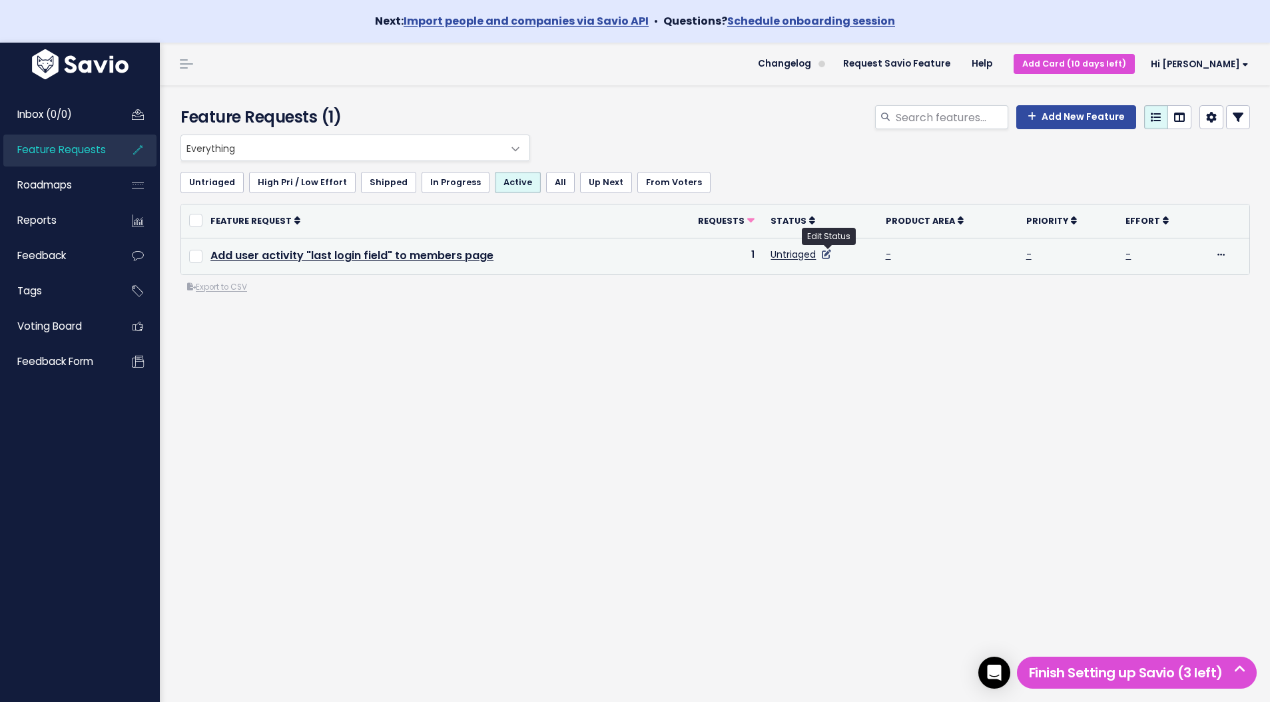
click at [827, 256] on icon at bounding box center [826, 254] width 9 height 9
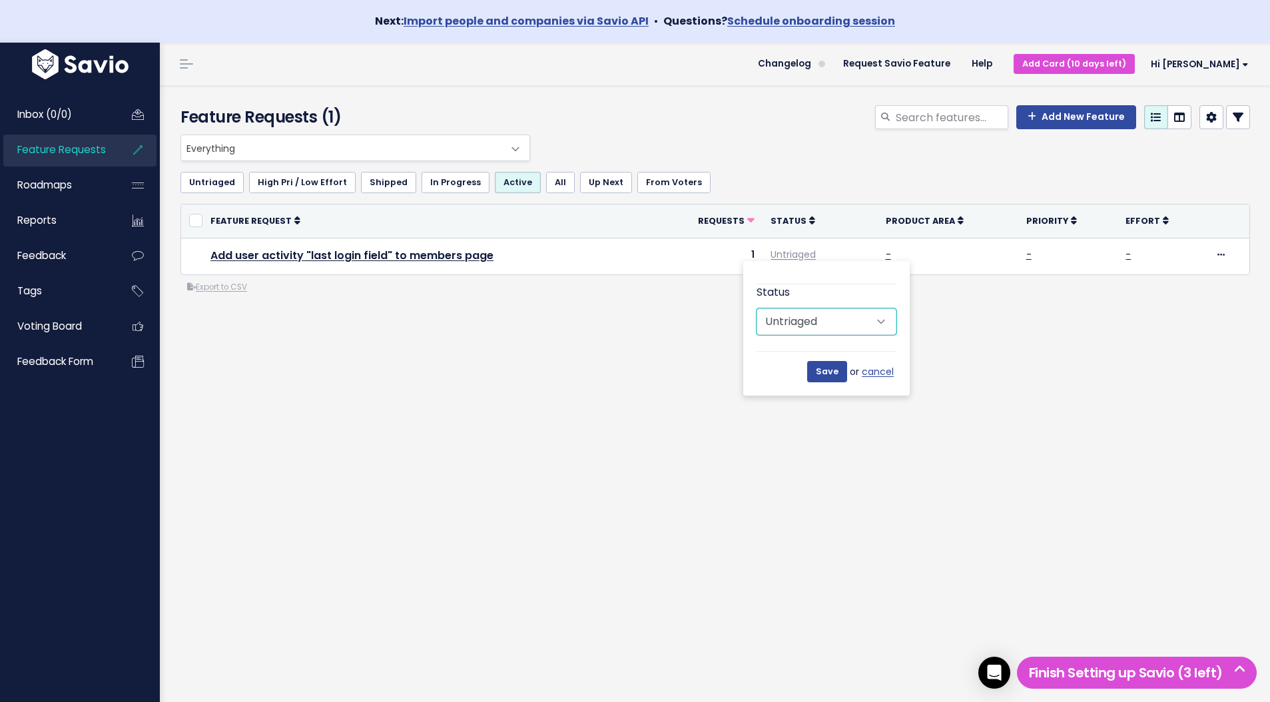
click at [824, 324] on select "Untriaged Under Consideration Planned In Progress Shipped Closed Won't do" at bounding box center [827, 321] width 140 height 27
select select "SHIPPED"
click at [757, 308] on select "Untriaged Under Consideration Planned In Progress Shipped Closed Won't do" at bounding box center [827, 321] width 140 height 27
click at [831, 367] on input "Save" at bounding box center [827, 371] width 40 height 21
click at [380, 181] on link "Shipped" at bounding box center [388, 182] width 55 height 21
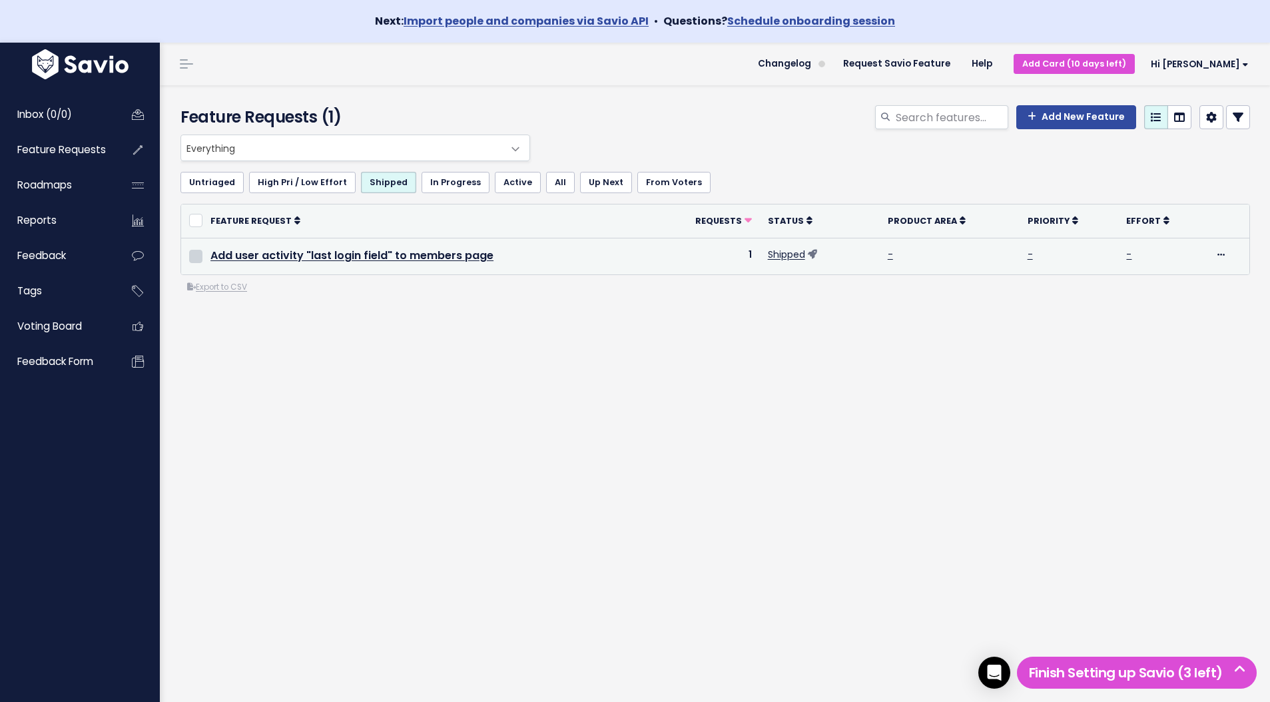
click at [198, 258] on input "checkbox" at bounding box center [195, 256] width 13 height 13
checkbox input "true"
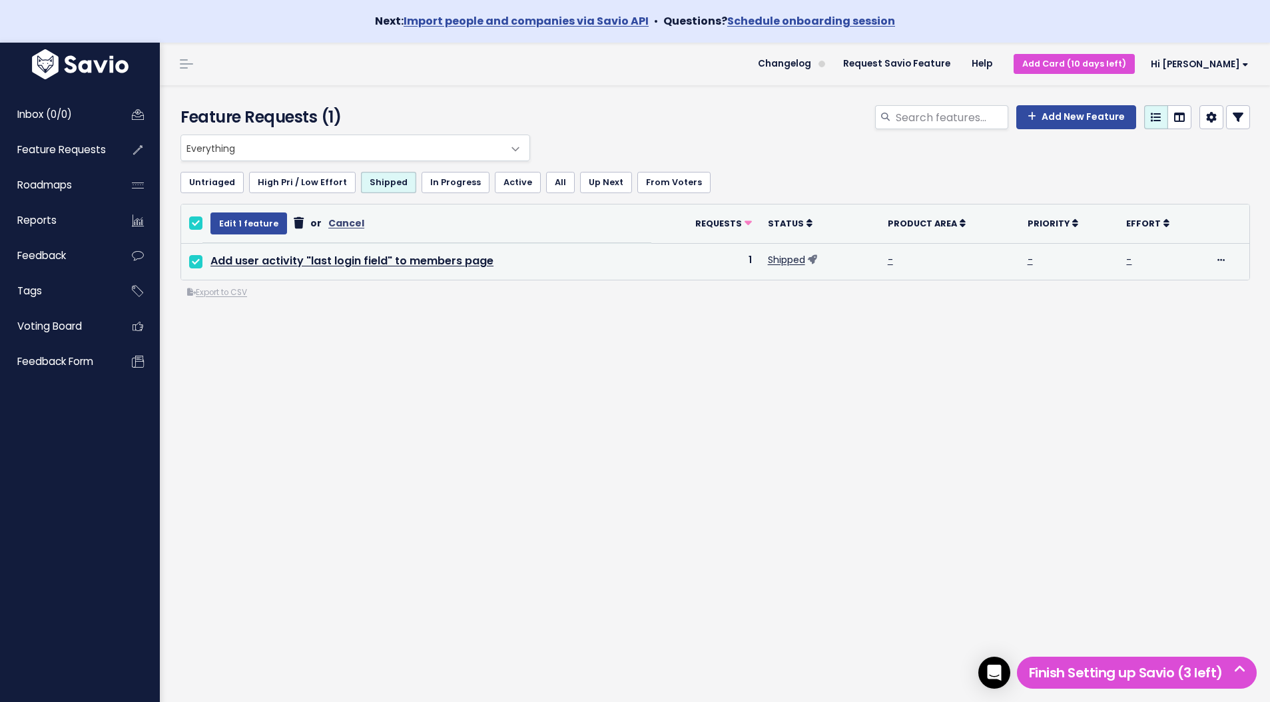
click at [198, 258] on input "checkbox" at bounding box center [195, 261] width 13 height 13
checkbox input "false"
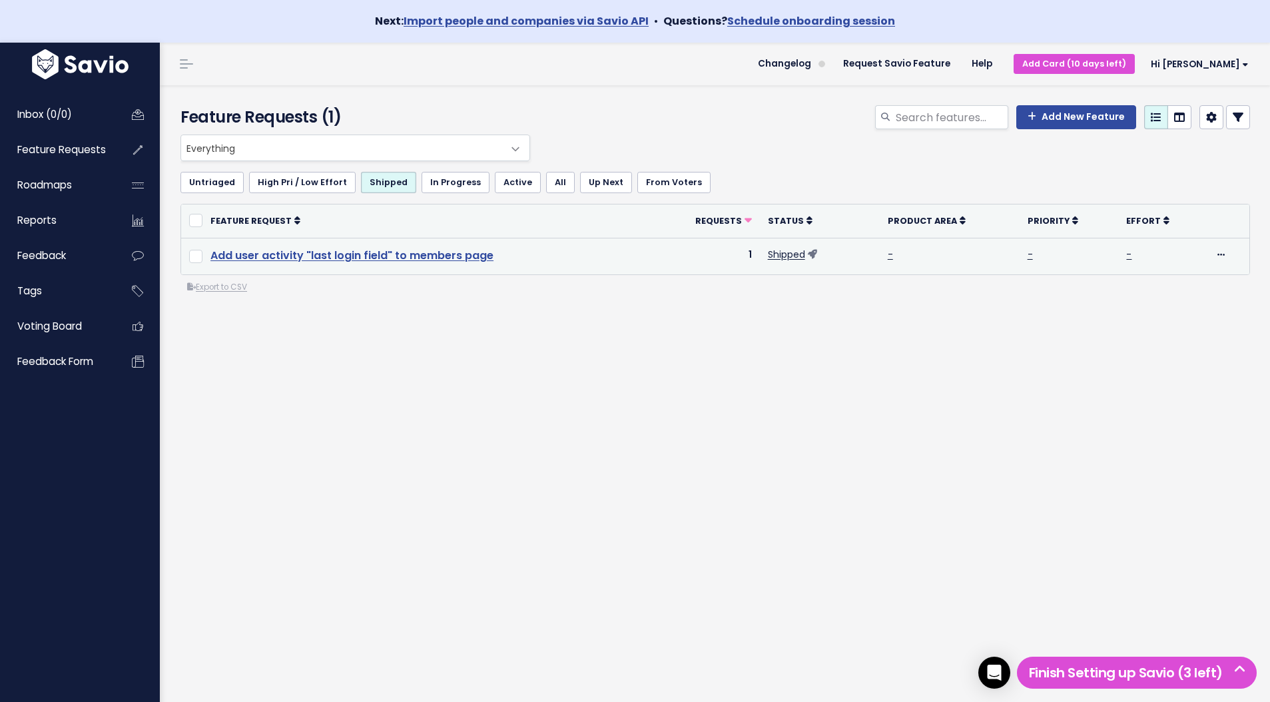
click at [236, 262] on link "Add user activity "last login field" to members page" at bounding box center [351, 255] width 283 height 15
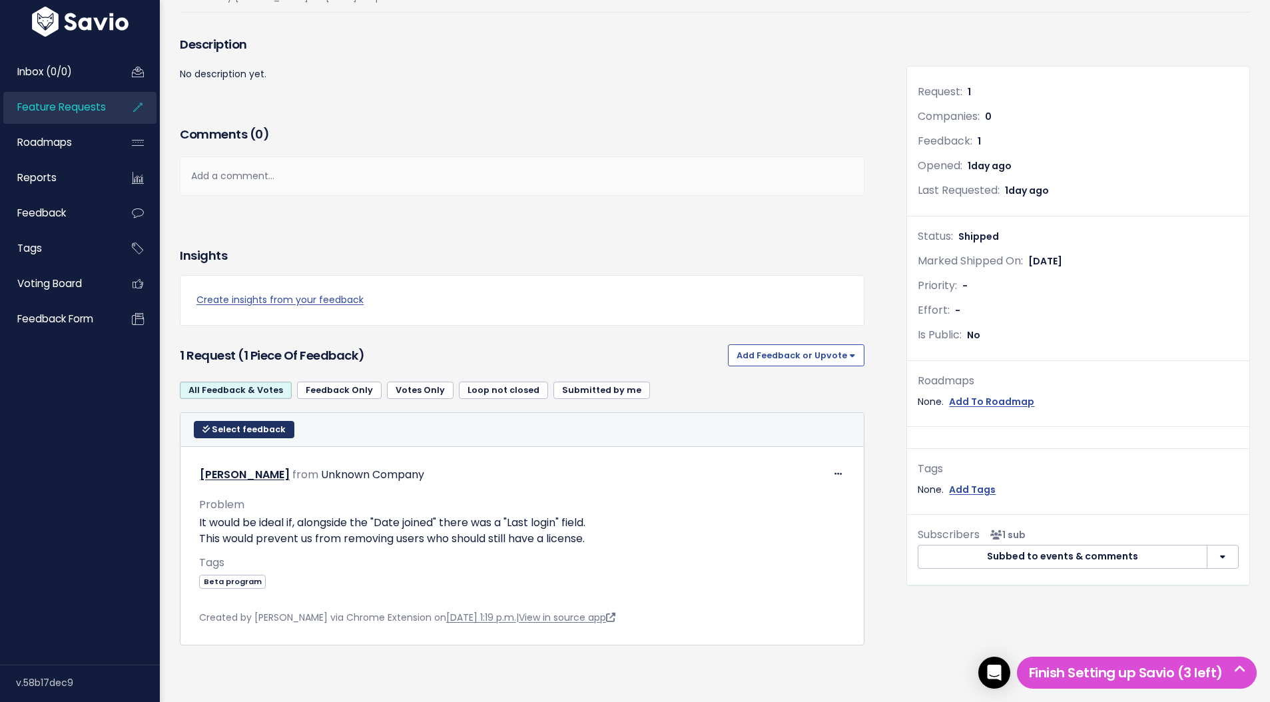
scroll to position [162, 0]
click at [262, 426] on span "Select feedback" at bounding box center [249, 431] width 74 height 11
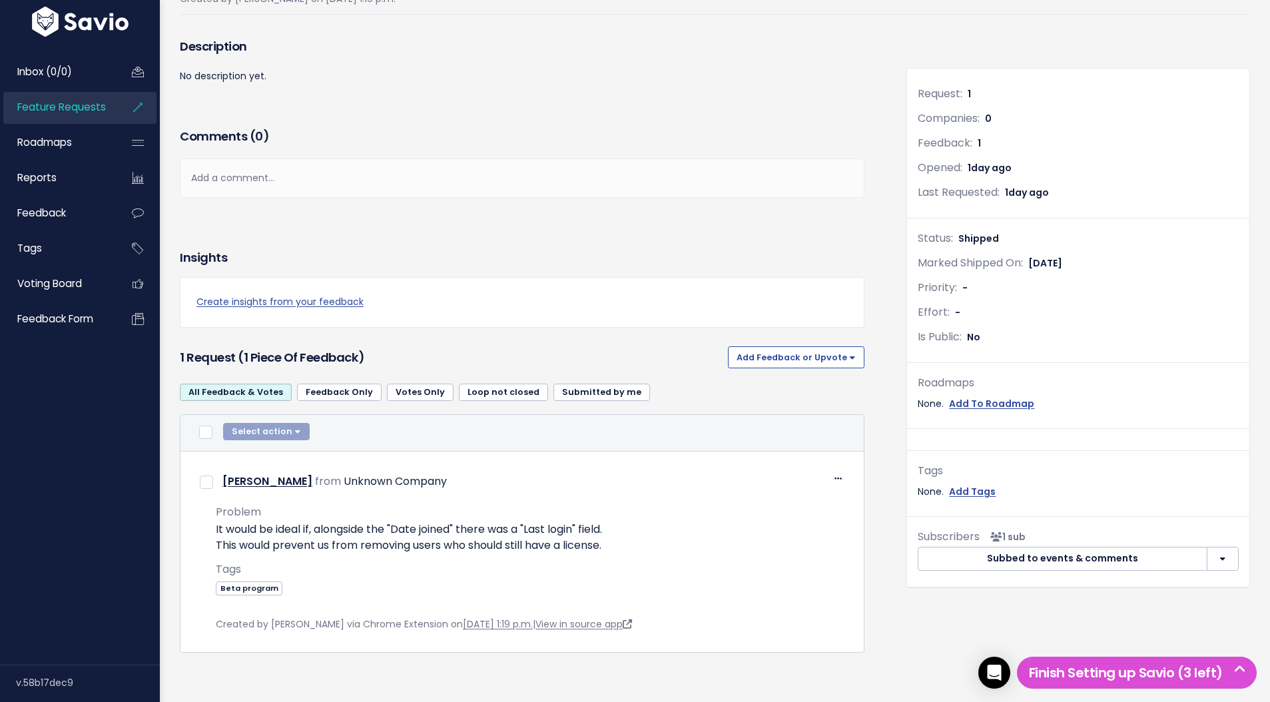
click at [269, 428] on div "Select action Compose Email to 0 Contacts Copy 0 Emails to Clipboard Move 0 Fee…" at bounding box center [266, 433] width 87 height 20
click at [199, 434] on input "checkbox" at bounding box center [205, 432] width 13 height 13
checkbox input "true"
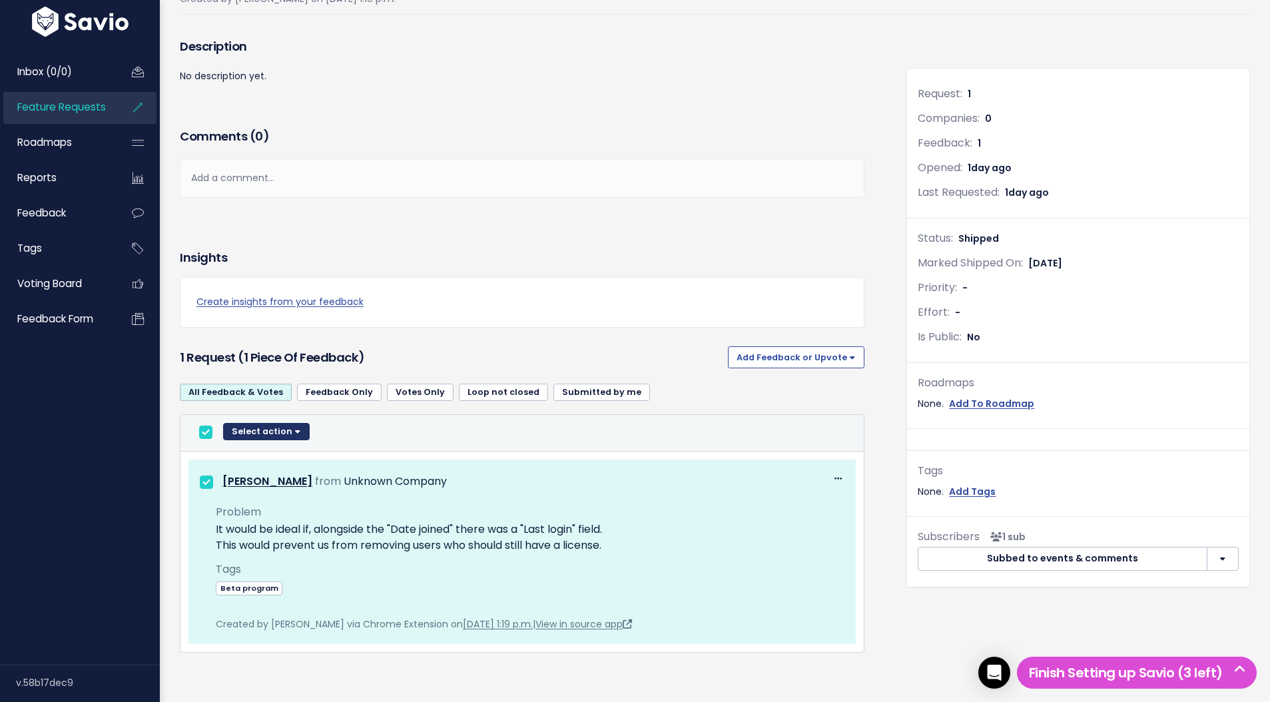
click at [258, 432] on button "Select action" at bounding box center [266, 431] width 87 height 17
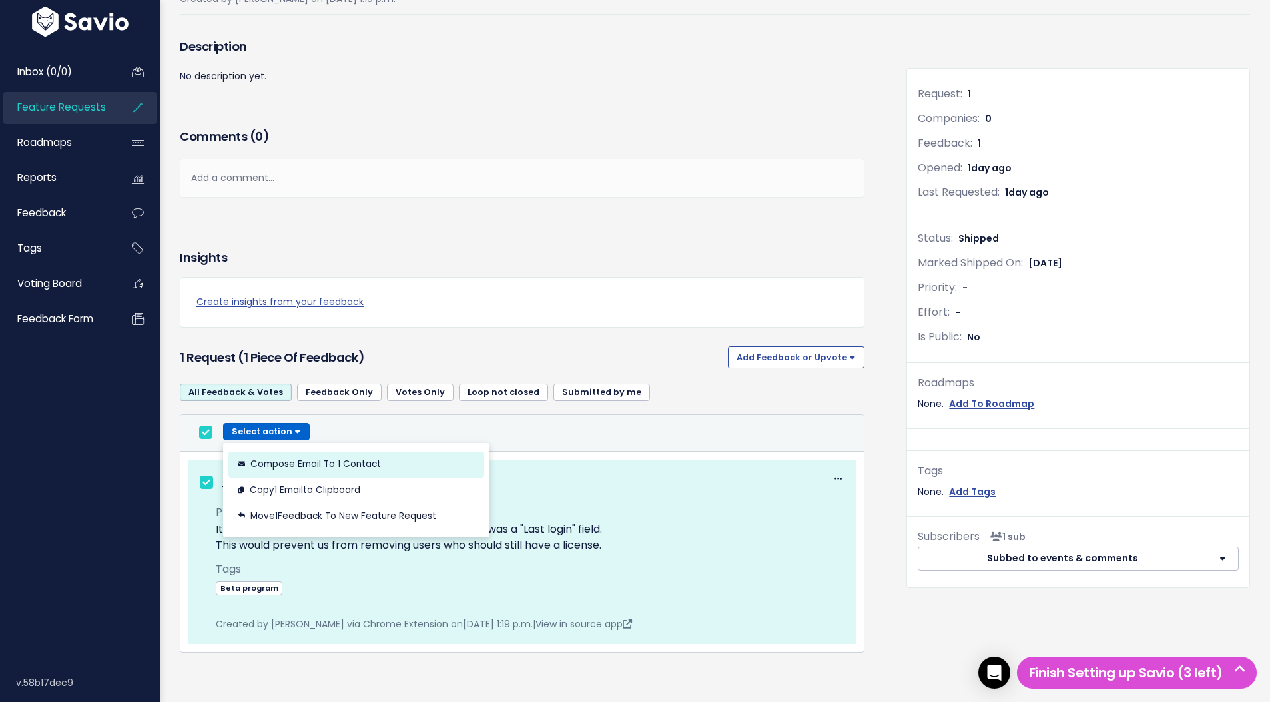
click at [332, 463] on button "Compose Email to 1 Contact" at bounding box center [356, 464] width 256 height 26
